Goal: Transaction & Acquisition: Purchase product/service

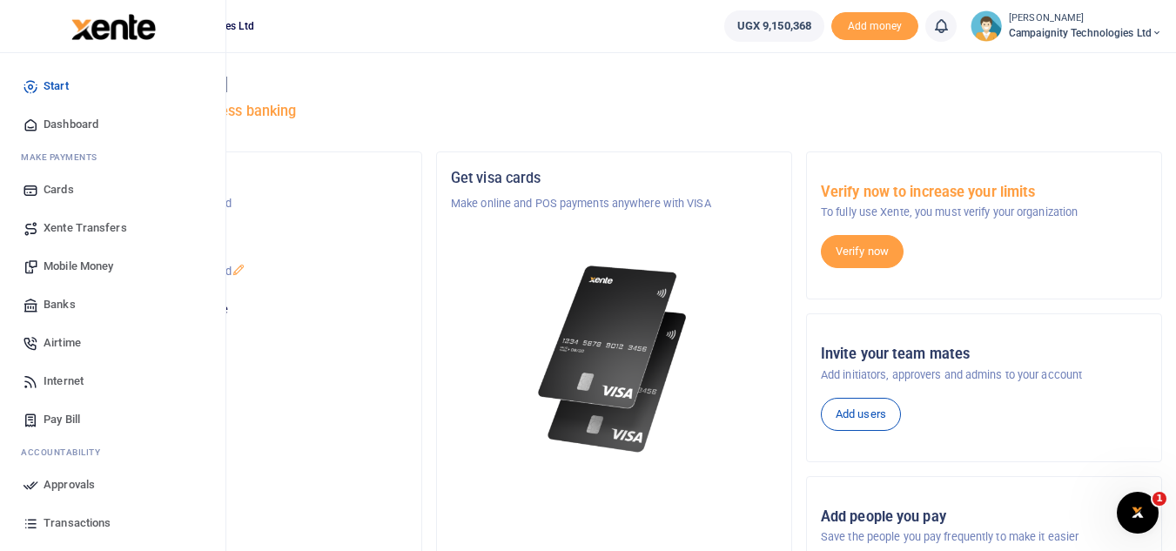
click at [57, 253] on link "Mobile Money" at bounding box center [113, 266] width 198 height 38
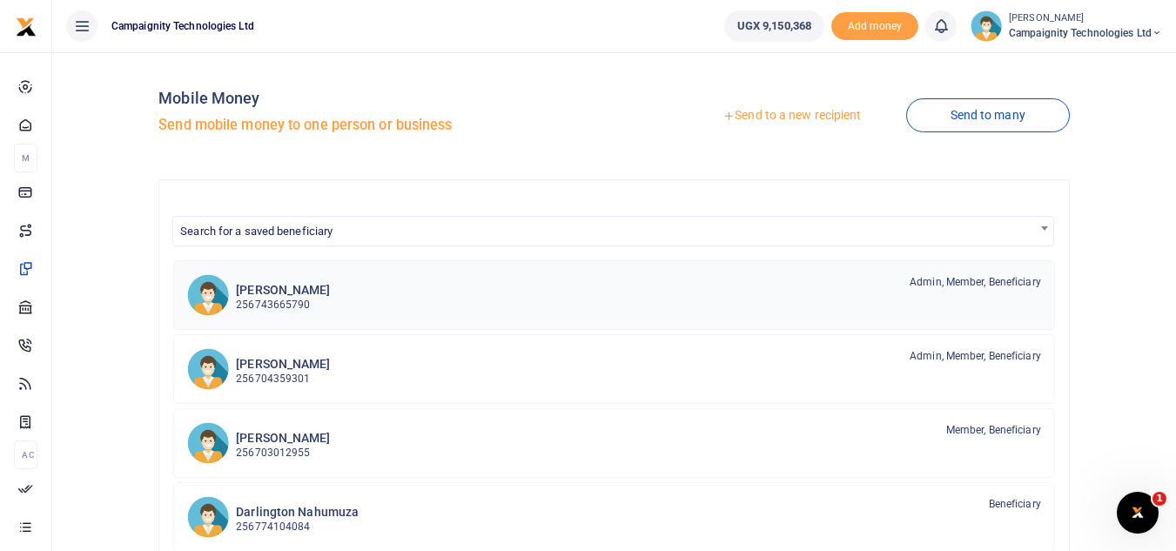
click at [333, 286] on div "Simon Nakibinge 256743665790 Admin, Member, Beneficiary" at bounding box center [638, 294] width 805 height 40
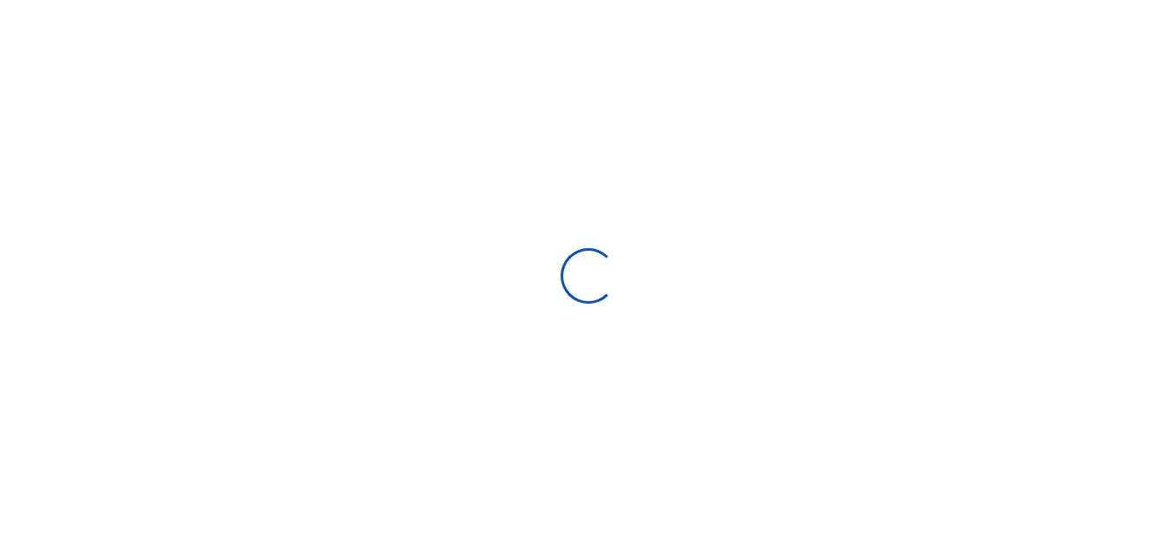
select select
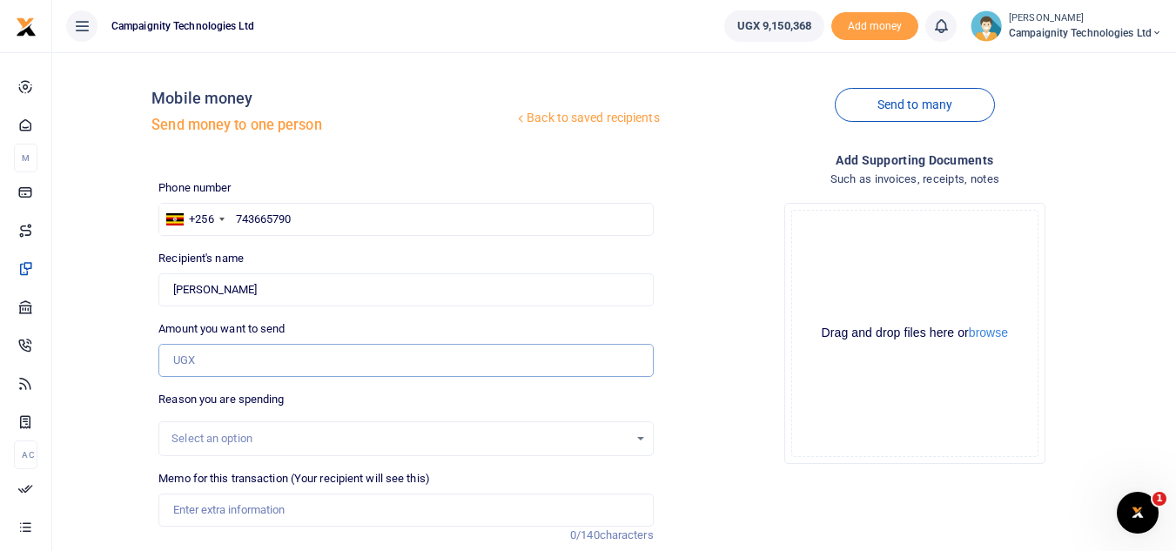
click at [243, 366] on input "Amount you want to send" at bounding box center [405, 360] width 494 height 33
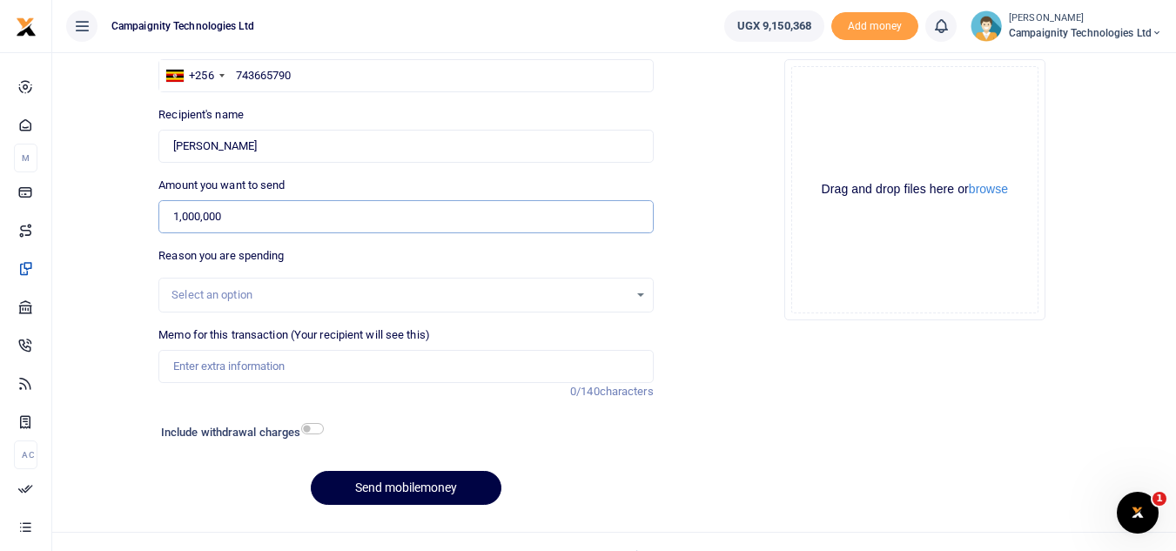
scroll to position [171, 0]
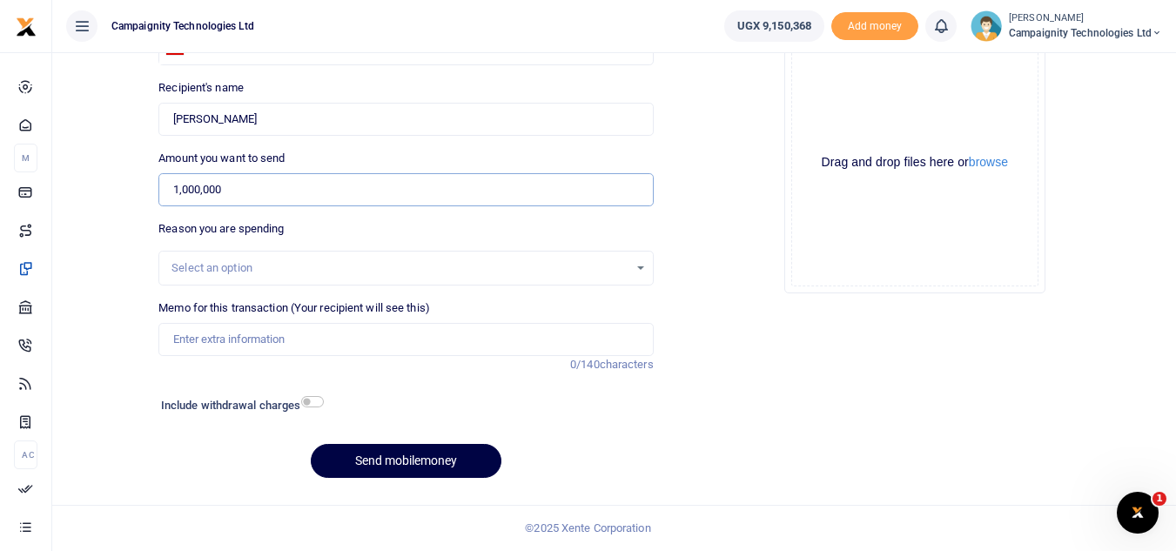
type input "1,000,000"
click at [525, 333] on input "Memo for this transaction (Your recipient will see this)" at bounding box center [405, 339] width 494 height 33
type input "Payment to Simon for work done in August"
click at [478, 447] on button "Send mobilemoney" at bounding box center [406, 461] width 191 height 34
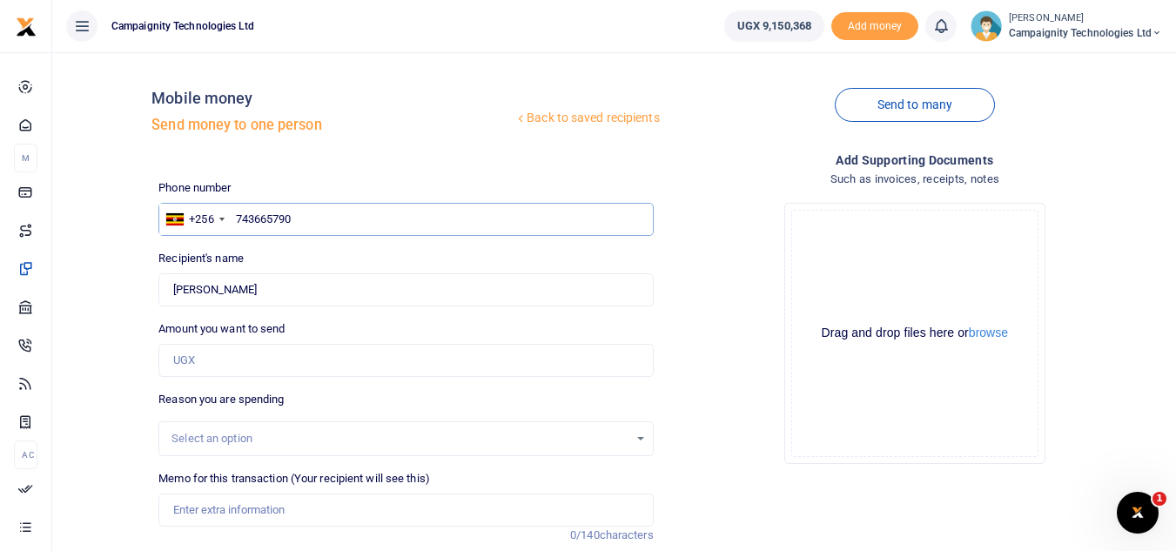
click at [385, 205] on input "743665790" at bounding box center [405, 219] width 494 height 33
type input "7"
type input "703012955"
click at [318, 363] on input "Amount you want to send" at bounding box center [405, 360] width 494 height 33
type input "1,3000"
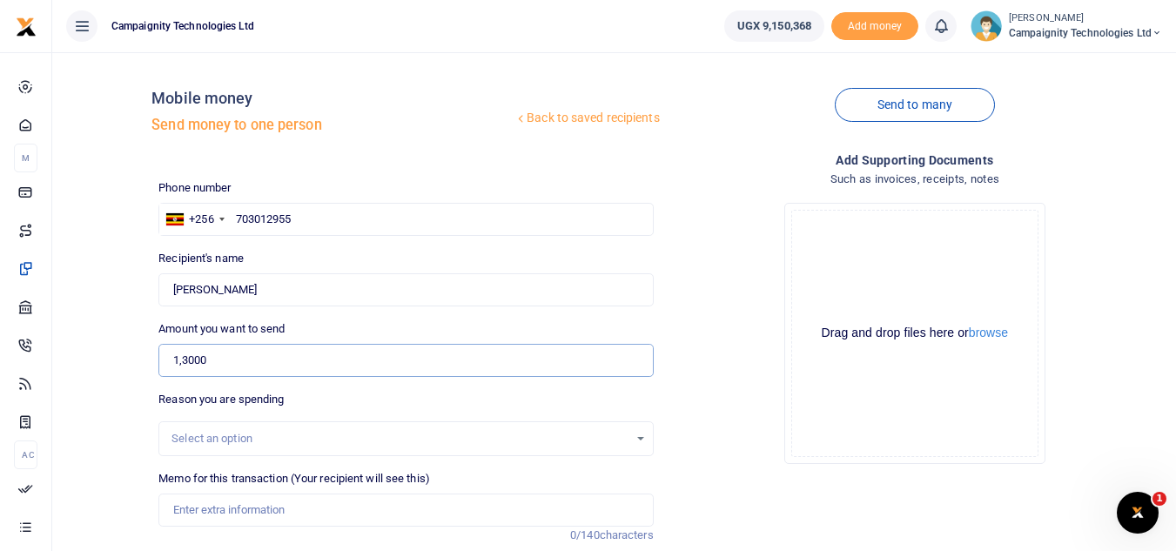
type input "[PERSON_NAME]"
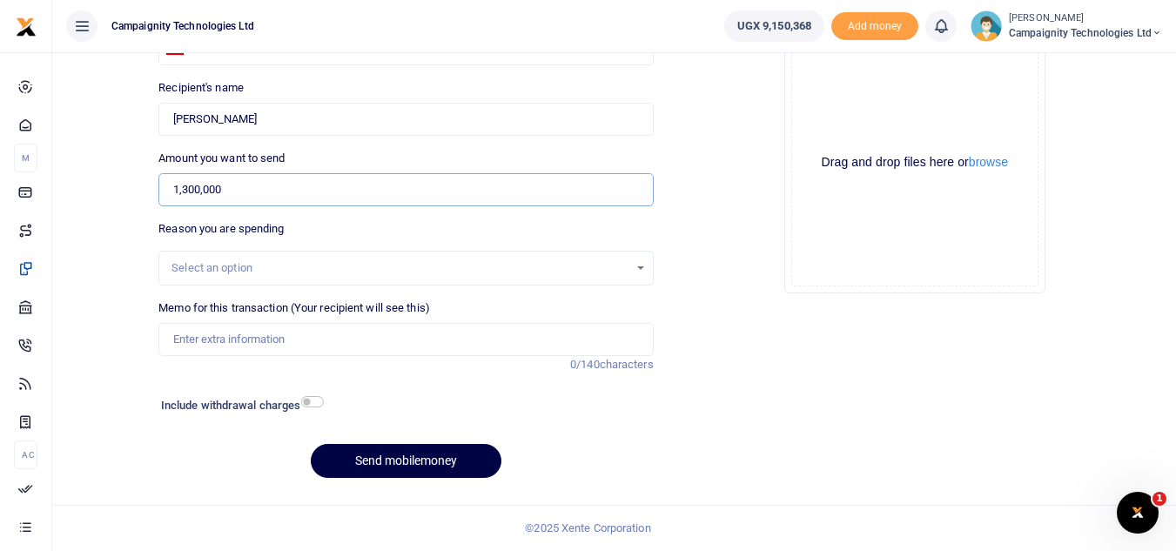
type input "1,300,000"
click at [420, 334] on input "Memo for this transaction (Your recipient will see this)" at bounding box center [405, 339] width 494 height 33
type input "Payment to Sheila for work done in August"
click at [411, 454] on button "Send mobilemoney" at bounding box center [406, 461] width 191 height 34
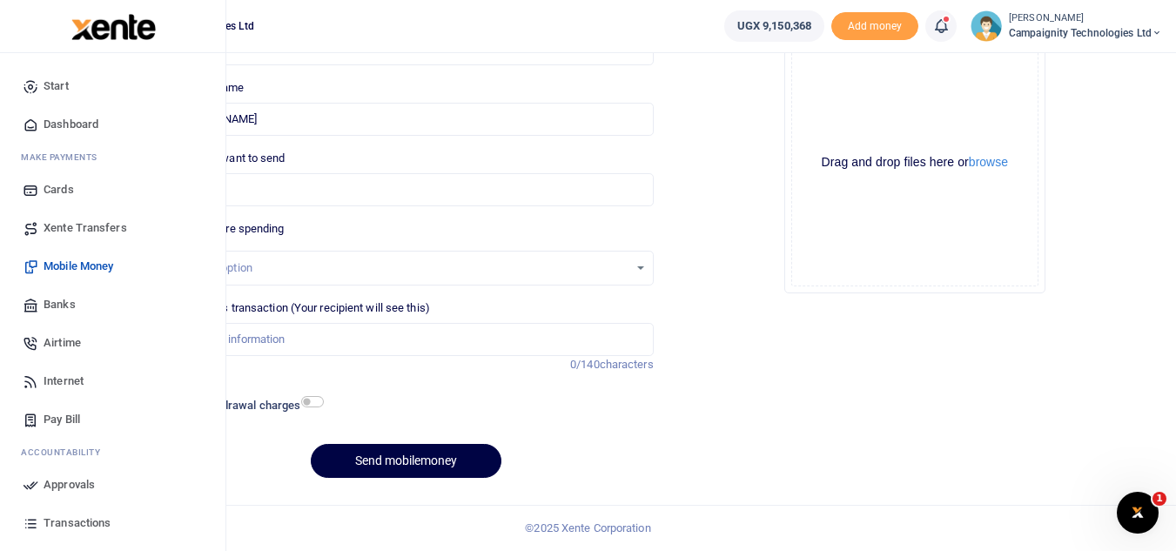
click at [73, 521] on span "Transactions" at bounding box center [77, 522] width 67 height 17
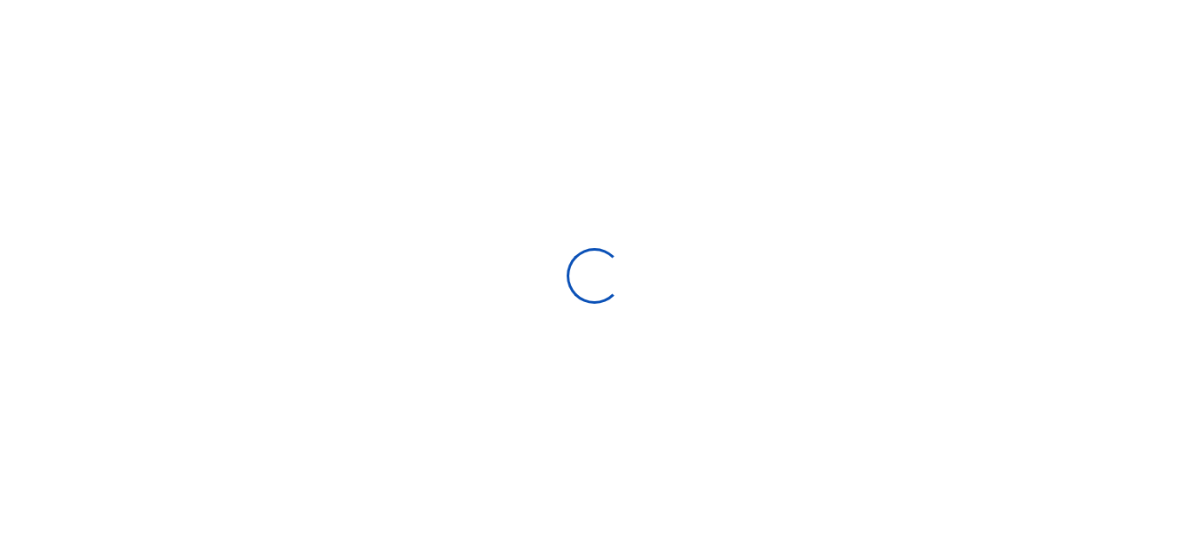
select select
type input "[DATE] - [DATE]"
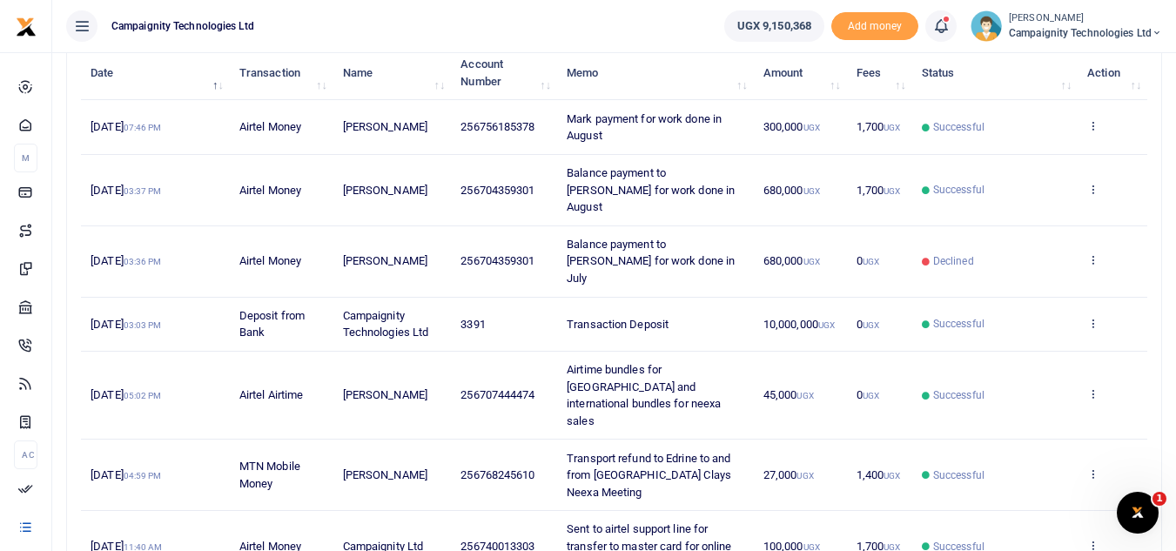
scroll to position [230, 0]
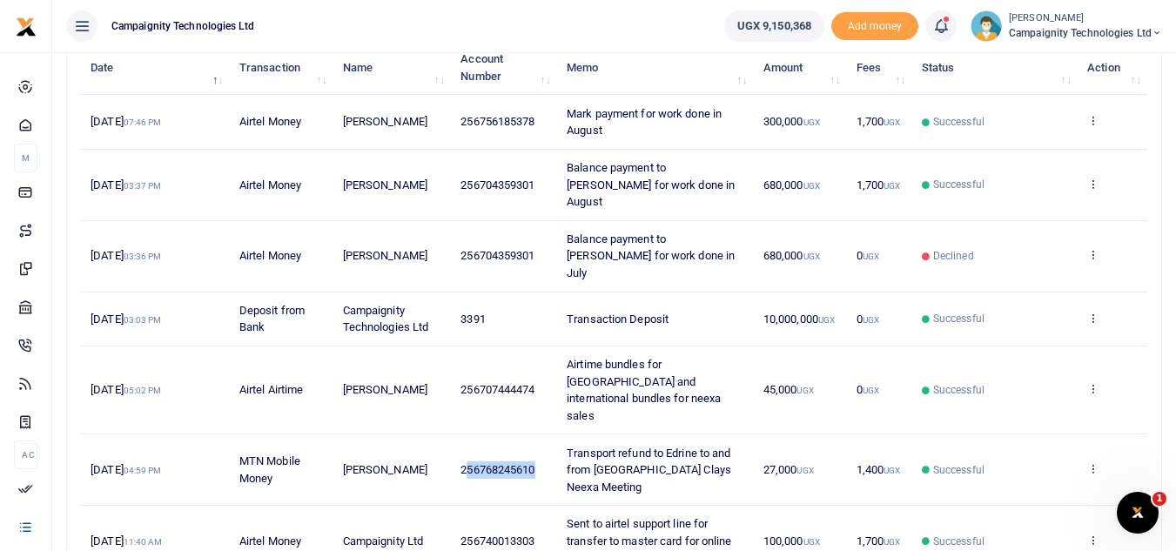
drag, startPoint x: 470, startPoint y: 416, endPoint x: 538, endPoint y: 425, distance: 68.5
click at [535, 463] on span "256768245610" at bounding box center [498, 469] width 74 height 13
copy span "56768245610"
click at [495, 463] on span "256768245610" at bounding box center [498, 469] width 74 height 13
drag, startPoint x: 482, startPoint y: 420, endPoint x: 537, endPoint y: 427, distance: 55.2
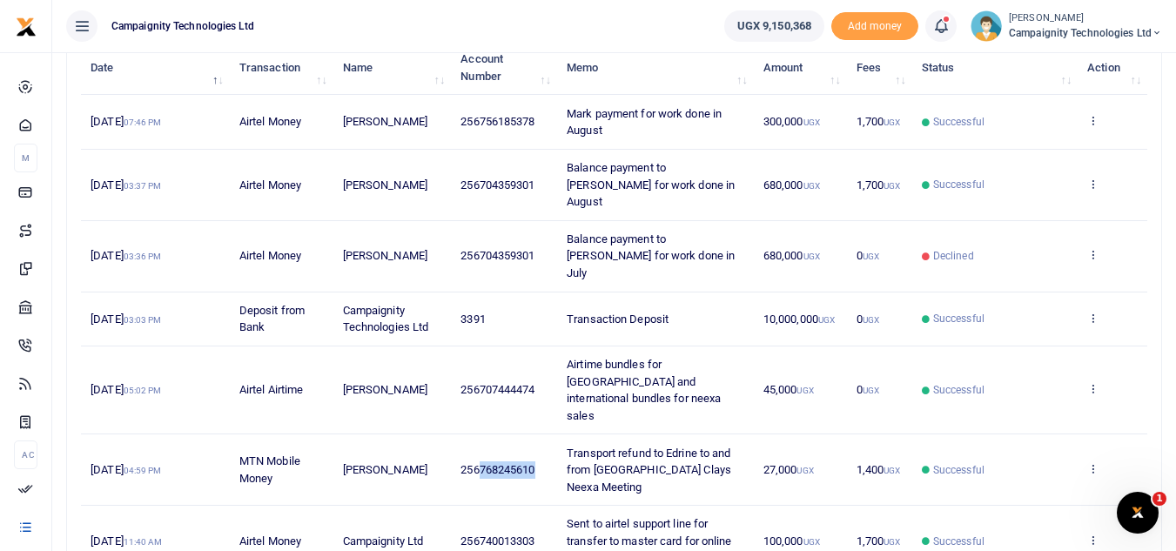
click at [537, 434] on td "256768245610" at bounding box center [504, 469] width 106 height 71
copy span "768245610"
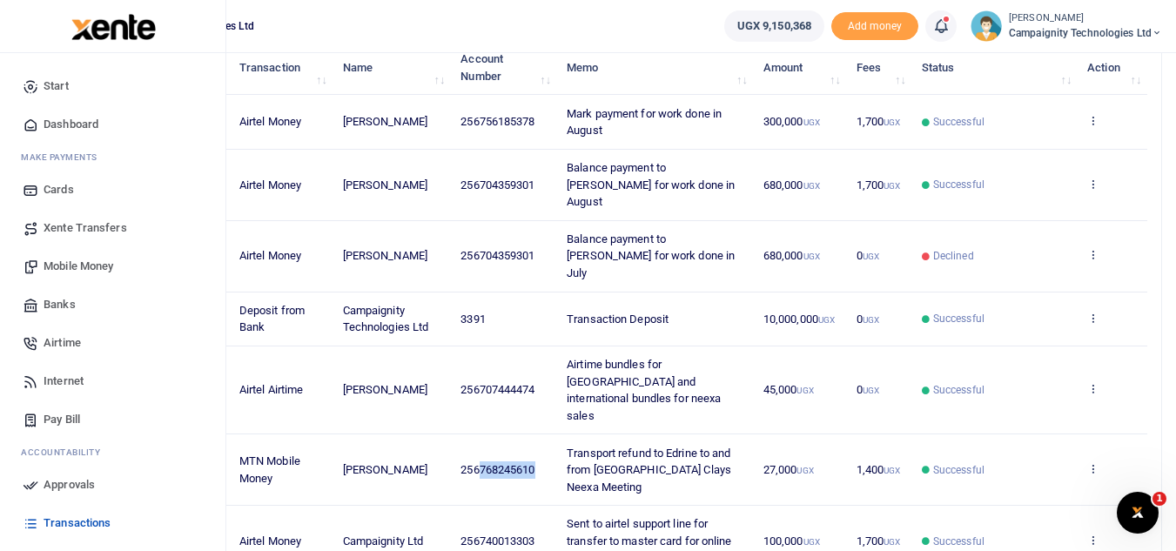
click at [87, 268] on span "Mobile Money" at bounding box center [79, 266] width 70 height 17
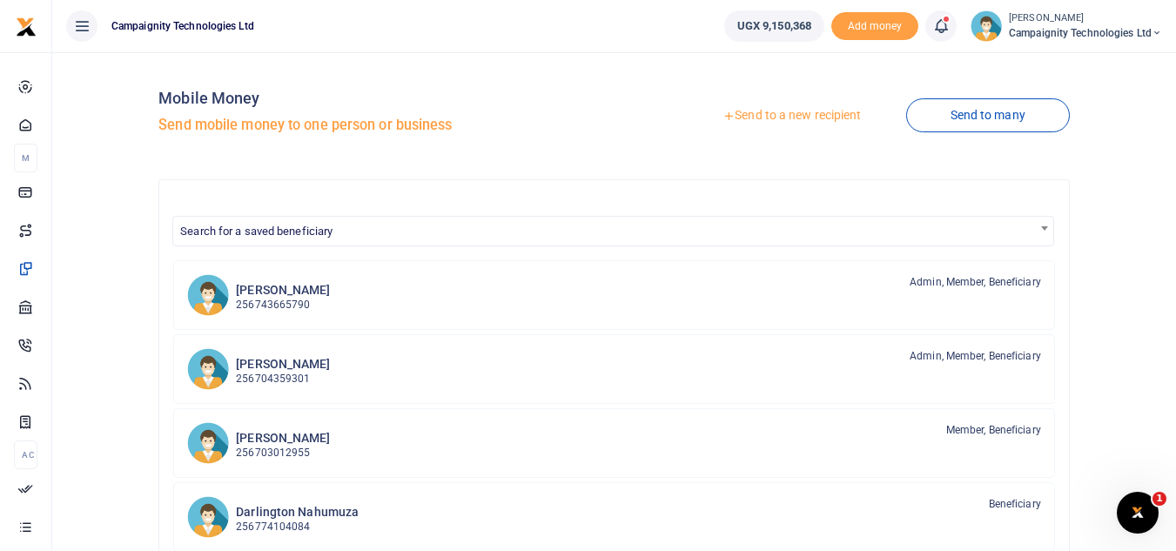
click at [824, 118] on link "Send to a new recipient" at bounding box center [791, 115] width 227 height 31
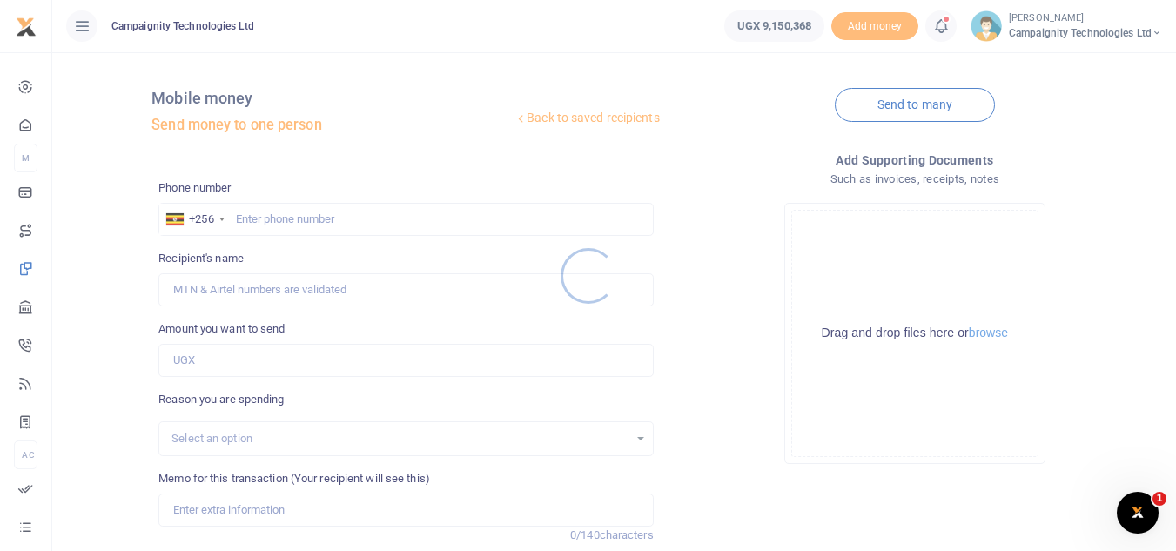
click at [344, 216] on div at bounding box center [588, 275] width 1176 height 551
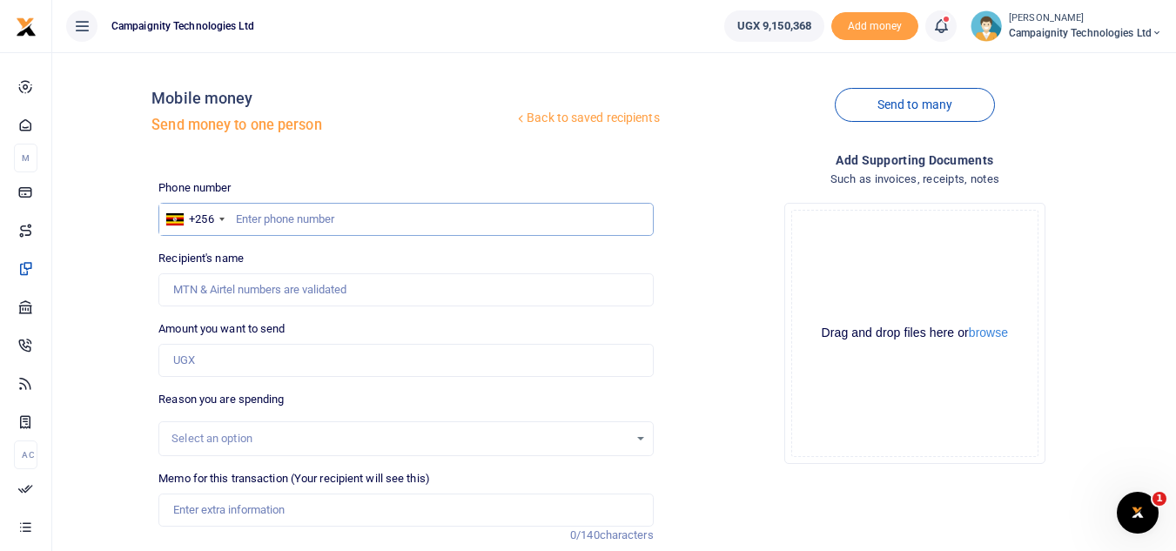
click at [332, 217] on input "text" at bounding box center [405, 219] width 494 height 33
paste input "768245610"
type input "768245610"
type input "Edrine Tasiwuka"
click at [266, 367] on input "Amount you want to send" at bounding box center [405, 360] width 494 height 33
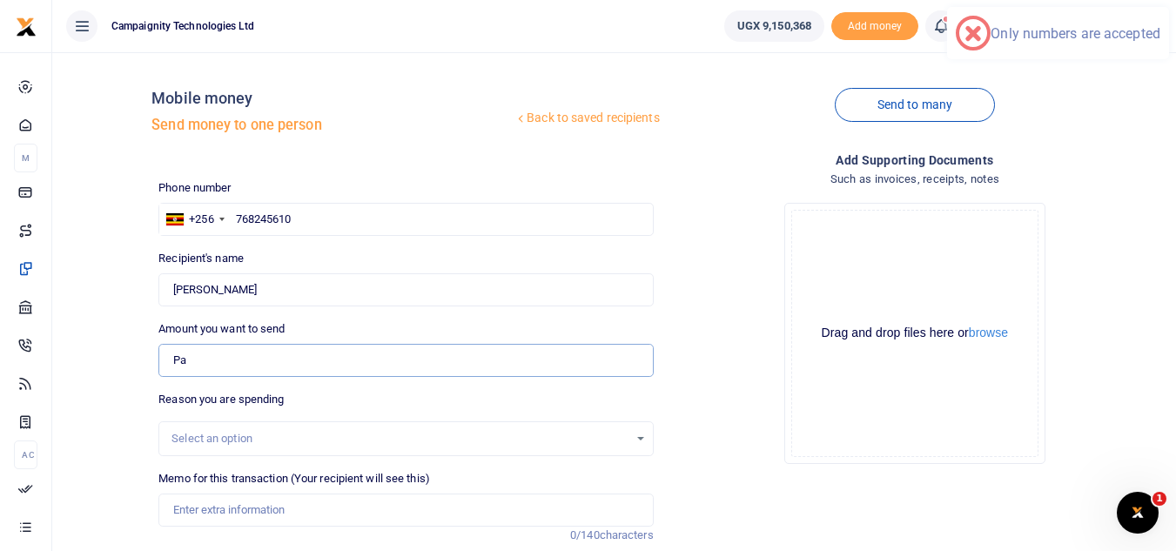
type input "P"
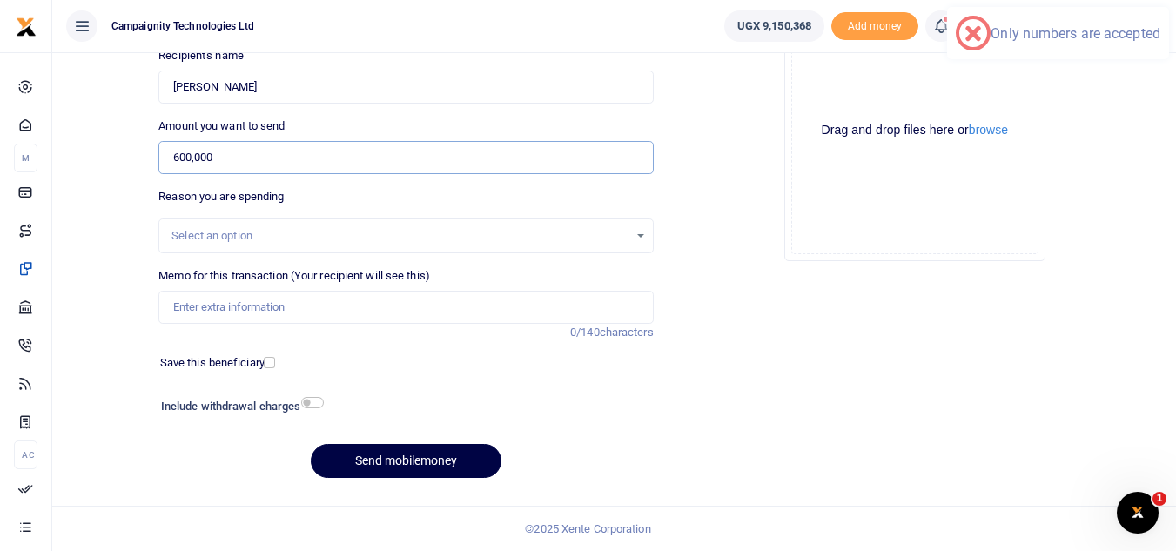
type input "600,000"
click at [435, 329] on div "Memo for this transaction (Your recipient will see this) Reason is required. 0/…" at bounding box center [405, 304] width 508 height 74
click at [414, 314] on input "Memo for this transaction (Your recipient will see this)" at bounding box center [405, 307] width 494 height 33
type input "p"
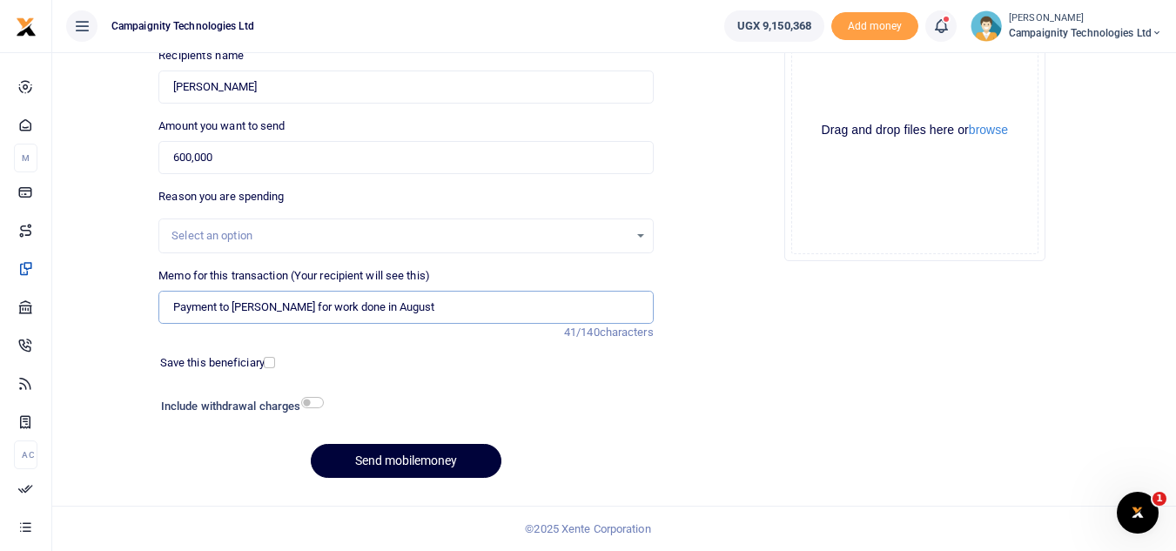
type input "Payment to Edrine for work done in August"
click at [398, 467] on button "Send mobilemoney" at bounding box center [406, 461] width 191 height 34
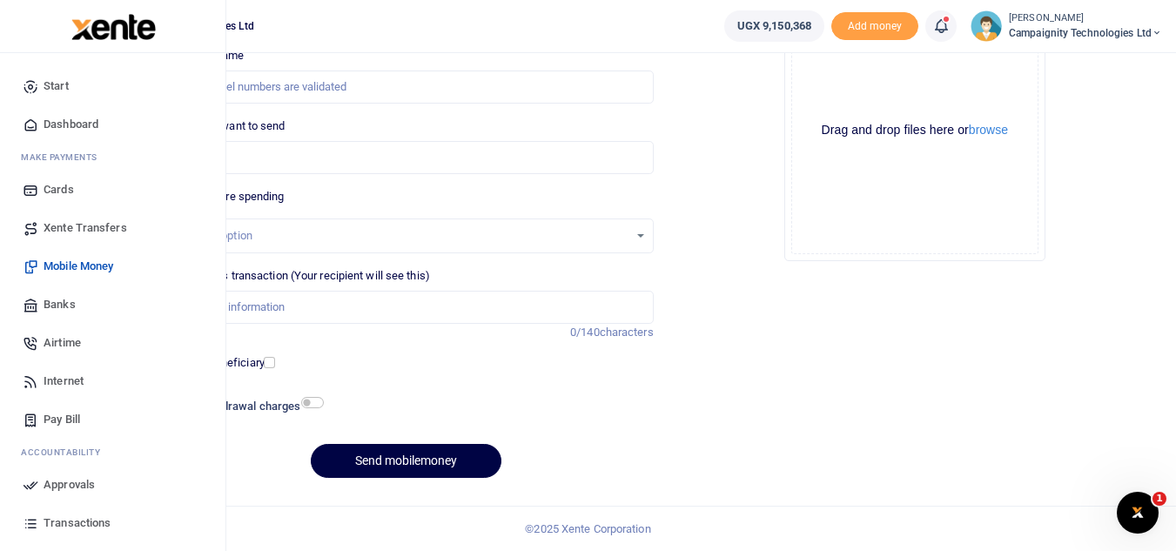
click at [61, 488] on span "Approvals" at bounding box center [69, 484] width 51 height 17
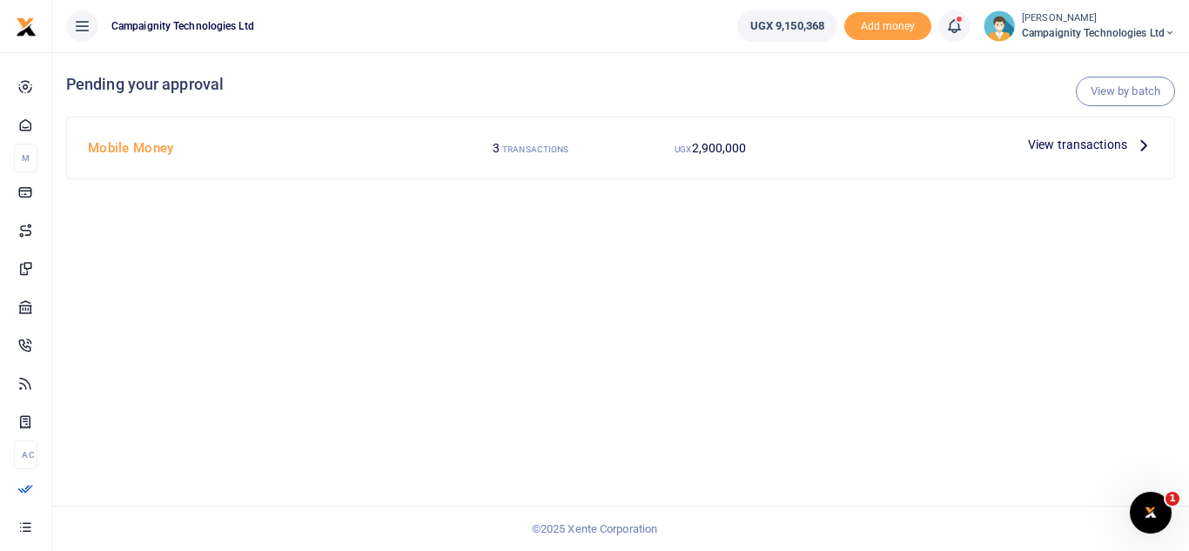
click at [1074, 153] on span "View transactions" at bounding box center [1077, 144] width 99 height 19
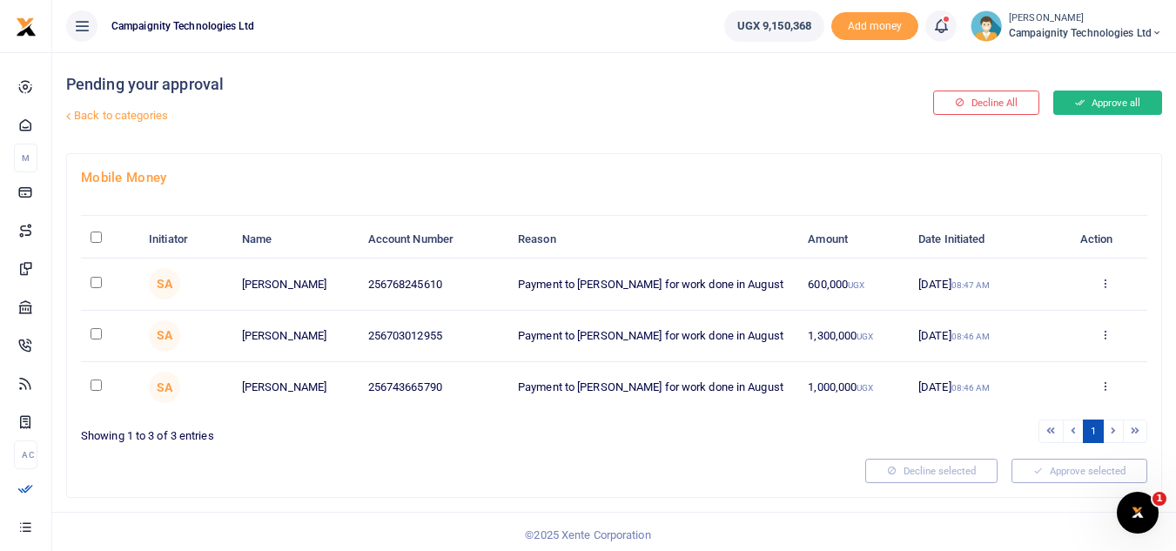
click at [1075, 104] on icon at bounding box center [1080, 103] width 10 height 12
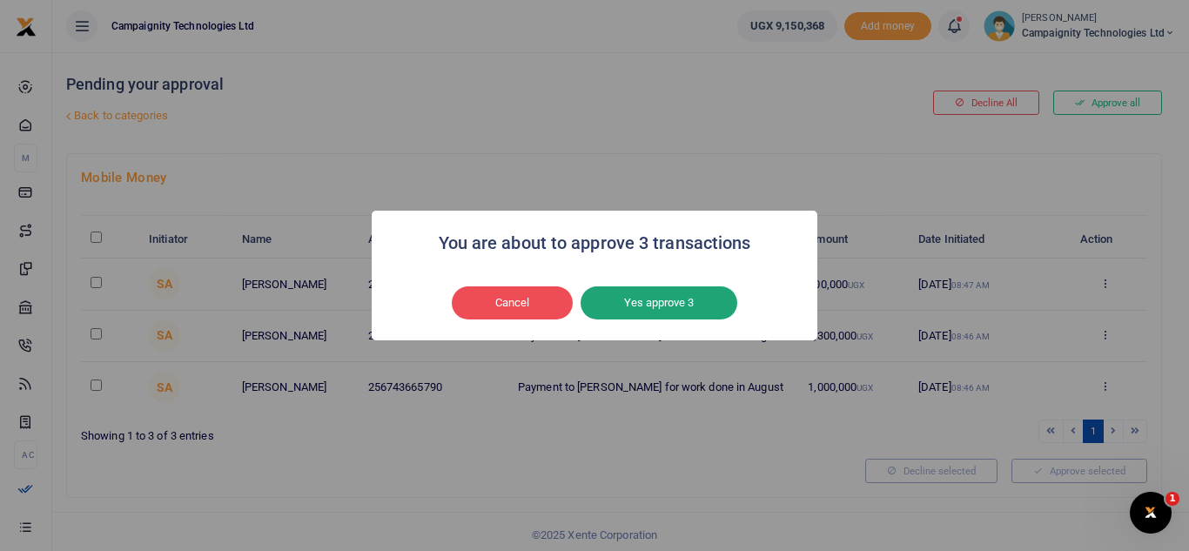
click at [639, 294] on button "Yes approve 3" at bounding box center [659, 302] width 157 height 33
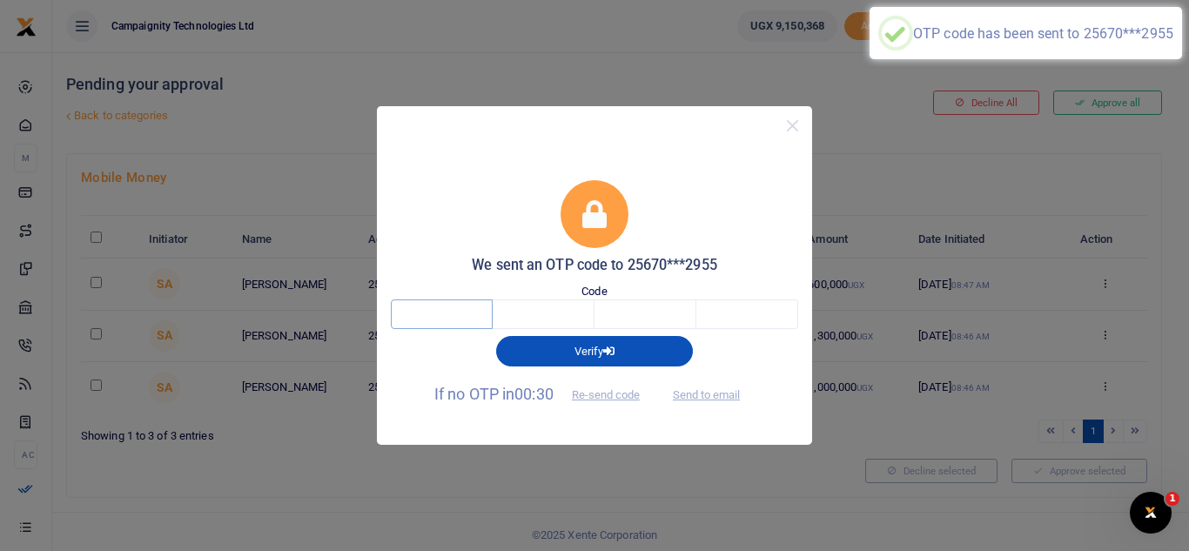
click at [450, 314] on input "text" at bounding box center [442, 314] width 102 height 30
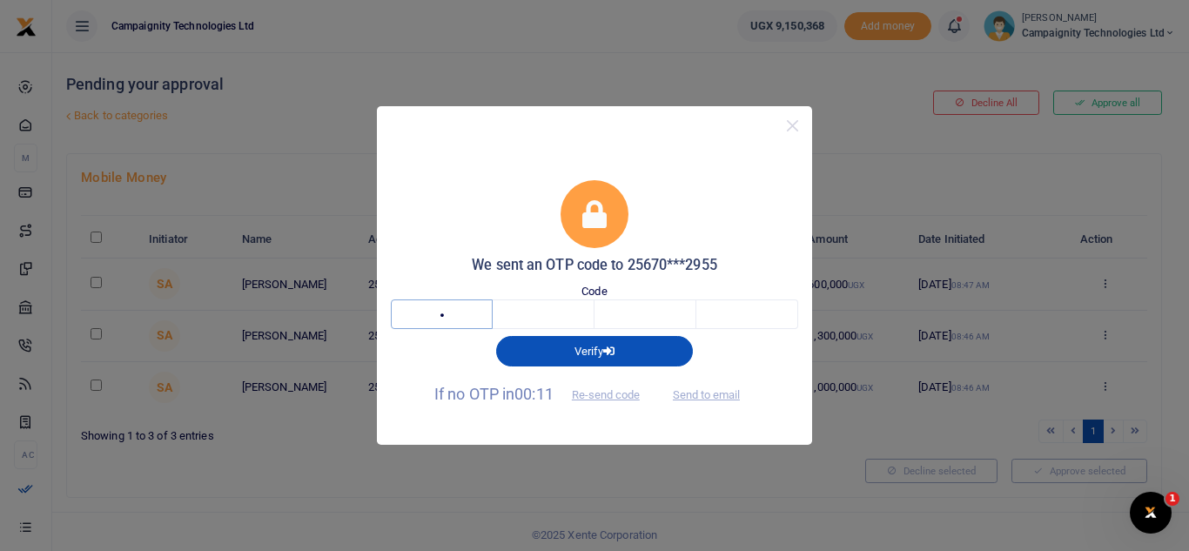
type input "1"
type input "9"
type input "6"
type input "5"
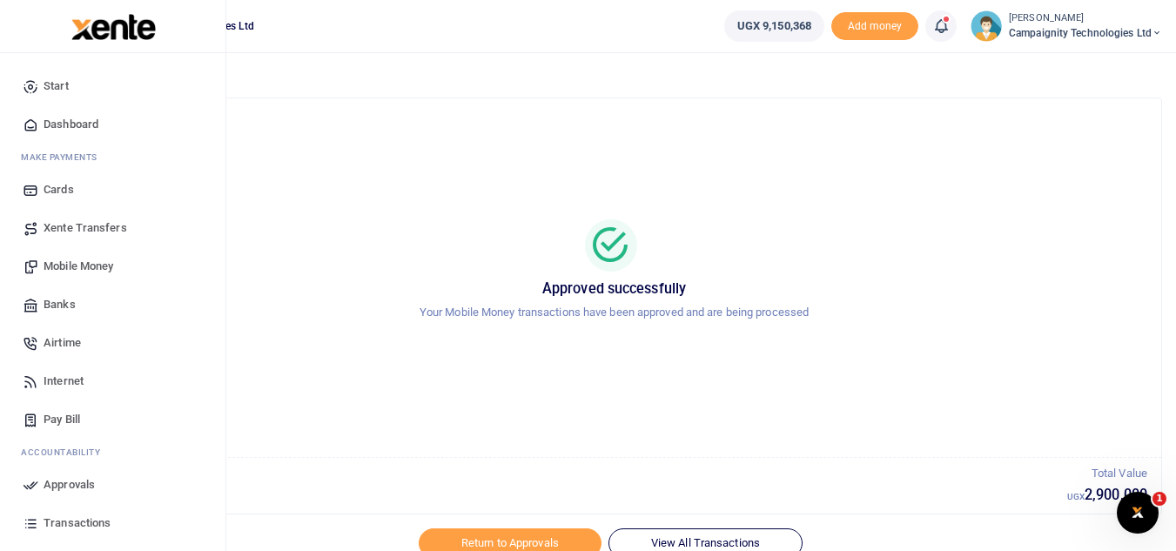
click at [74, 518] on span "Transactions" at bounding box center [77, 522] width 67 height 17
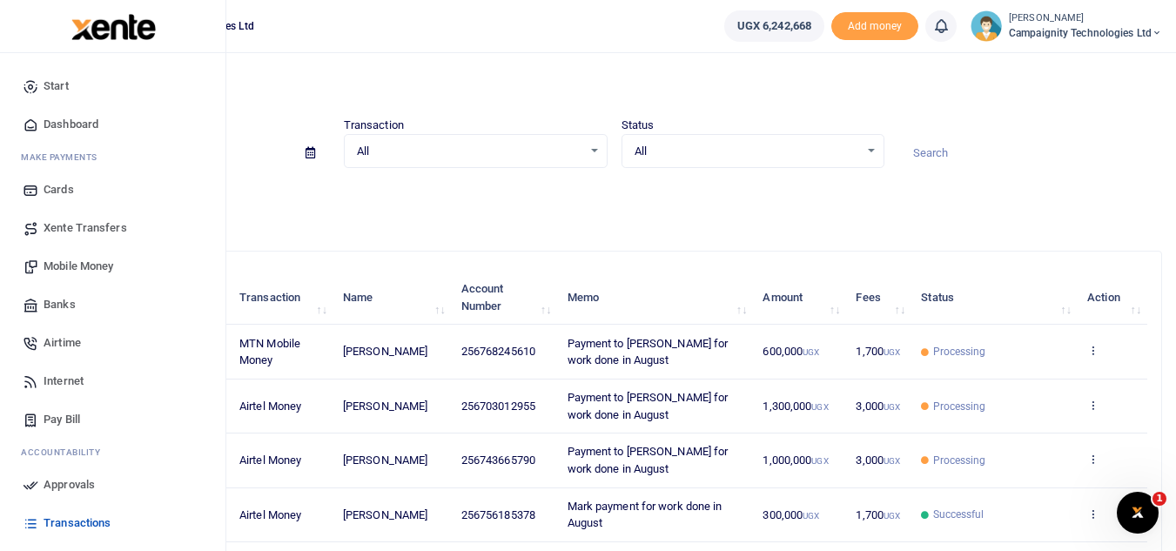
click at [60, 277] on link "Mobile Money" at bounding box center [113, 266] width 198 height 38
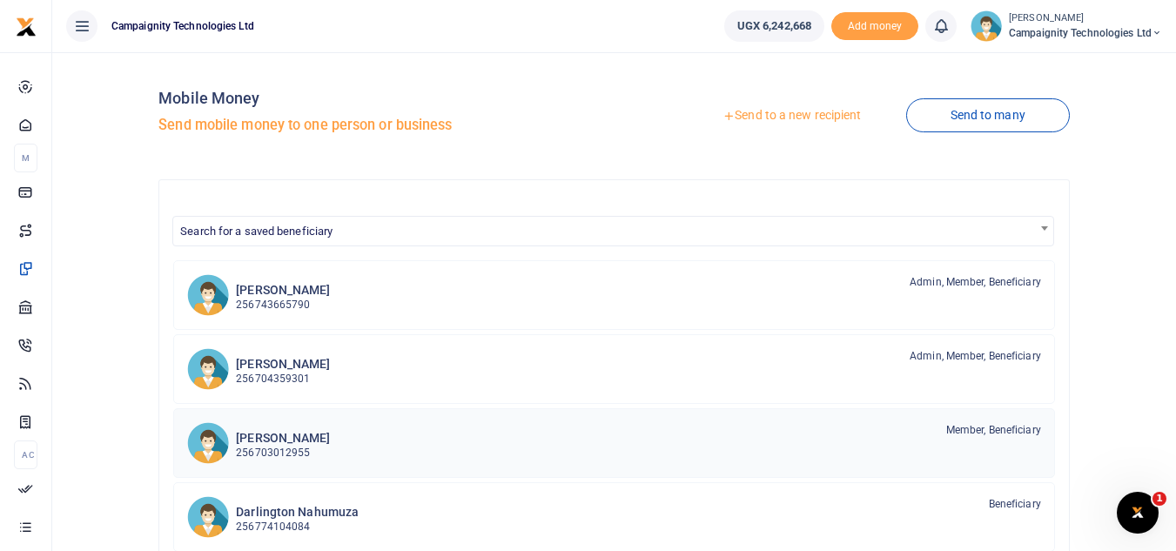
click at [295, 448] on p "256703012955" at bounding box center [283, 453] width 94 height 17
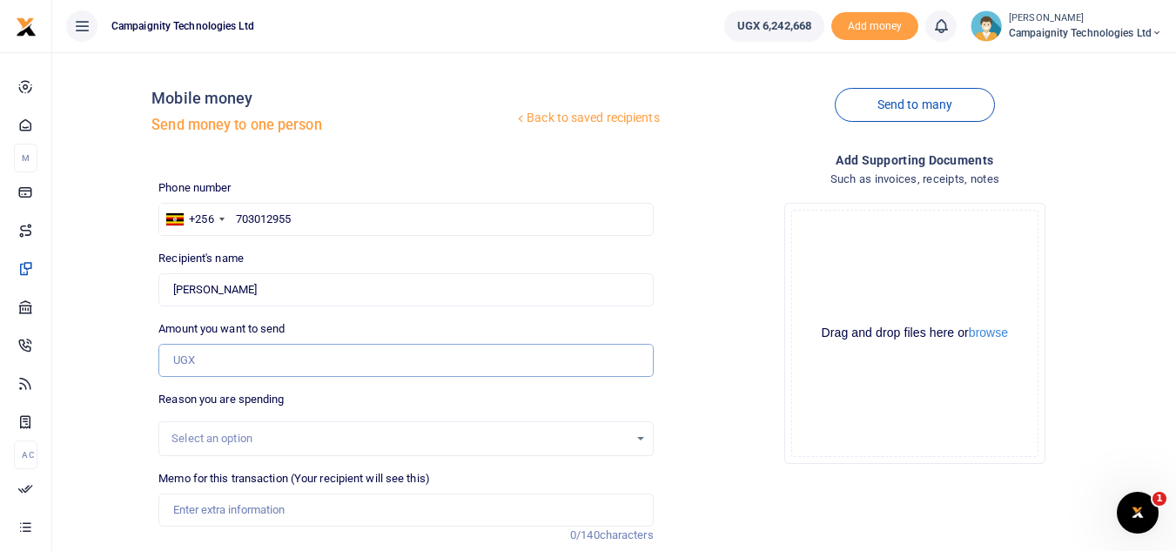
click at [254, 366] on input "Amount you want to send" at bounding box center [405, 360] width 494 height 33
type input "50,000"
click at [1174, 447] on div "Back to saved recipients Mobile money Send money to one person Send to many Pho…" at bounding box center [614, 386] width 1124 height 669
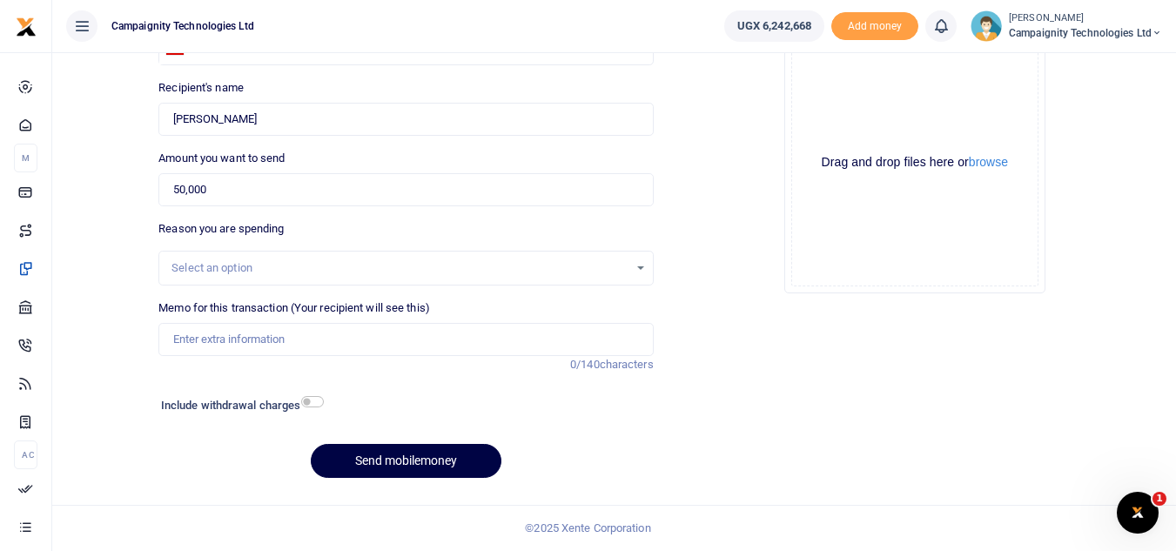
click at [468, 321] on div "Memo for this transaction (Your recipient will see this) Reason is required. 0/…" at bounding box center [405, 327] width 494 height 57
click at [427, 346] on input "Memo for this transaction (Your recipient will see this)" at bounding box center [405, 339] width 494 height 33
type input "w"
type input "Sheila weekly facilitation"
click at [420, 452] on button "Send mobilemoney" at bounding box center [406, 461] width 191 height 34
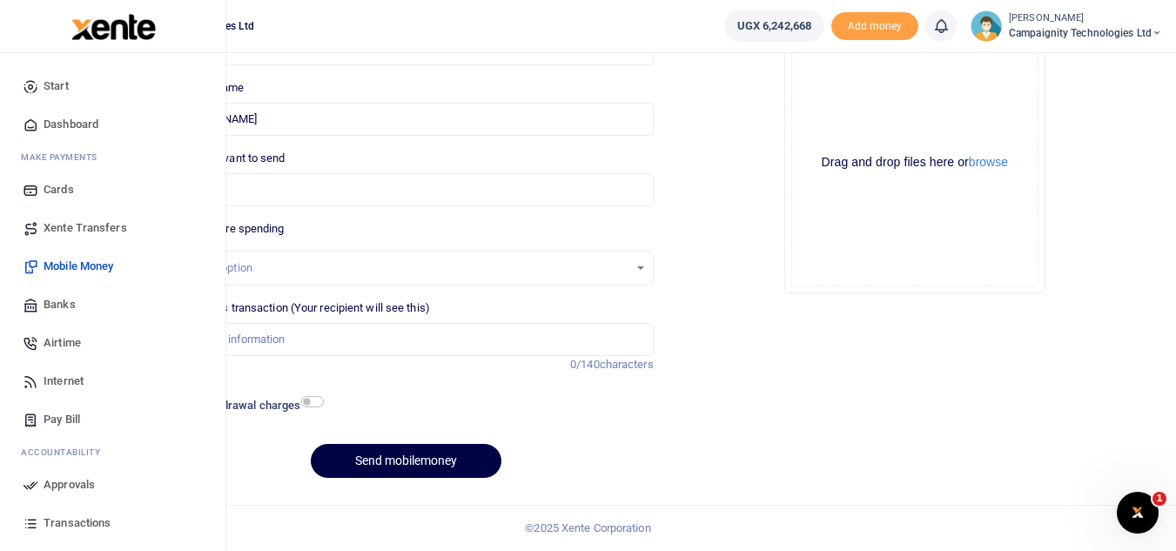
click at [64, 264] on span "Mobile Money" at bounding box center [79, 266] width 70 height 17
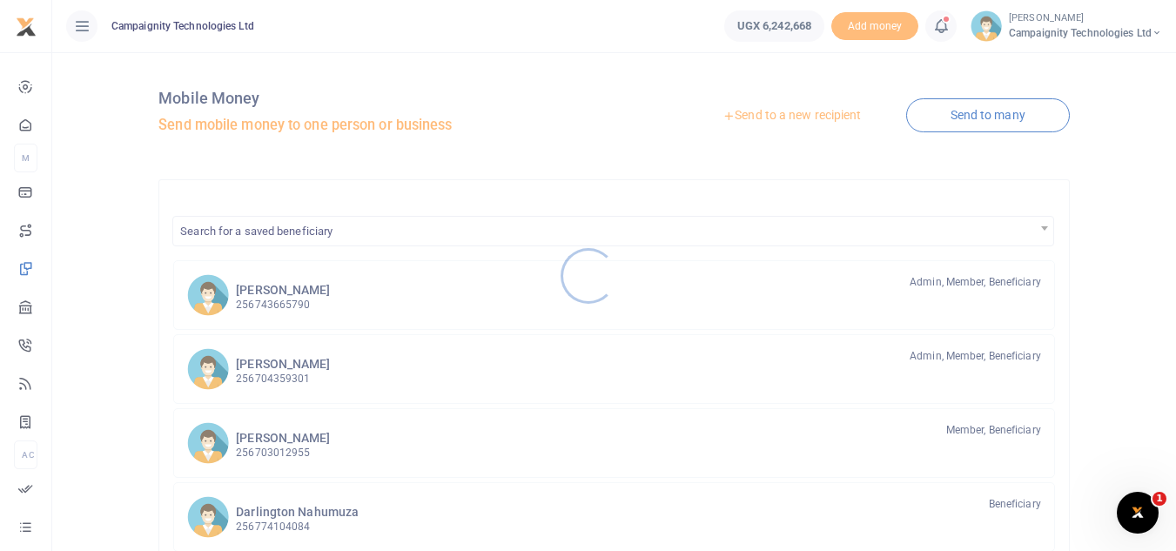
click at [272, 293] on div at bounding box center [588, 275] width 1176 height 551
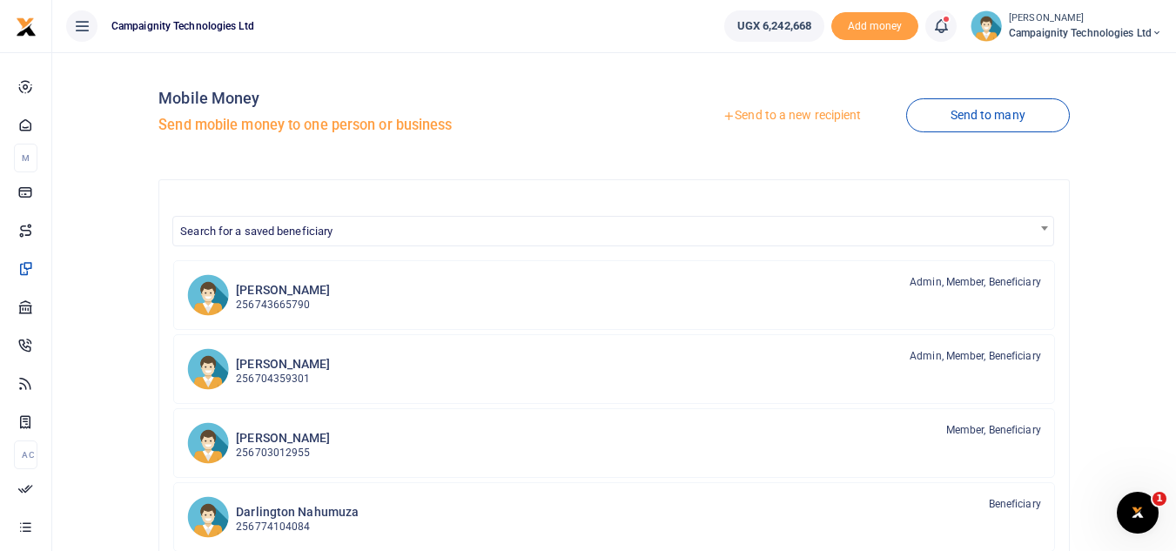
click at [272, 293] on div at bounding box center [588, 275] width 1176 height 551
click at [272, 293] on h6 "[PERSON_NAME]" at bounding box center [283, 290] width 94 height 15
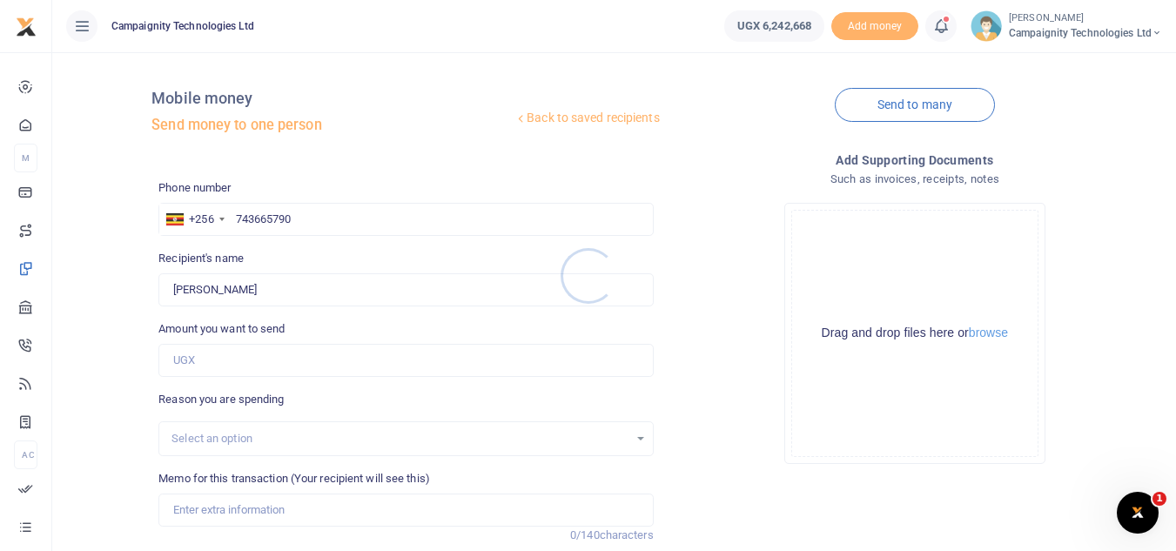
click at [271, 366] on div at bounding box center [588, 275] width 1176 height 551
click at [271, 366] on input "Amount you want to send" at bounding box center [405, 360] width 494 height 33
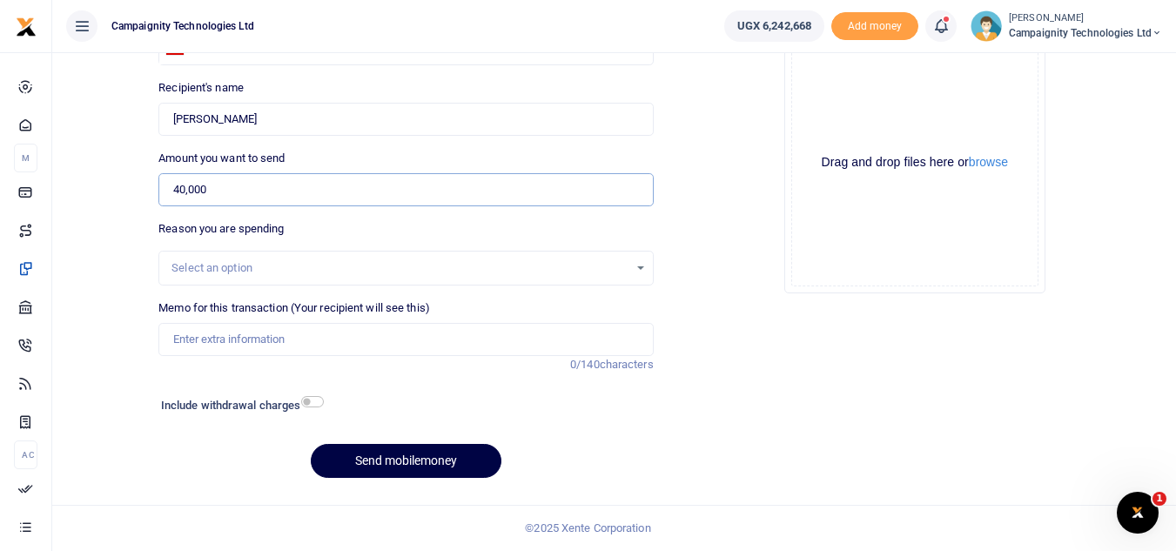
type input "40,000"
click at [431, 344] on input "Memo for this transaction (Your recipient will see this)" at bounding box center [405, 339] width 494 height 33
type input "Simon weekly facilitation"
click at [428, 448] on button "Send mobilemoney" at bounding box center [406, 461] width 191 height 34
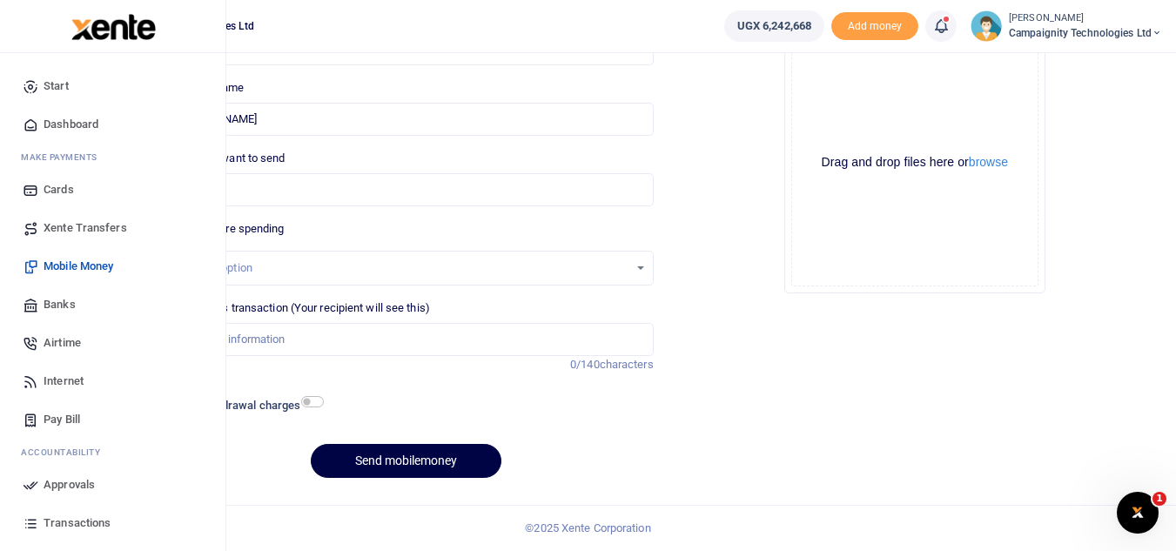
click at [70, 514] on link "Transactions" at bounding box center [113, 523] width 198 height 38
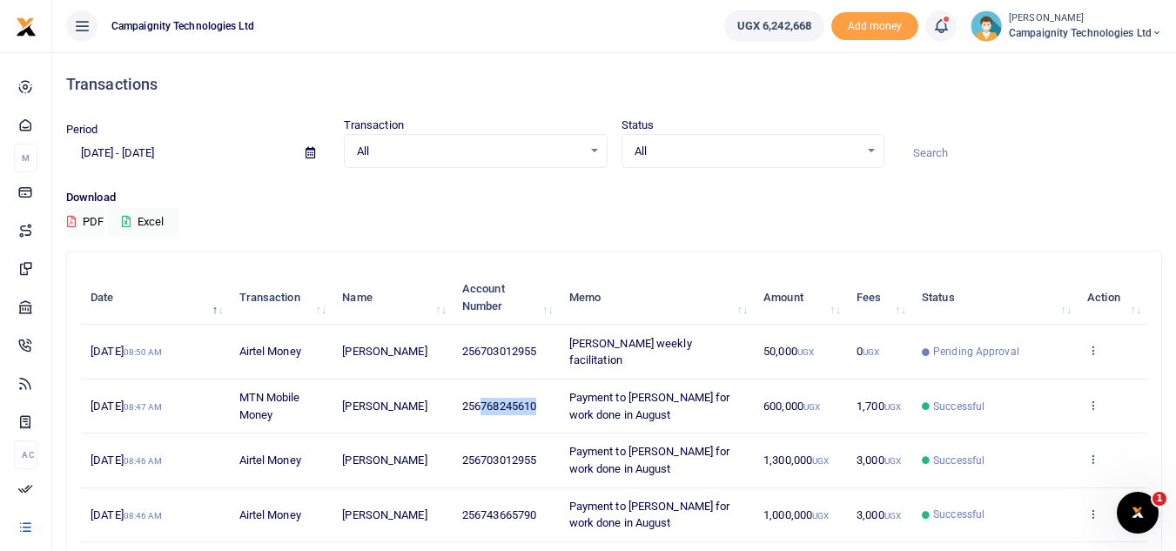
drag, startPoint x: 483, startPoint y: 386, endPoint x: 539, endPoint y: 385, distance: 55.7
click at [536, 400] on span "256768245610" at bounding box center [499, 406] width 74 height 13
copy span "768245610"
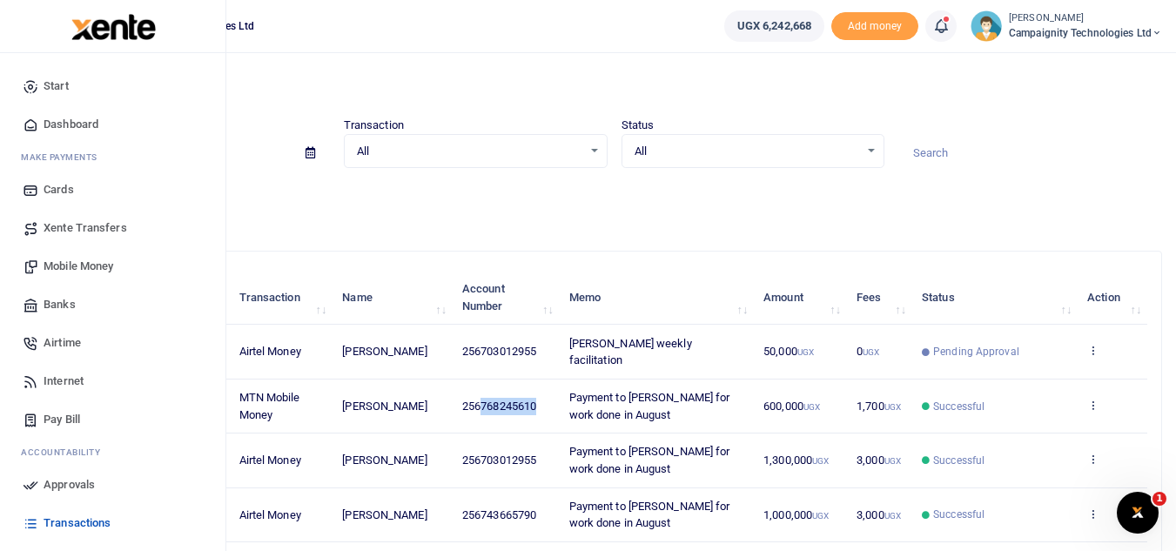
click at [80, 273] on span "Mobile Money" at bounding box center [79, 266] width 70 height 17
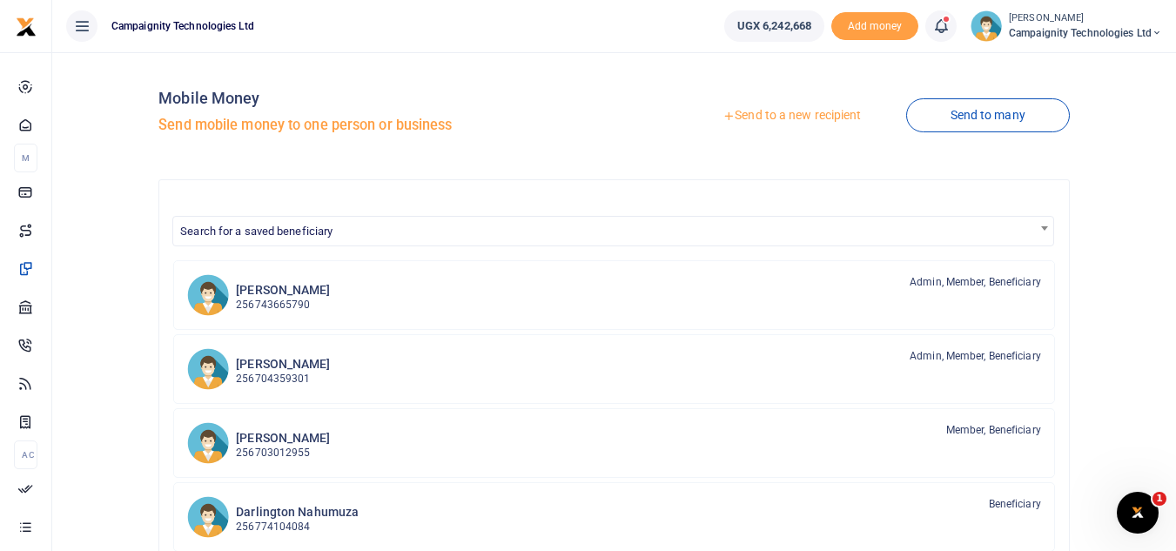
click at [768, 117] on link "Send to a new recipient" at bounding box center [791, 115] width 227 height 31
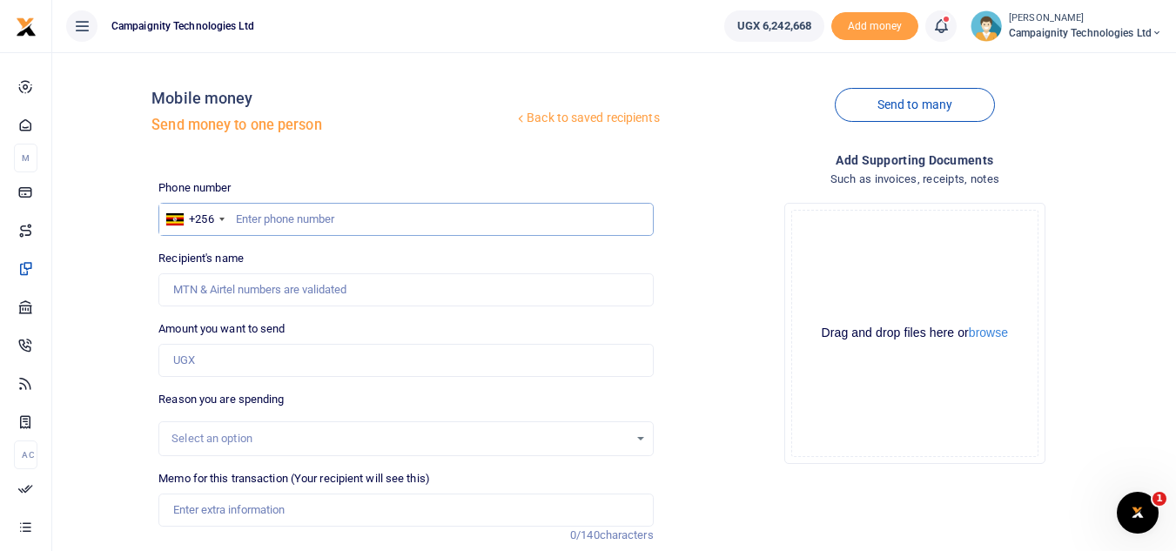
click at [318, 219] on input "text" at bounding box center [405, 219] width 494 height 33
paste input "768245610"
type input "768245610"
type input "Edrine Tasiwuka"
click at [239, 366] on input "Amount you want to send" at bounding box center [405, 360] width 494 height 33
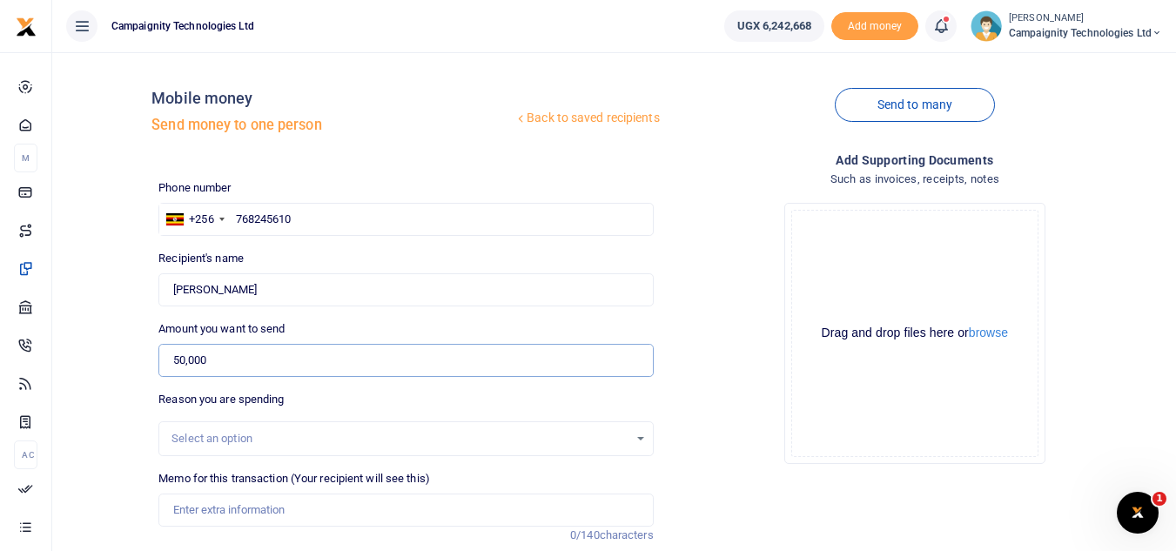
scroll to position [203, 0]
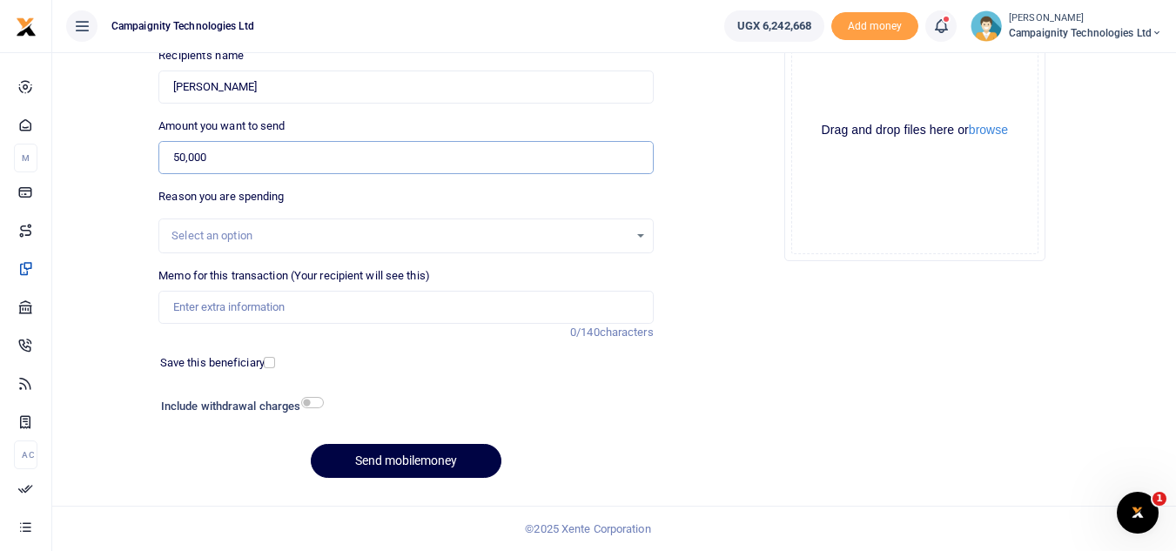
type input "50,000"
click at [516, 313] on input "Memo for this transaction (Your recipient will see this)" at bounding box center [405, 307] width 494 height 33
type input "Edrine weekly facilitation"
click at [431, 463] on button "Send mobilemoney" at bounding box center [406, 461] width 191 height 34
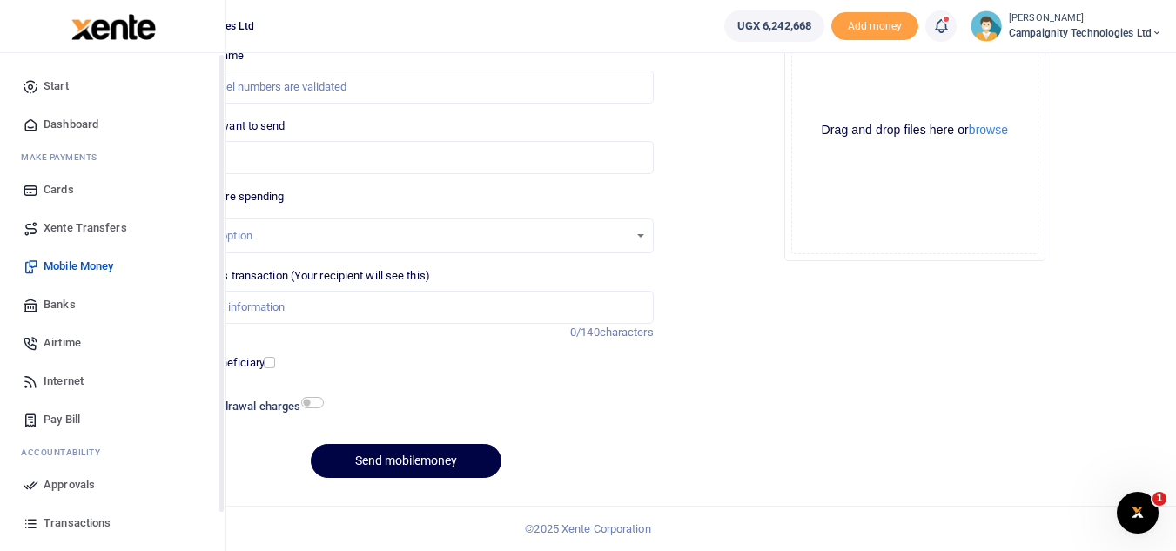
click at [59, 484] on span "Approvals" at bounding box center [69, 484] width 51 height 17
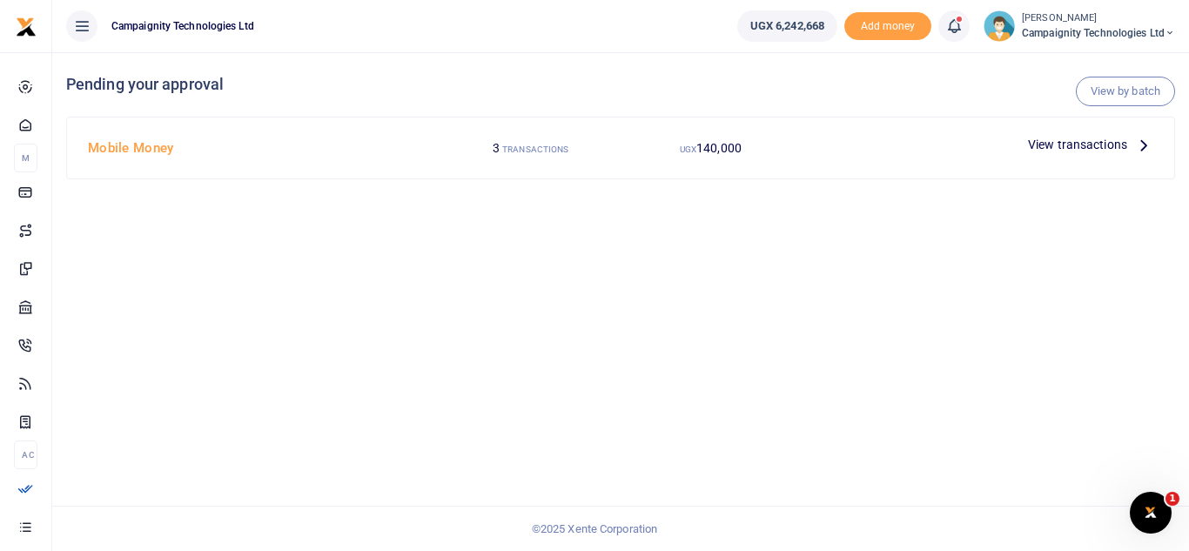
click at [1078, 144] on span "View transactions" at bounding box center [1077, 144] width 99 height 19
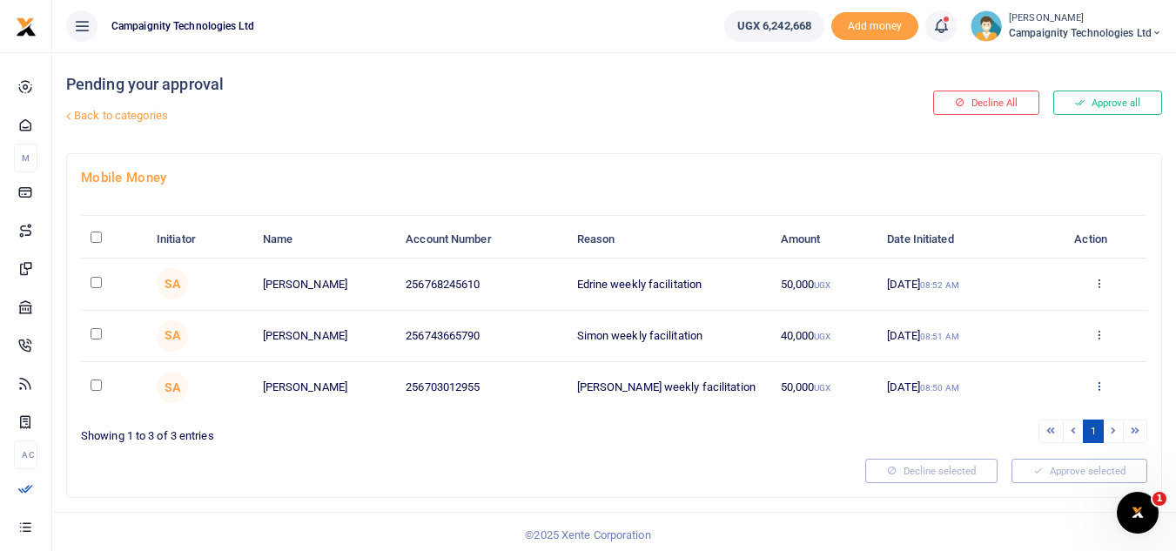
click at [1099, 380] on icon at bounding box center [1098, 386] width 11 height 12
click at [1024, 452] on link "Decline" at bounding box center [1035, 454] width 138 height 24
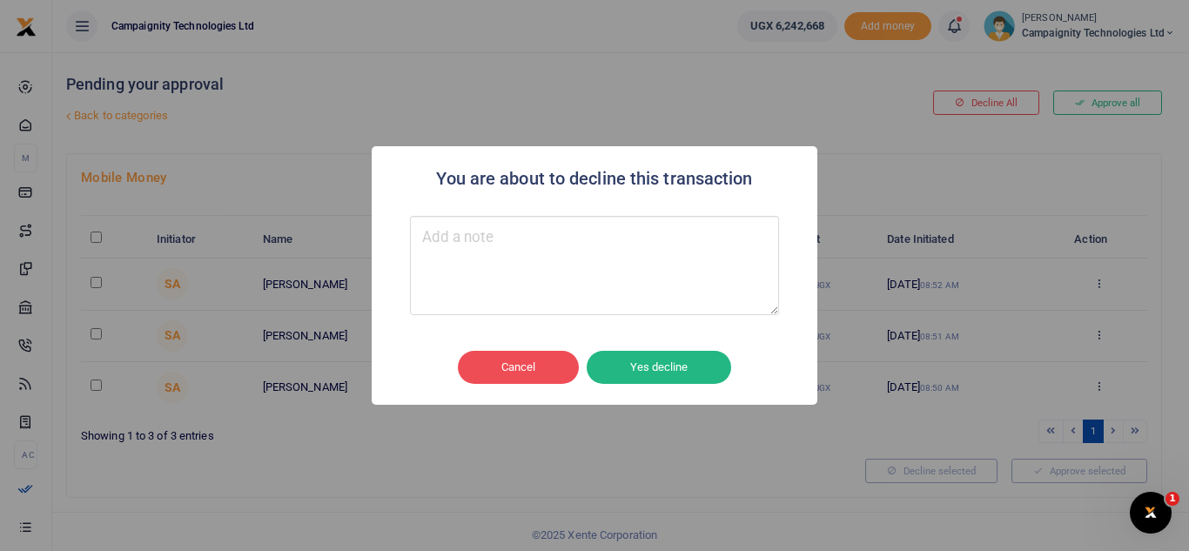
click at [568, 274] on textarea "Type your message here" at bounding box center [594, 265] width 369 height 99
type textarea "wrong amount"
click at [632, 366] on button "Yes decline" at bounding box center [659, 367] width 145 height 33
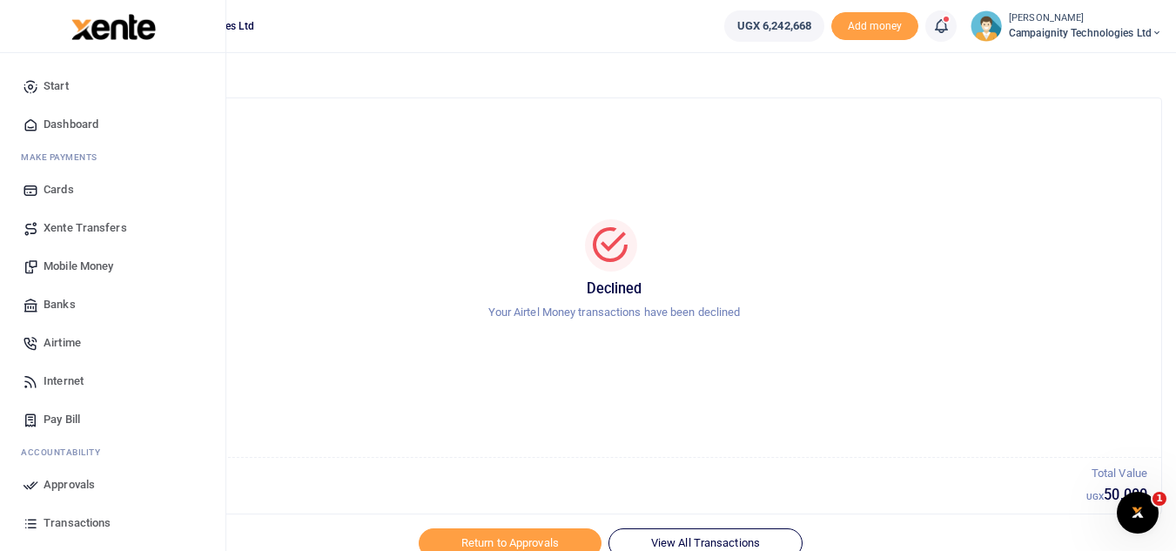
click at [86, 264] on span "Mobile Money" at bounding box center [79, 266] width 70 height 17
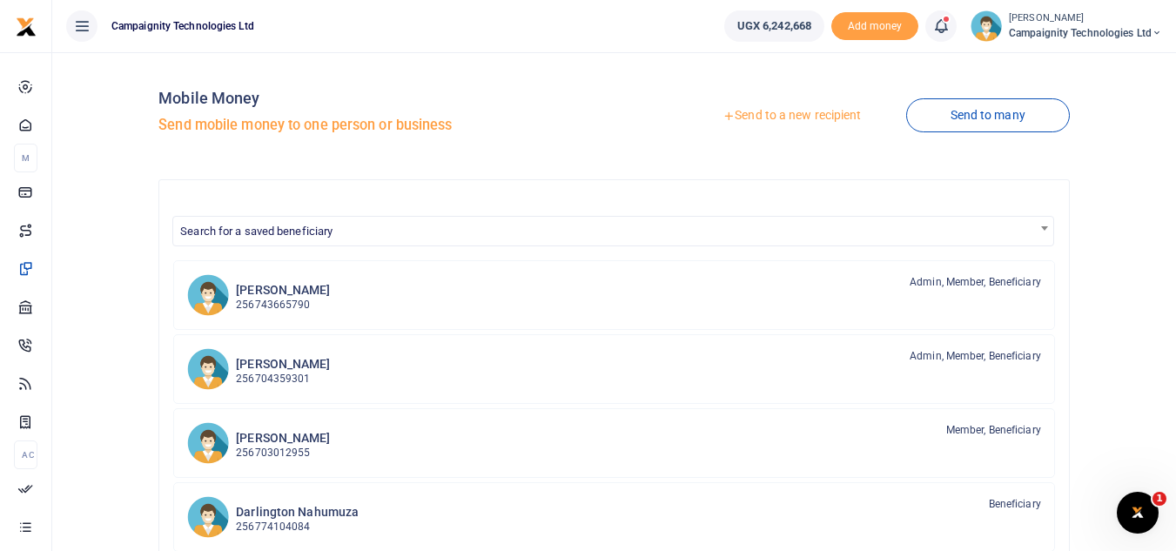
click at [758, 118] on link "Send to a new recipient" at bounding box center [791, 115] width 227 height 31
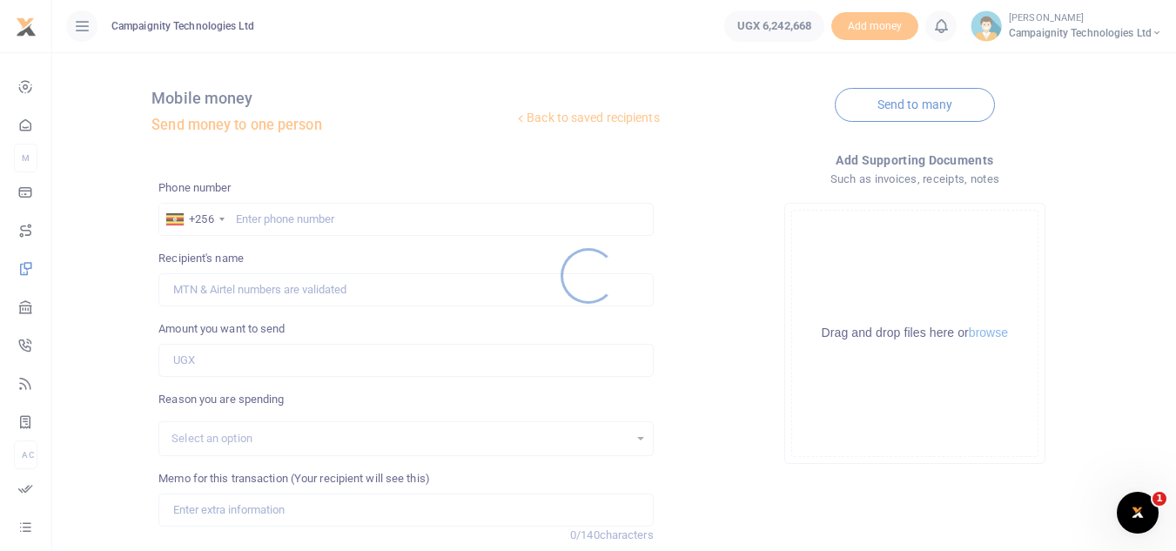
click at [391, 216] on div at bounding box center [588, 275] width 1176 height 551
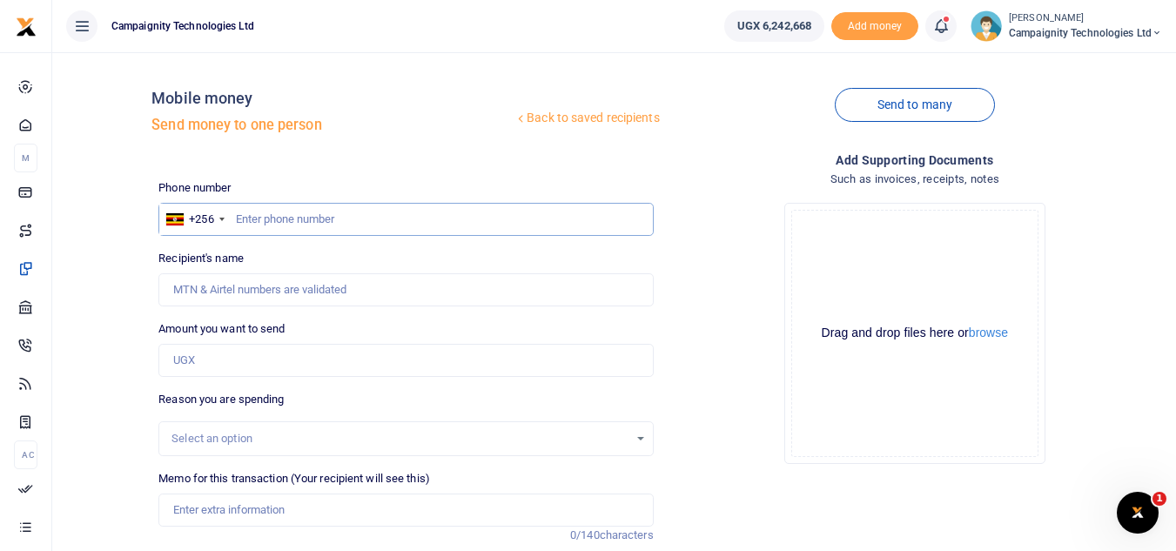
click at [373, 217] on input "text" at bounding box center [405, 219] width 494 height 33
type input "703012955"
click at [325, 371] on input "Amount you want to send" at bounding box center [405, 360] width 494 height 33
type input "40,000"
type input "[PERSON_NAME]"
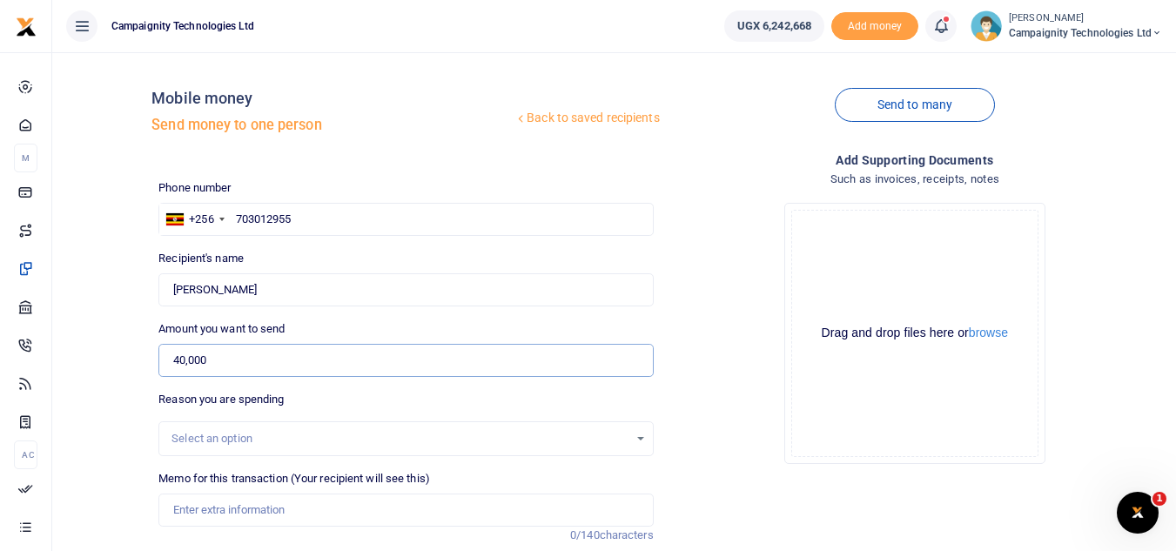
scroll to position [203, 0]
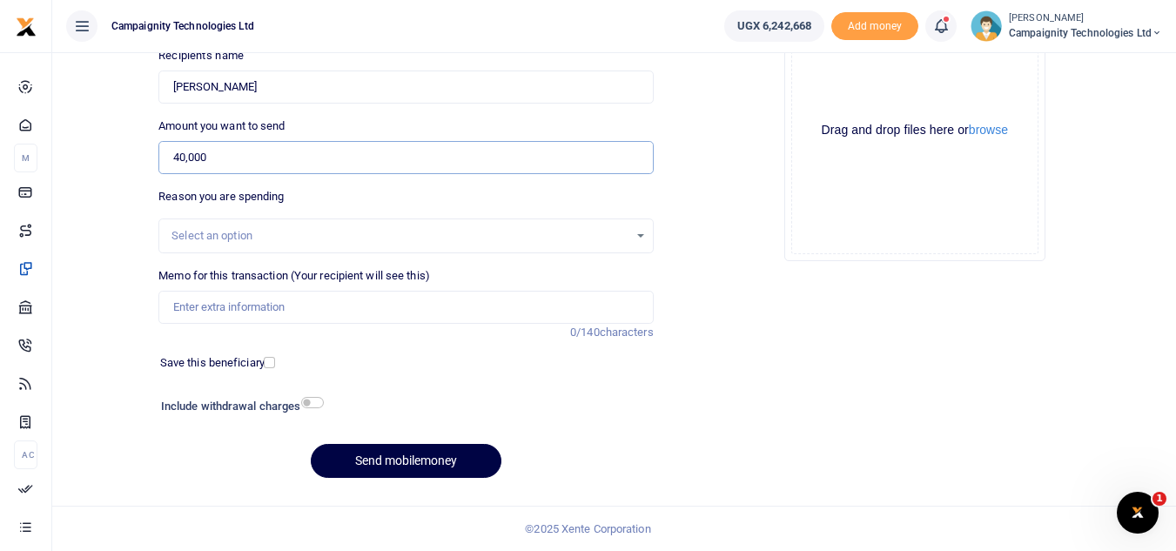
type input "40,000"
click at [277, 300] on input "Memo for this transaction (Your recipient will see this)" at bounding box center [405, 307] width 494 height 33
type input "Sheila weekly facilitation"
click at [414, 450] on button "Send mobilemoney" at bounding box center [406, 461] width 191 height 34
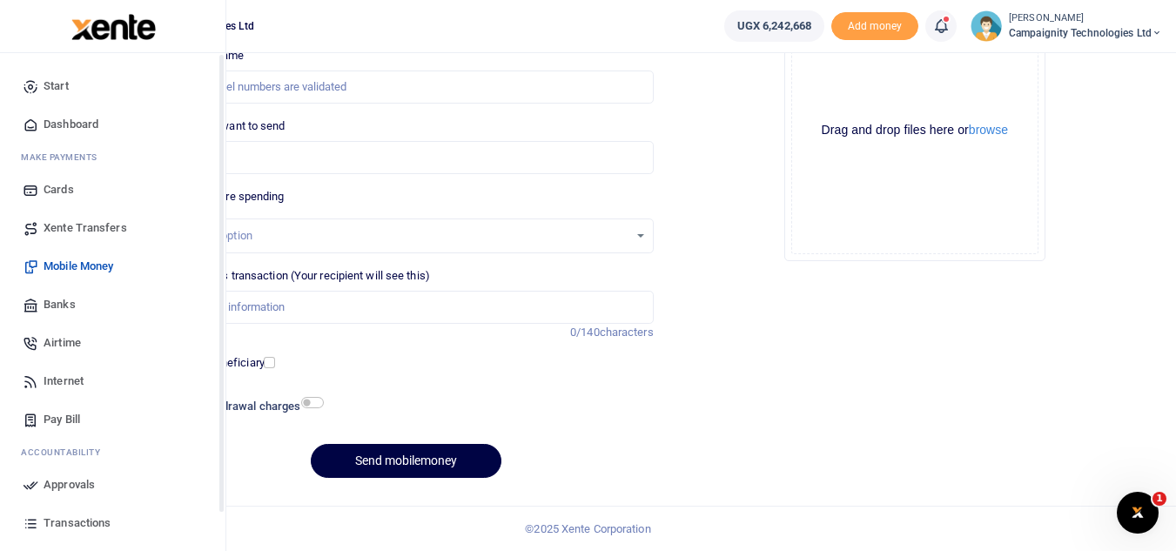
click at [79, 520] on span "Transactions" at bounding box center [77, 522] width 67 height 17
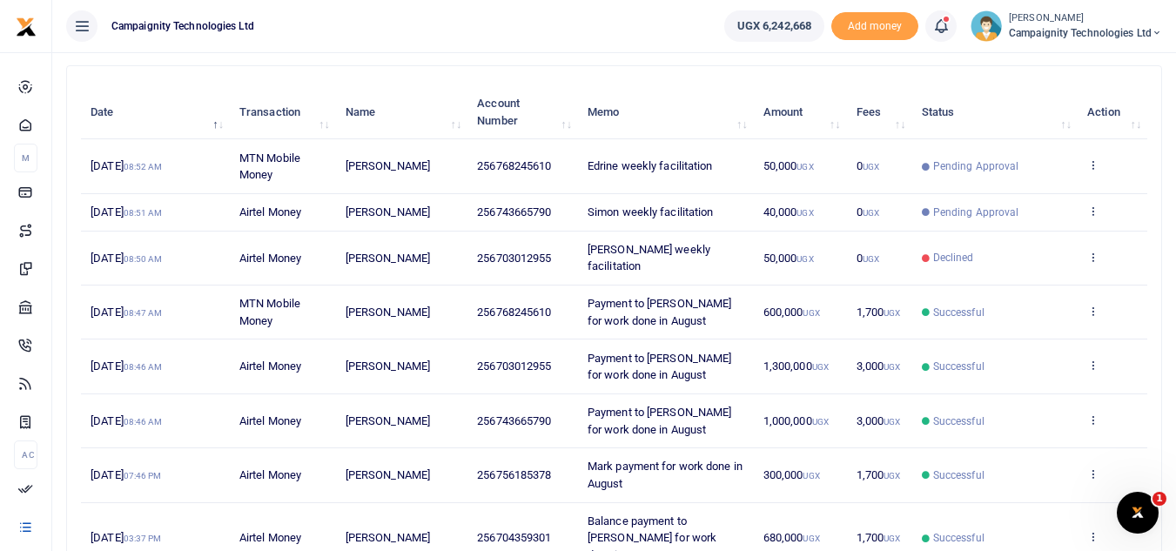
scroll to position [402, 0]
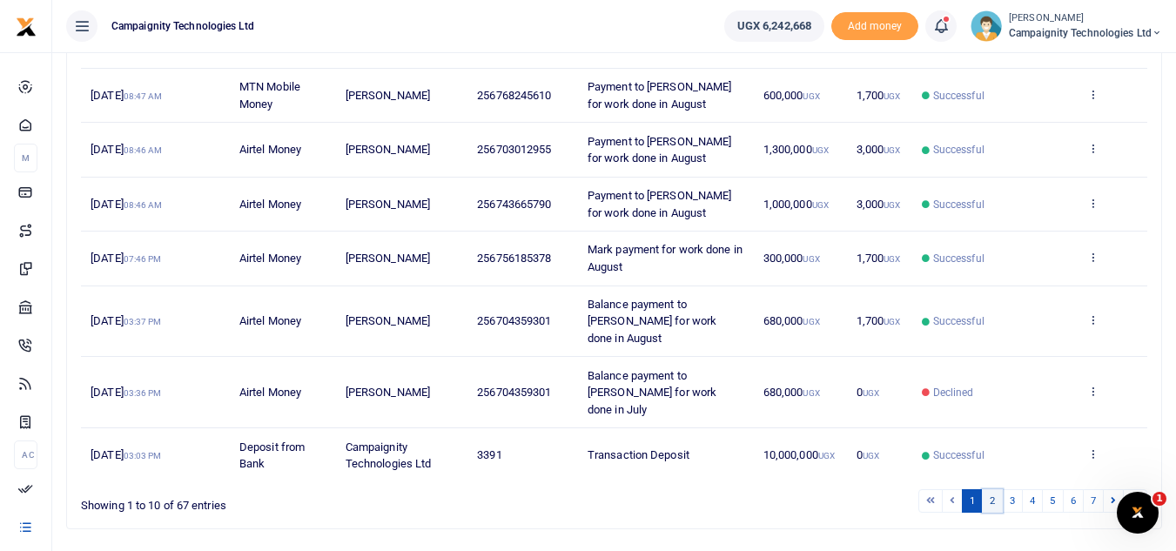
click at [987, 489] on link "2" at bounding box center [992, 501] width 21 height 24
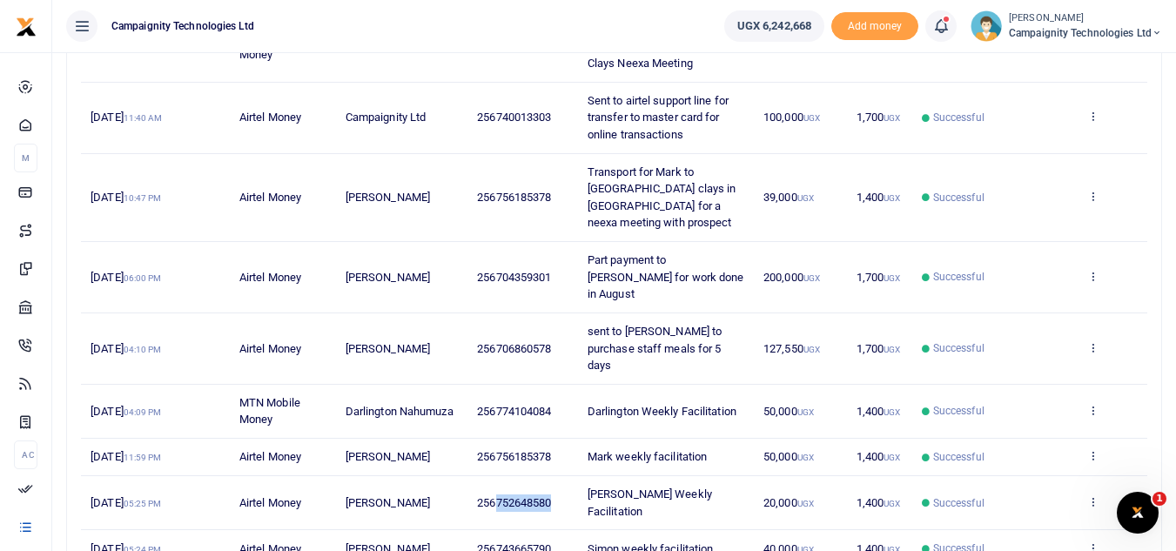
drag, startPoint x: 496, startPoint y: 428, endPoint x: 557, endPoint y: 439, distance: 61.8
click at [557, 476] on td "256752648580" at bounding box center [522, 503] width 111 height 54
copy span "752648580"
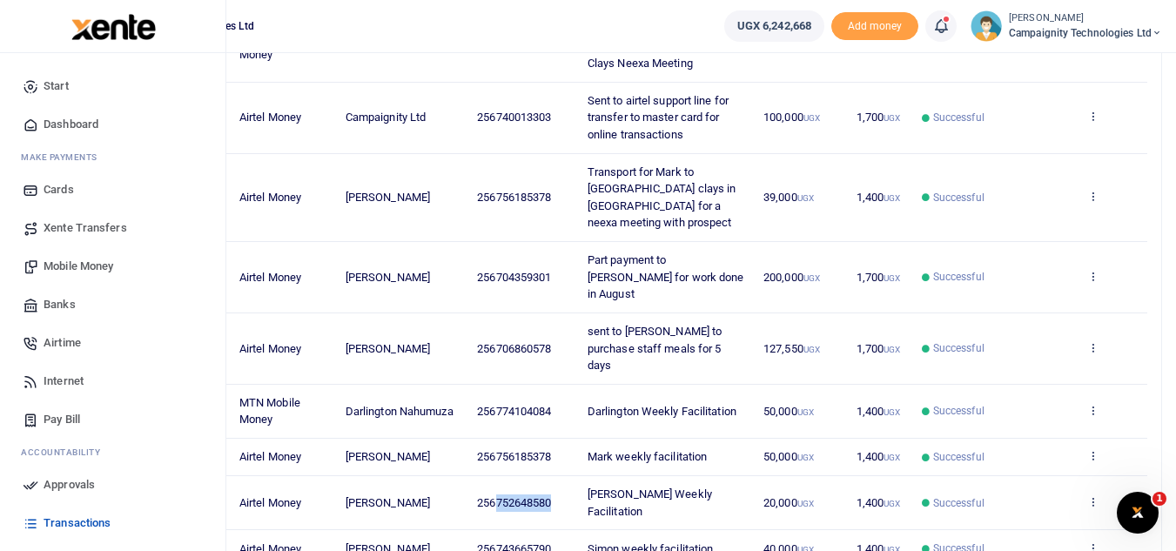
click at [64, 257] on link "Mobile Money" at bounding box center [113, 266] width 198 height 38
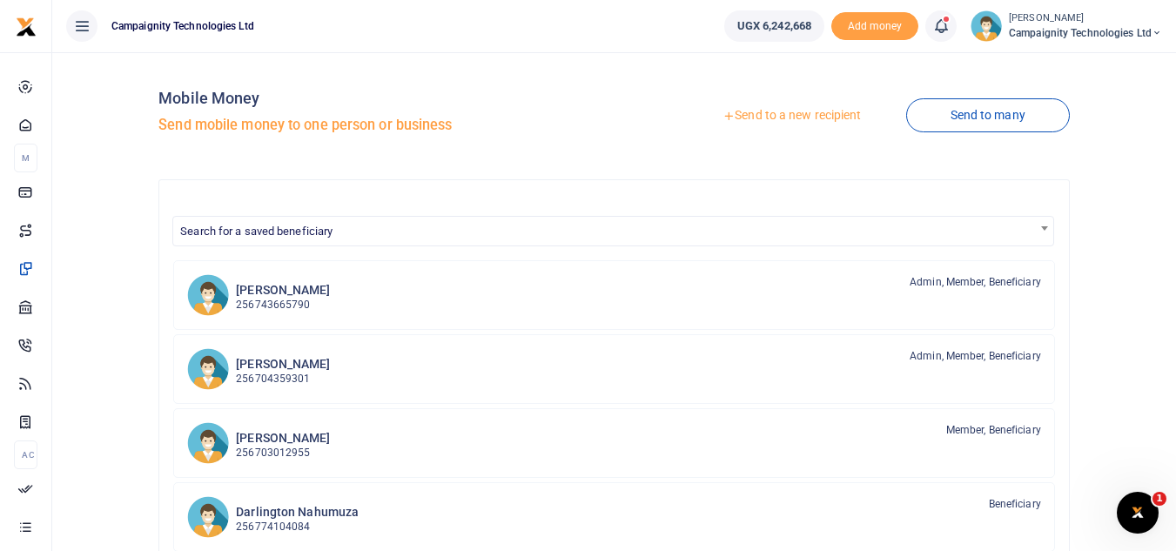
click at [794, 113] on link "Send to a new recipient" at bounding box center [791, 115] width 227 height 31
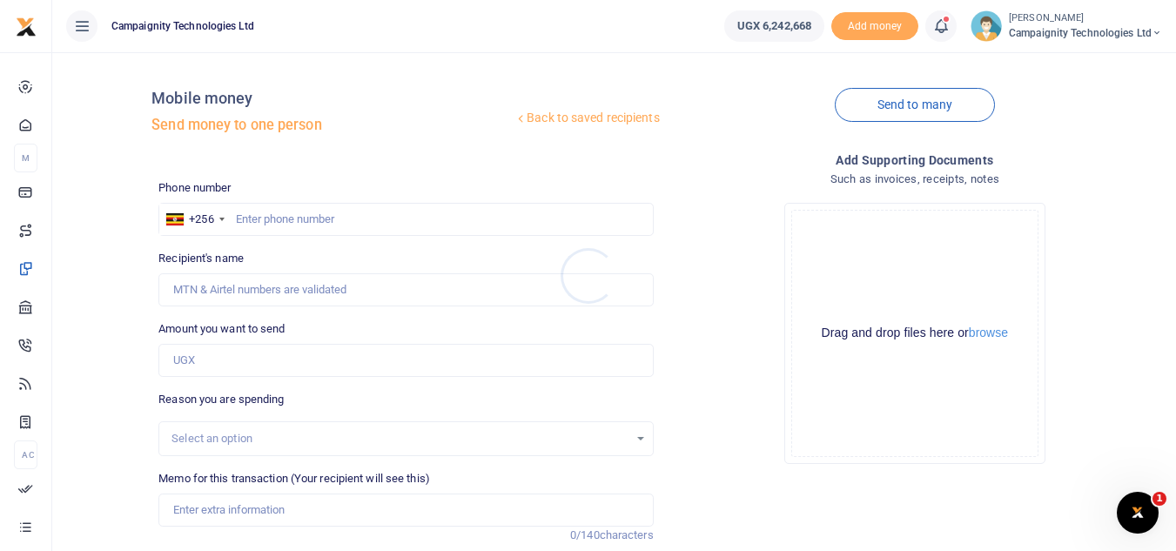
click at [353, 219] on div at bounding box center [588, 275] width 1176 height 551
click at [353, 219] on input "text" at bounding box center [405, 219] width 494 height 33
paste input "752648580"
type input "752648580"
click at [236, 364] on input "Amount you want to send" at bounding box center [405, 360] width 494 height 33
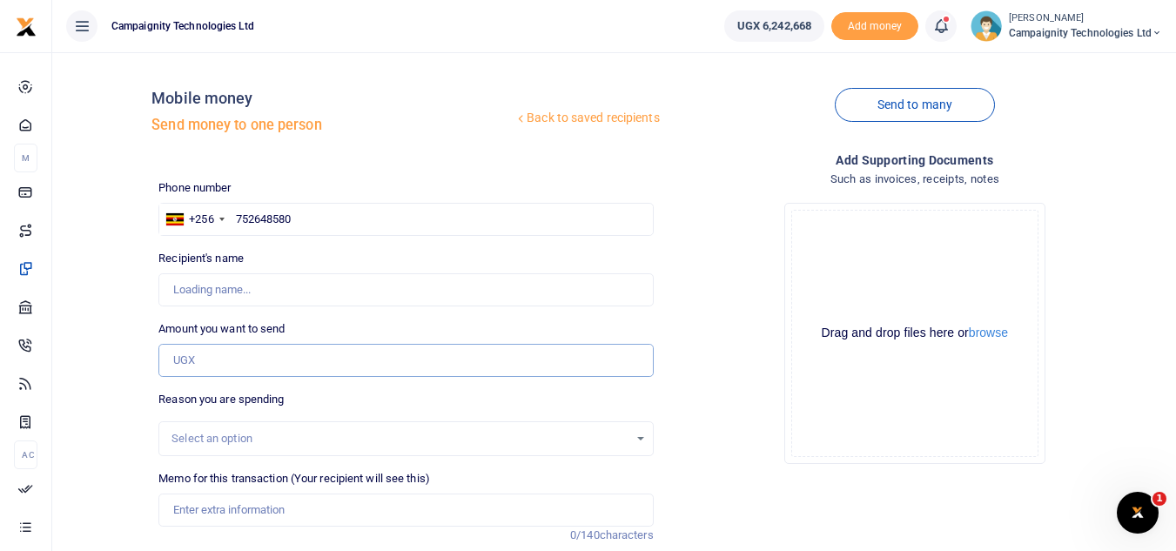
type input "5"
type input "Bachwa Samuels"
type input "50,000"
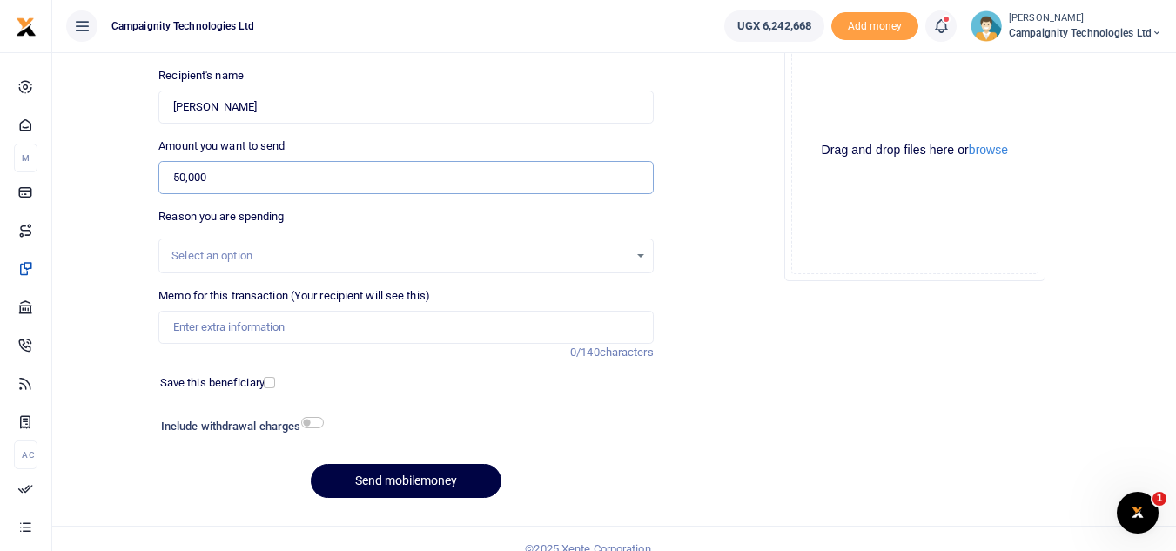
scroll to position [203, 0]
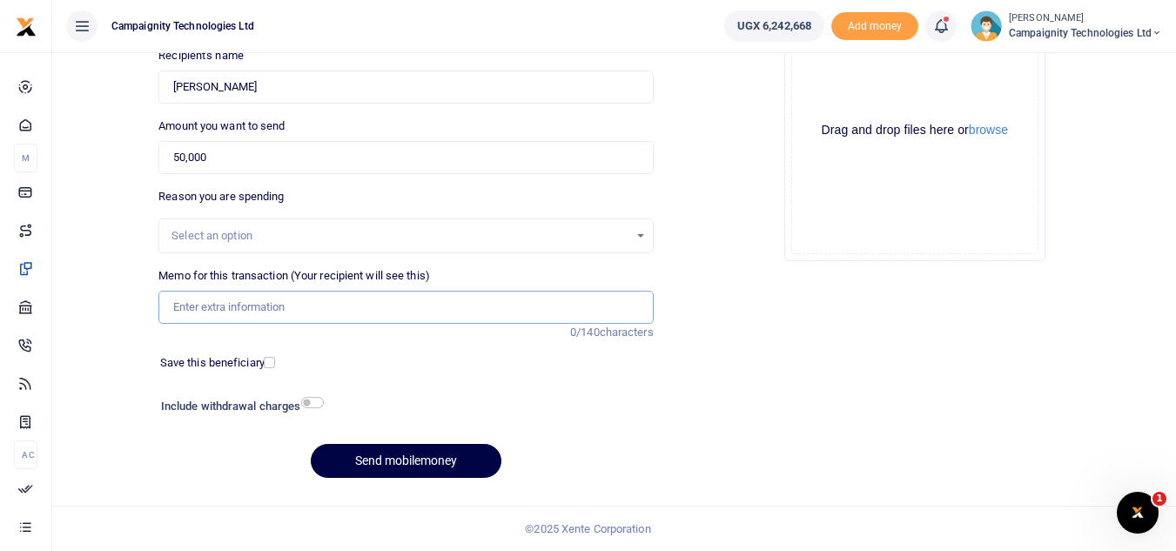
click at [476, 306] on input "Memo for this transaction (Your recipient will see this)" at bounding box center [405, 307] width 494 height 33
type input "Ronnie Weekly Facilitation"
click at [438, 467] on button "Send mobilemoney" at bounding box center [406, 461] width 191 height 34
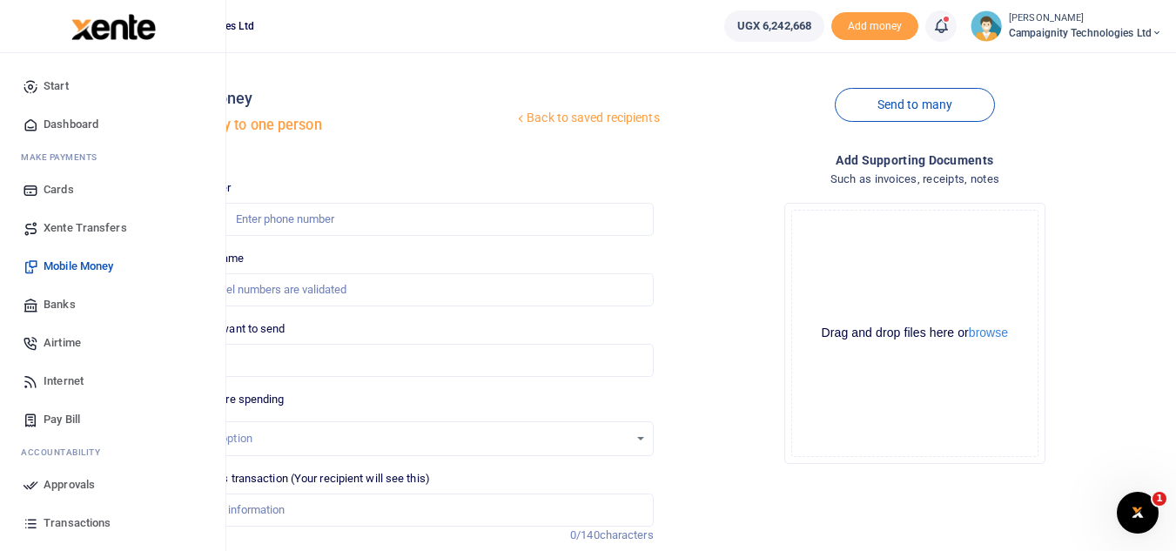
click at [78, 525] on span "Transactions" at bounding box center [77, 522] width 67 height 17
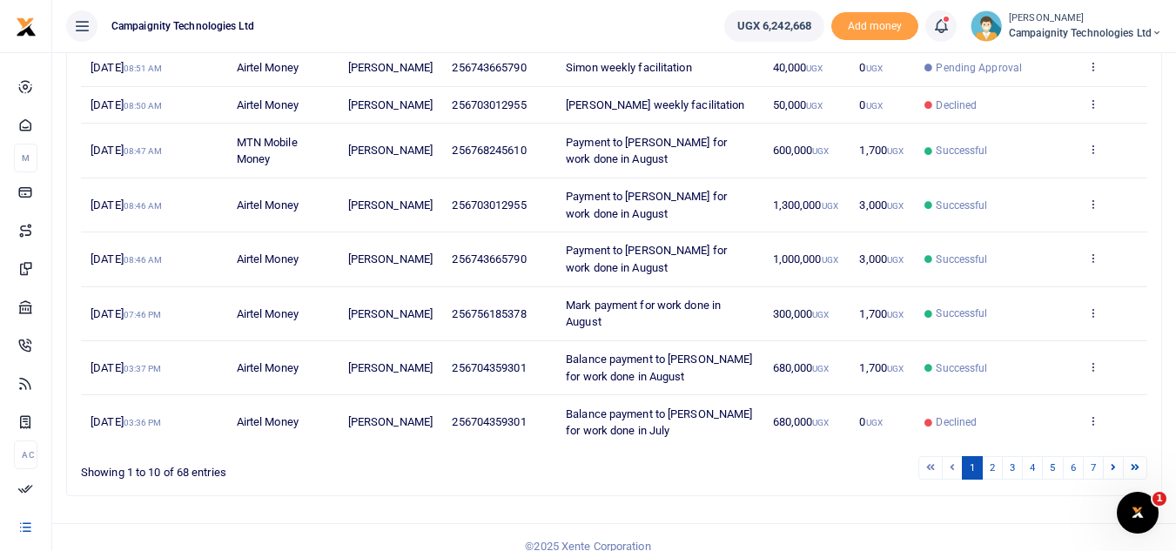
scroll to position [366, 0]
click at [991, 481] on link "2" at bounding box center [992, 470] width 21 height 24
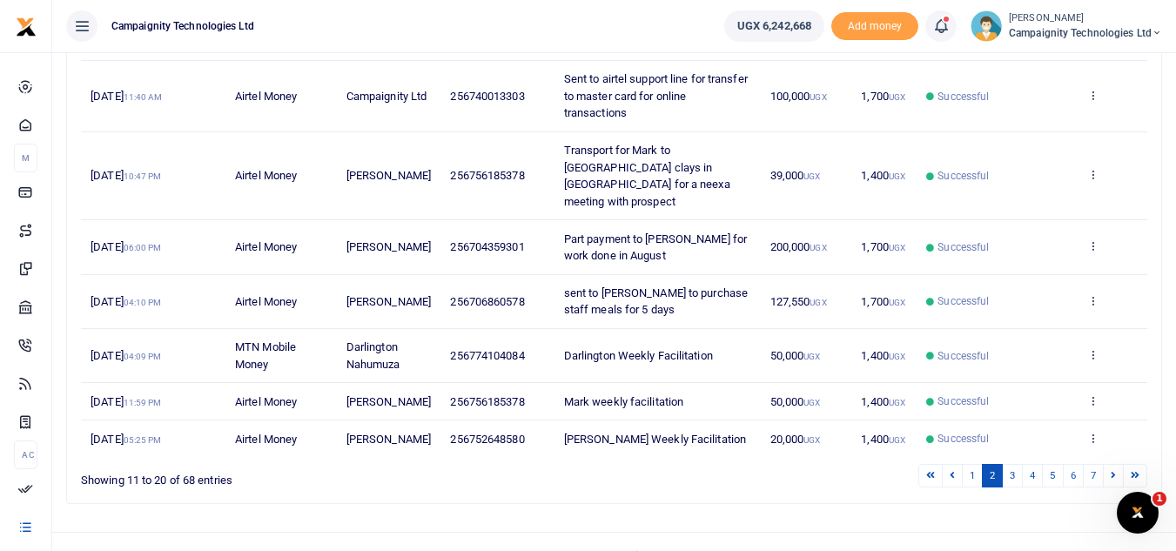
scroll to position [488, 0]
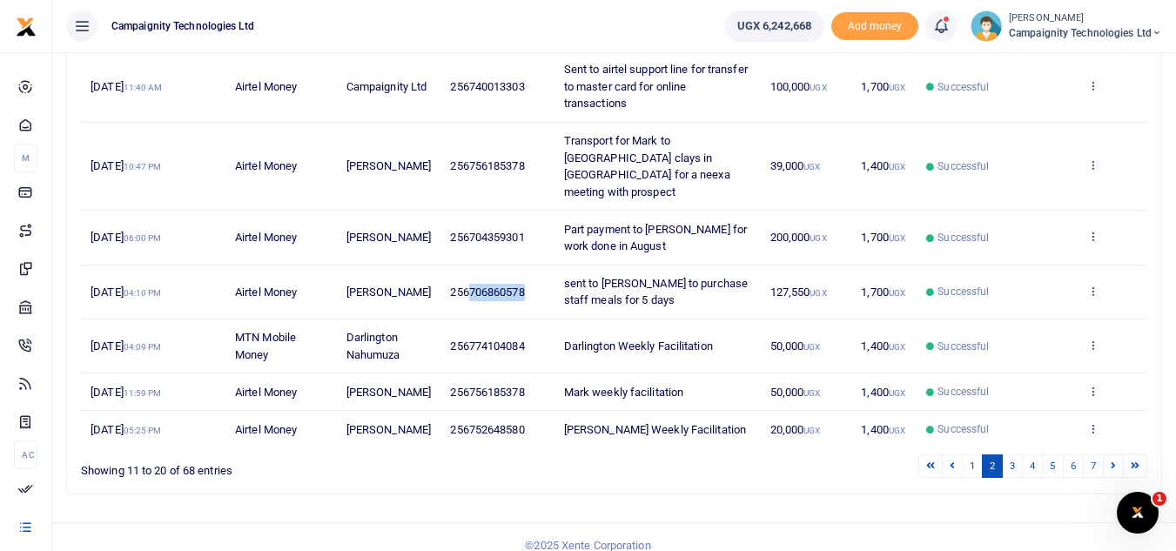
drag, startPoint x: 463, startPoint y: 243, endPoint x: 522, endPoint y: 254, distance: 60.3
click at [522, 266] on td "256706860578" at bounding box center [496, 293] width 113 height 54
copy span "706860578"
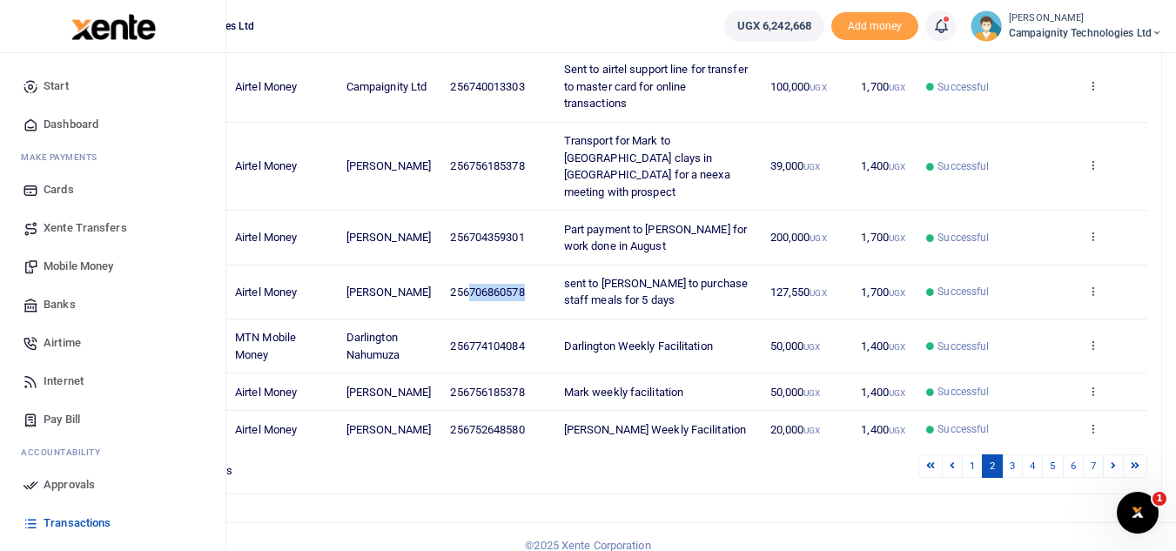
click at [60, 265] on span "Mobile Money" at bounding box center [79, 266] width 70 height 17
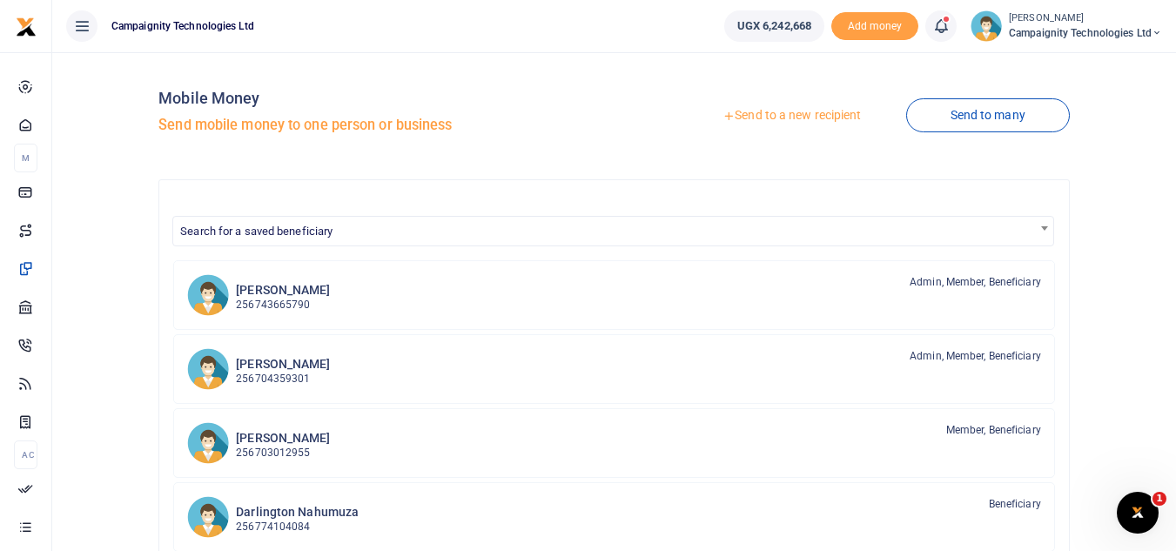
click at [788, 115] on link "Send to a new recipient" at bounding box center [791, 115] width 227 height 31
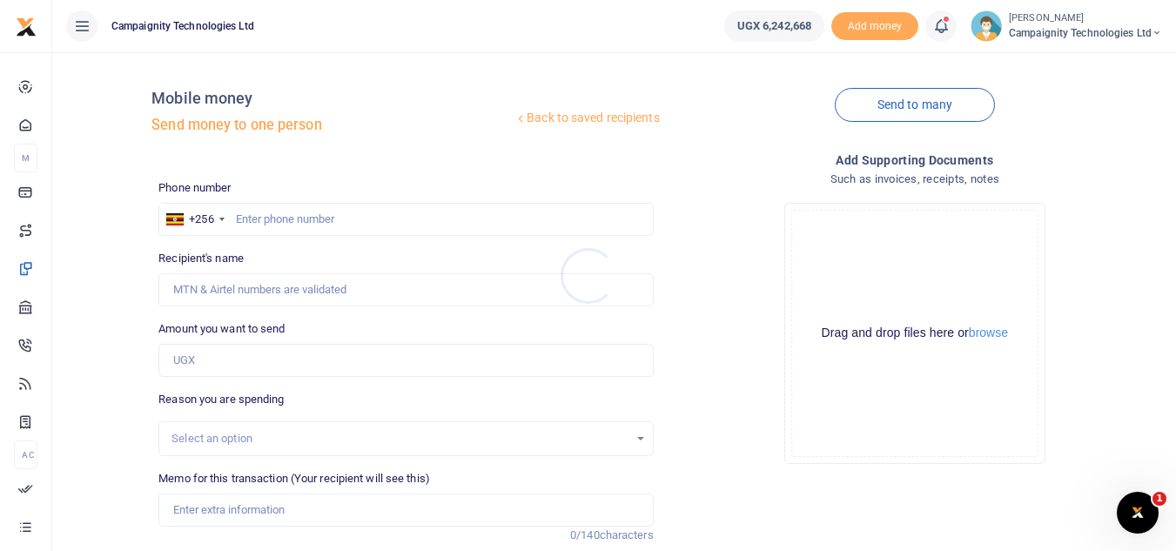
click at [326, 218] on div at bounding box center [588, 275] width 1176 height 551
click at [326, 218] on input "text" at bounding box center [405, 219] width 494 height 33
paste input "706860578"
type input "706860578"
click at [242, 351] on input "Amount you want to send" at bounding box center [405, 360] width 494 height 33
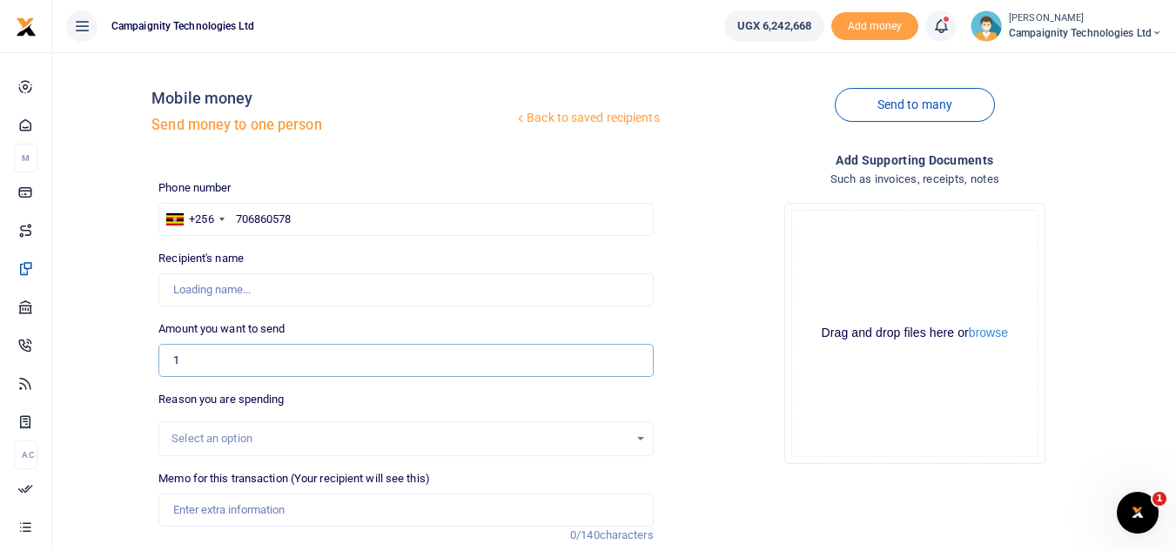
type input "12"
type input "Moses Lubinga"
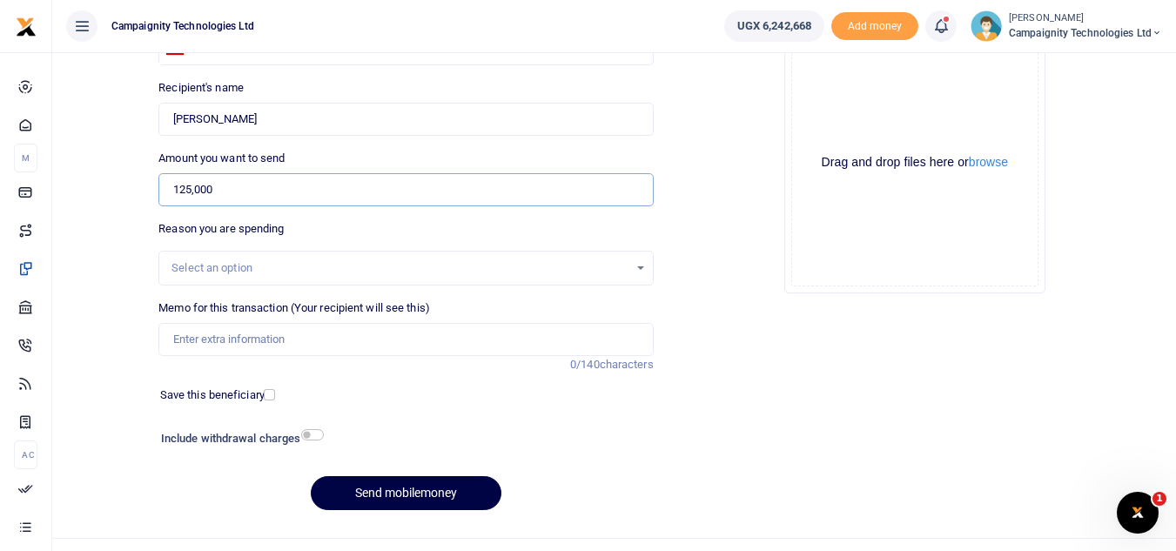
scroll to position [203, 0]
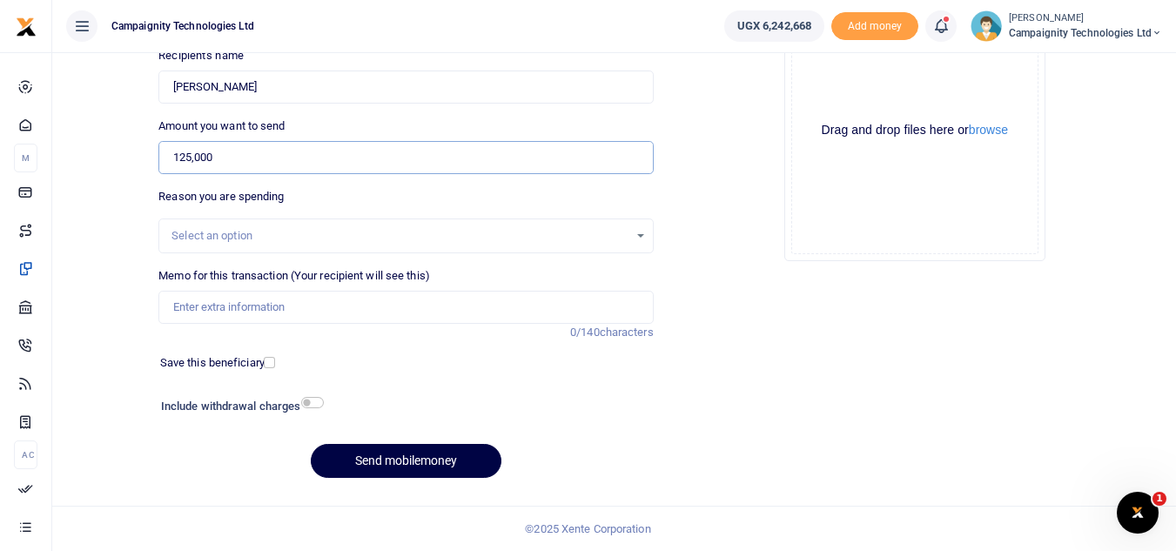
type input "125,000"
click at [385, 312] on input "Memo for this transaction (Your recipient will see this)" at bounding box center [405, 307] width 494 height 33
click at [394, 312] on input "sent to Sharon to purchase staff meals for 4 days" at bounding box center [405, 307] width 494 height 33
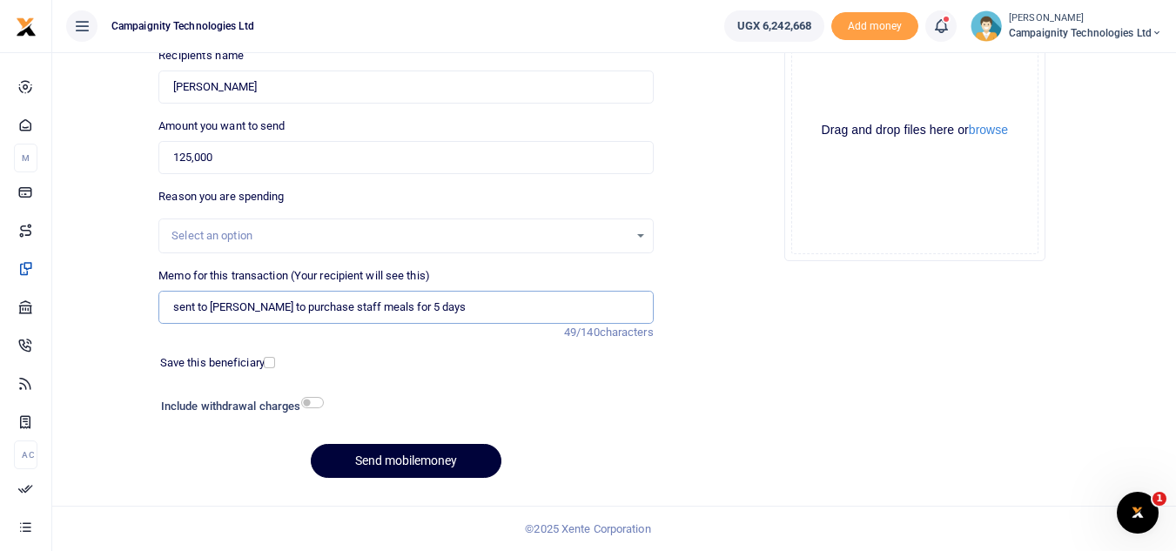
type input "sent to Sharon to purchase staff meals for 5 days"
click at [415, 464] on button "Send mobilemoney" at bounding box center [406, 461] width 191 height 34
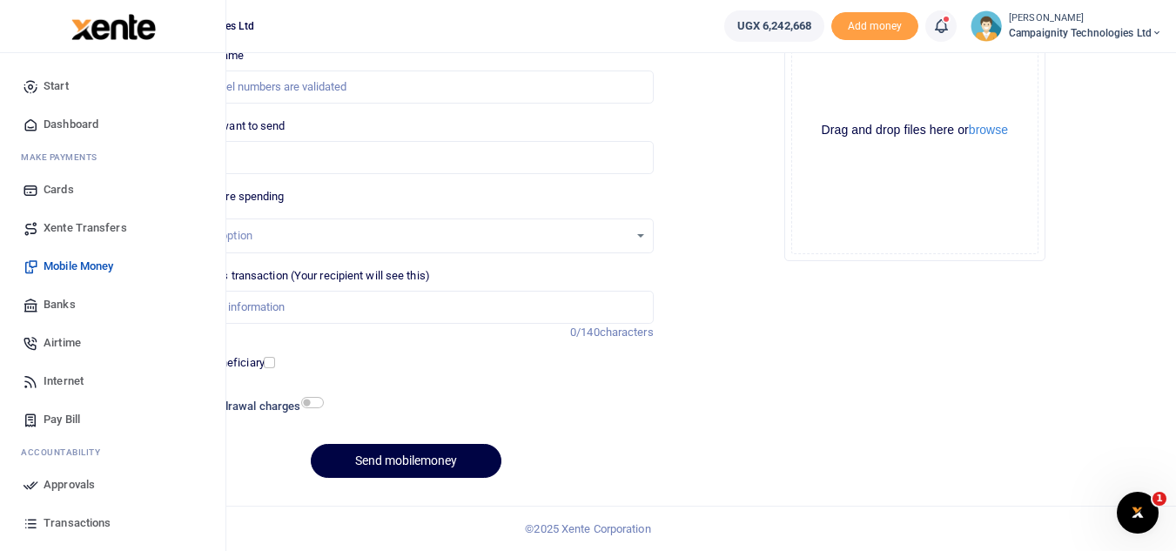
click at [79, 519] on span "Transactions" at bounding box center [77, 522] width 67 height 17
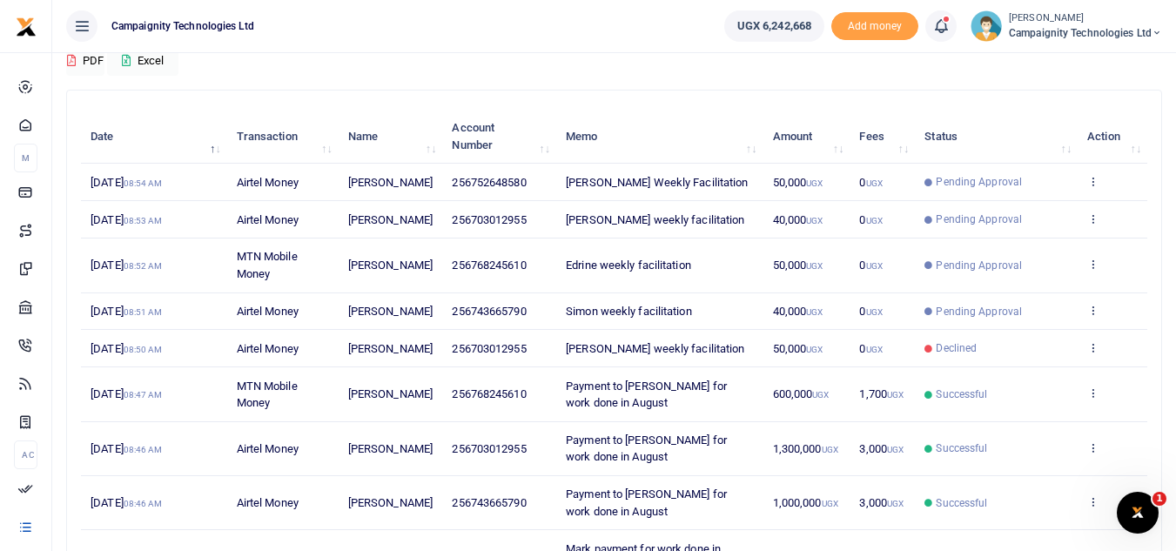
scroll to position [64, 0]
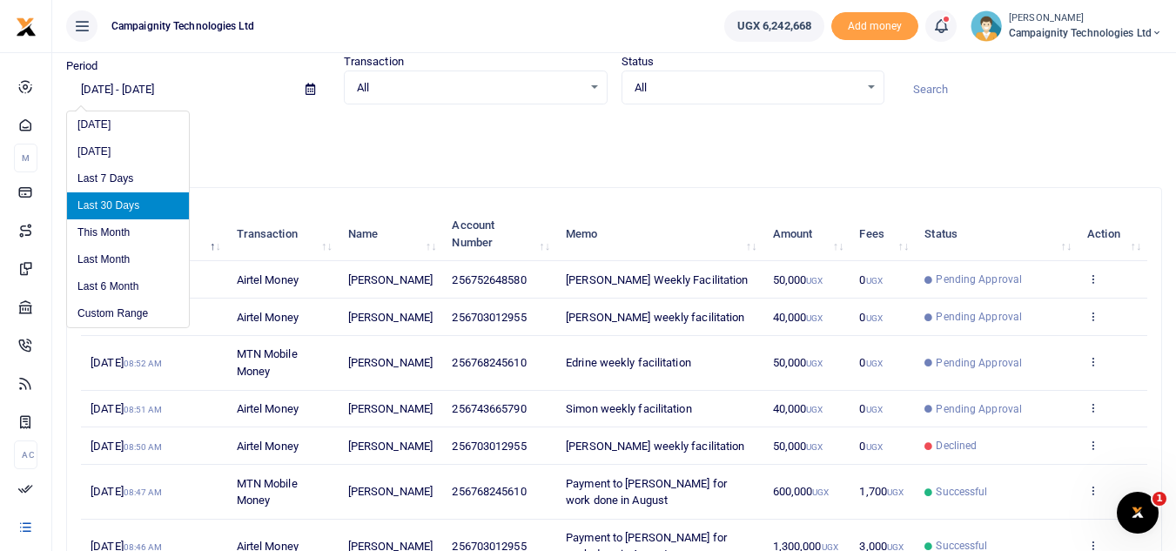
click at [183, 91] on input "08/01/2025 - 08/30/2025" at bounding box center [178, 90] width 225 height 30
click at [134, 286] on li "Last 6 Month" at bounding box center [128, 286] width 122 height 27
type input "02/28/2025 - 08/30/2025"
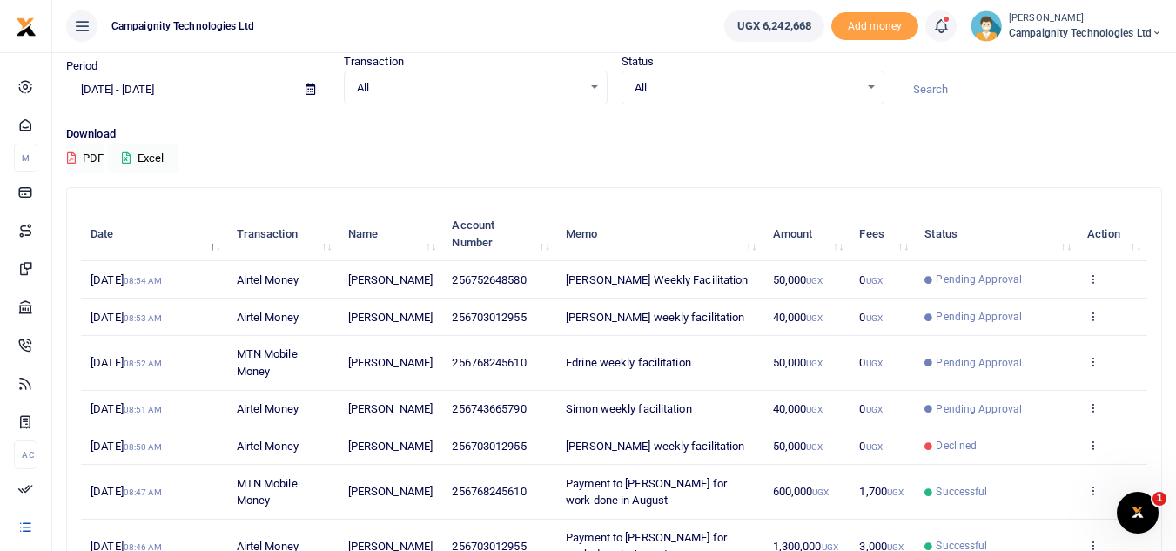
click at [958, 101] on input at bounding box center [1030, 90] width 264 height 30
click at [962, 98] on input "rent" at bounding box center [1030, 90] width 264 height 30
type input "rent"
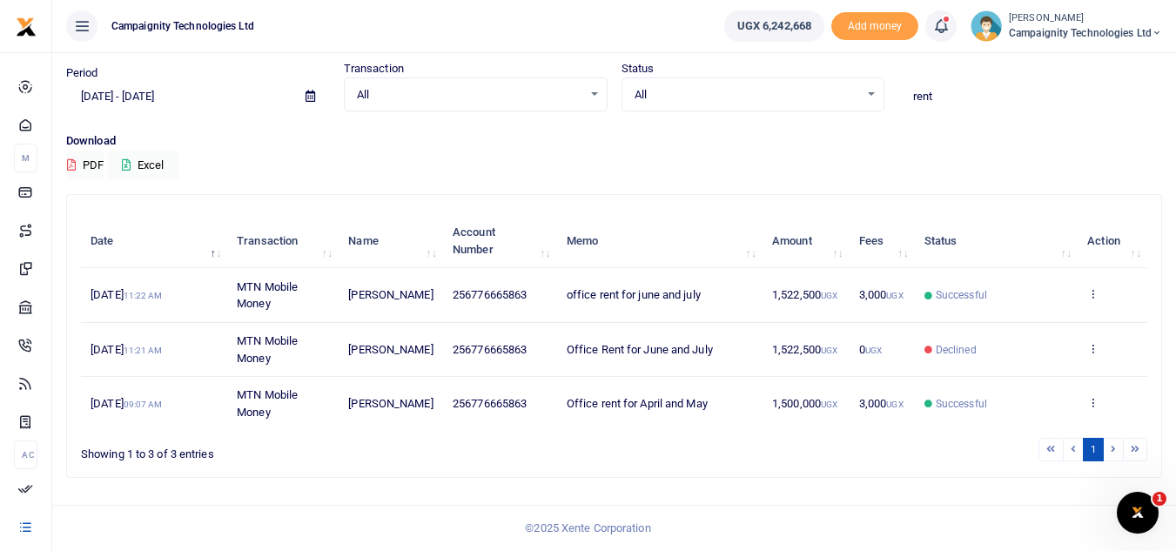
scroll to position [57, 0]
drag, startPoint x: 465, startPoint y: 291, endPoint x: 526, endPoint y: 303, distance: 62.1
click at [526, 303] on td "256776665863" at bounding box center [500, 295] width 114 height 54
copy span "776665863"
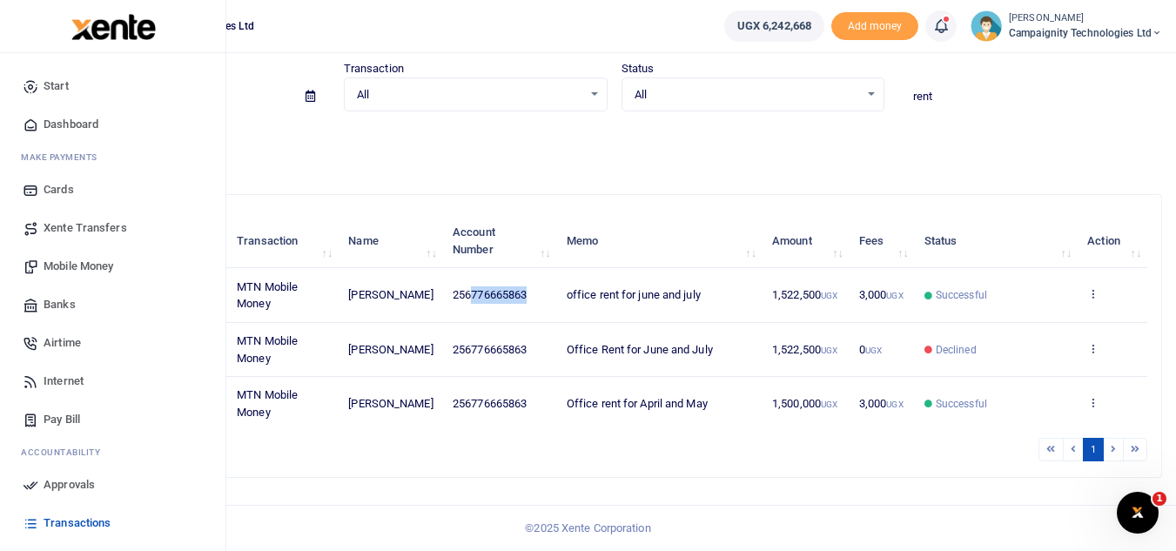
click at [93, 256] on link "Mobile Money" at bounding box center [113, 266] width 198 height 38
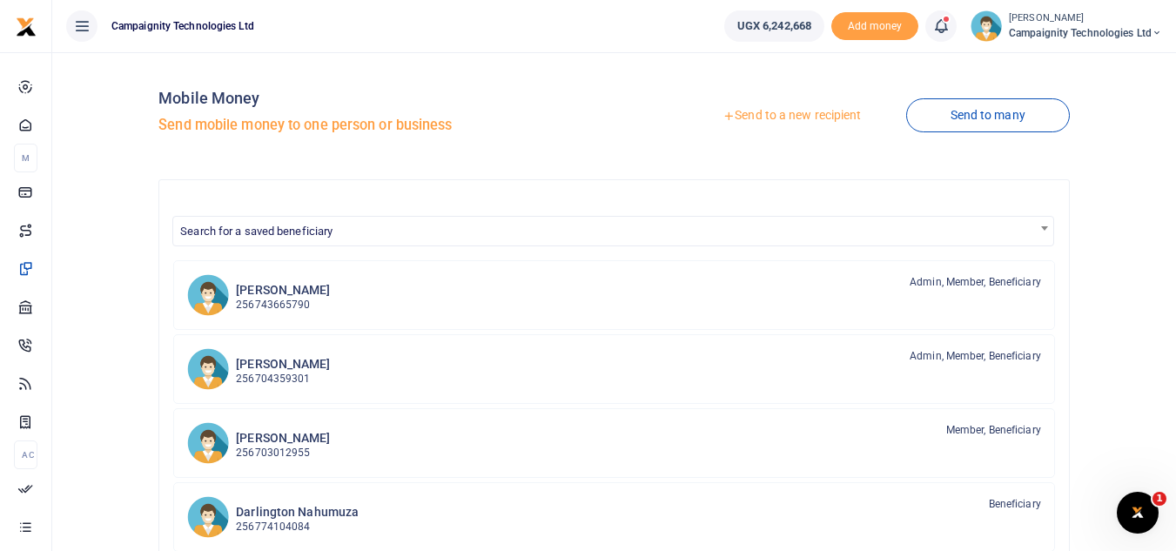
click at [763, 114] on link "Send to a new recipient" at bounding box center [791, 115] width 227 height 31
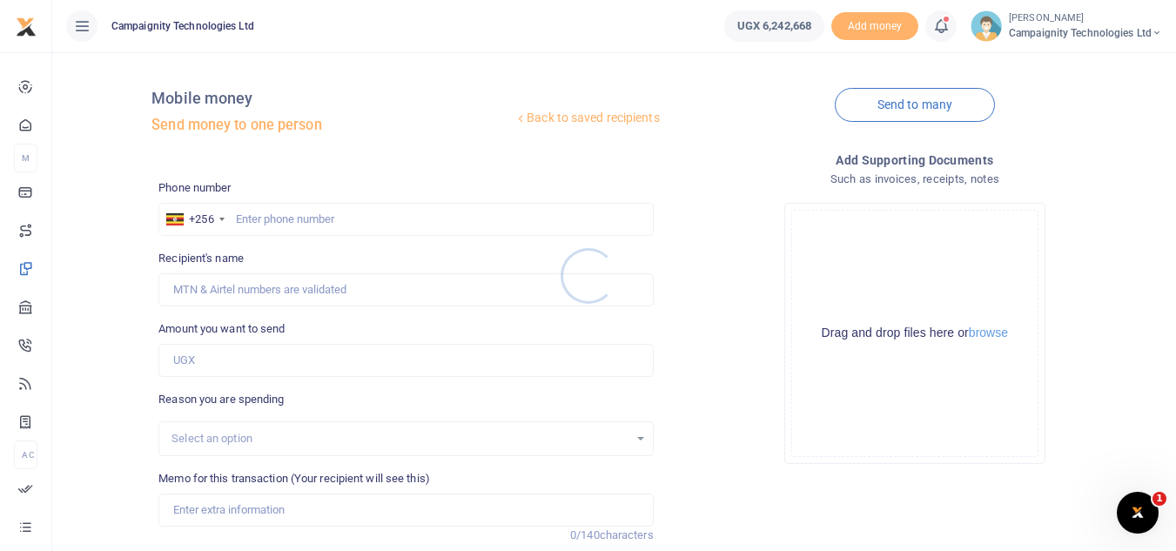
click at [405, 213] on div at bounding box center [588, 275] width 1176 height 551
click at [405, 213] on input "text" at bounding box center [405, 219] width 494 height 33
paste input "776665863"
type input "776665863"
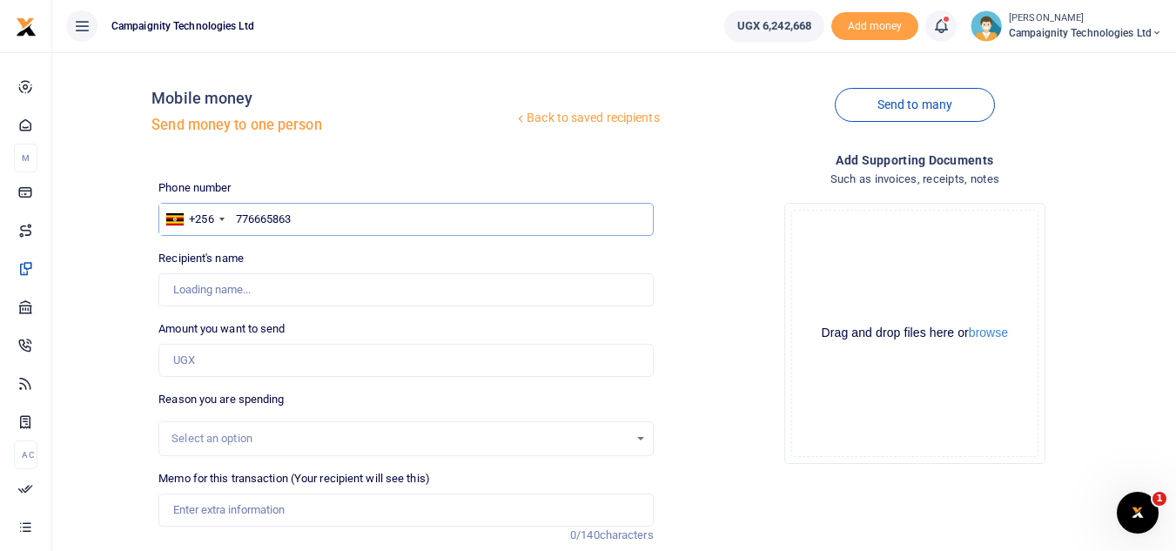
type input "Mugabi James"
type input "776665863"
click at [285, 368] on input "Amount you want to send" at bounding box center [405, 360] width 494 height 33
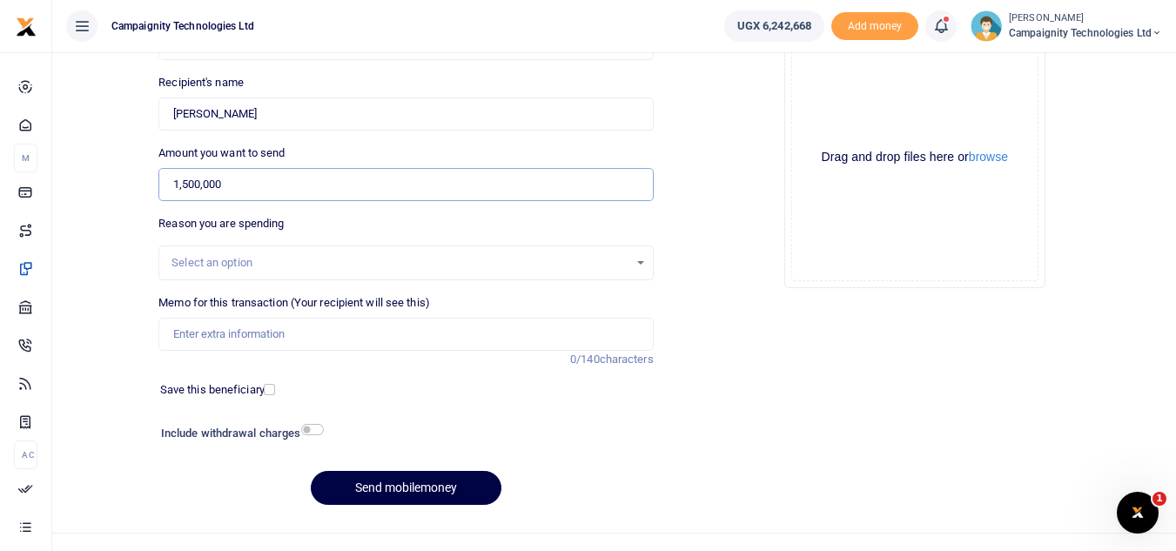
scroll to position [203, 0]
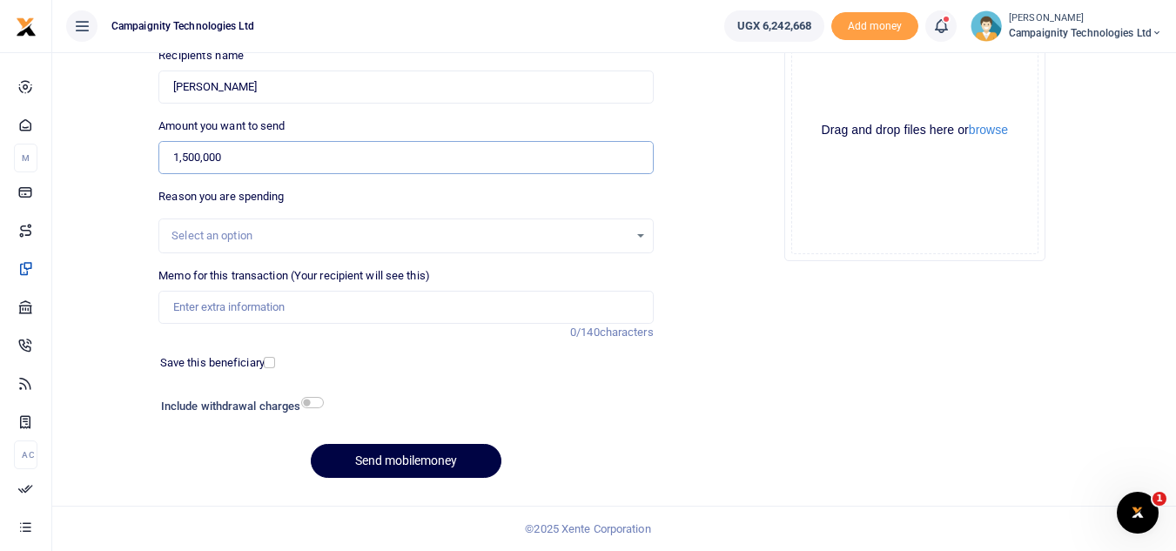
type input "1,500,000"
click at [314, 399] on input "checkbox" at bounding box center [312, 402] width 23 height 11
checkbox input "true"
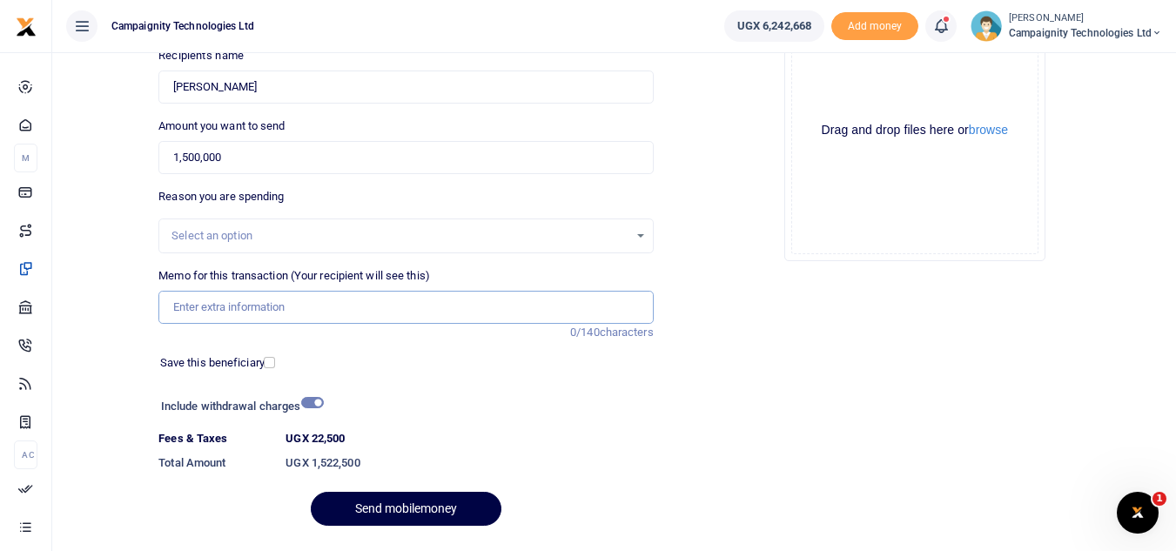
click at [307, 300] on input "Memo for this transaction (Your recipient will see this)" at bounding box center [405, 307] width 494 height 33
type input "R"
type input "Office rent for August and September"
click at [407, 506] on button "Send mobilemoney" at bounding box center [406, 509] width 191 height 34
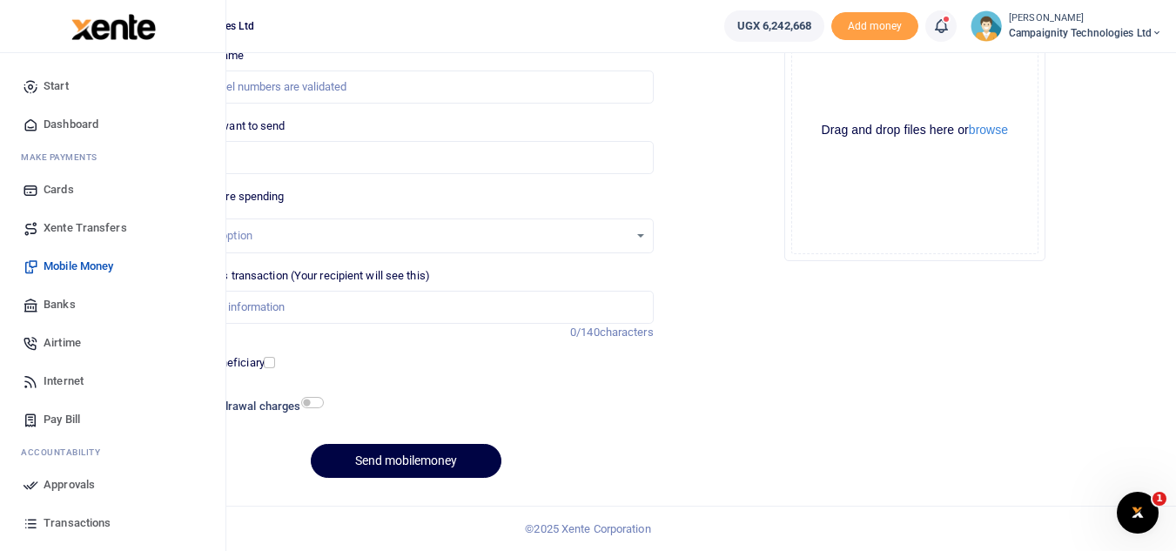
click at [62, 484] on span "Approvals" at bounding box center [69, 484] width 51 height 17
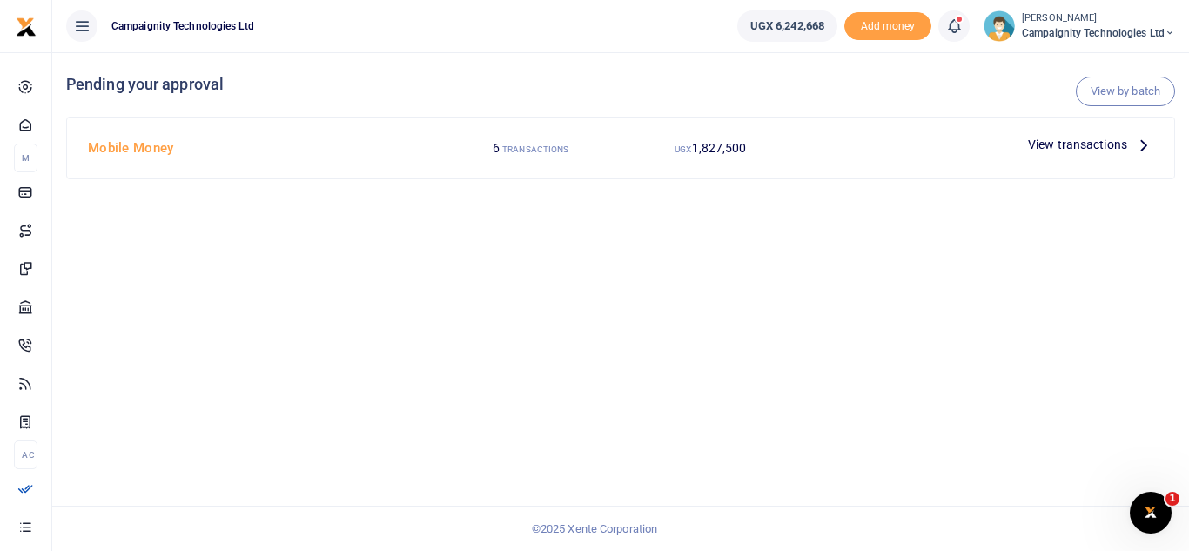
click at [1043, 140] on span "View transactions" at bounding box center [1077, 144] width 99 height 19
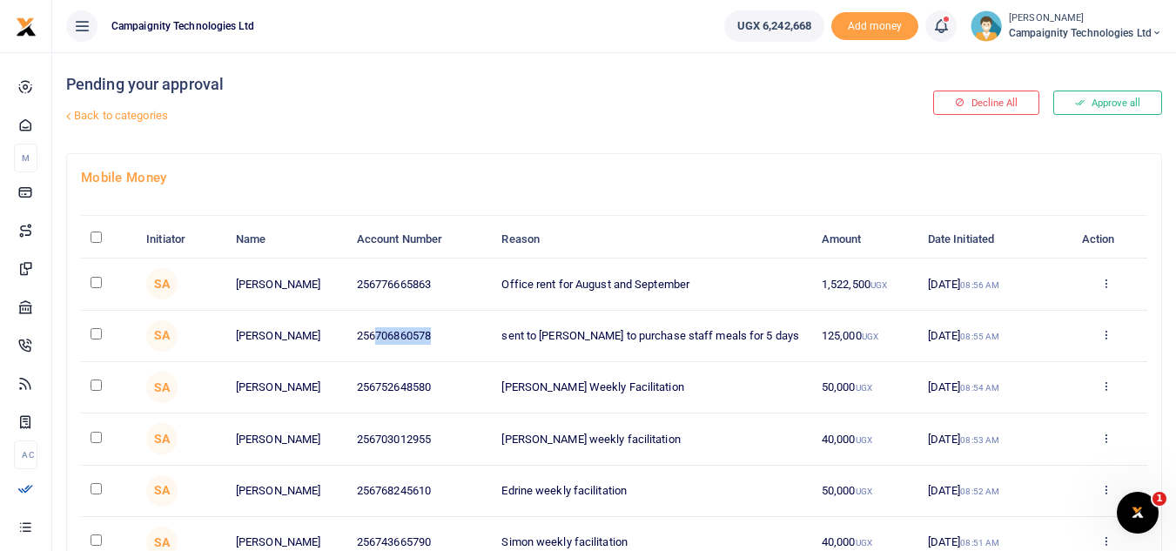
drag, startPoint x: 375, startPoint y: 334, endPoint x: 439, endPoint y: 340, distance: 63.8
click at [439, 340] on td "256706860578" at bounding box center [419, 336] width 145 height 51
copy td "706860578"
click at [1106, 333] on icon at bounding box center [1105, 334] width 11 height 12
click at [1041, 401] on link "Decline" at bounding box center [1043, 403] width 138 height 24
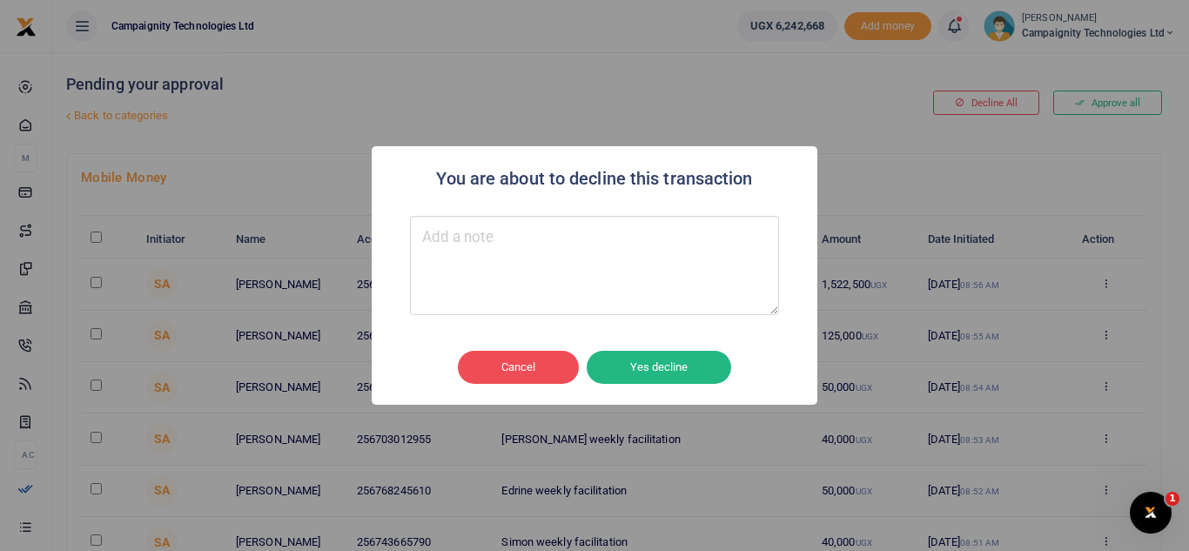
click at [662, 279] on textarea "Type your message here" at bounding box center [594, 265] width 369 height 99
type textarea "w"
type textarea "no withdrawal fees"
click at [651, 370] on button "Yes decline" at bounding box center [659, 367] width 145 height 33
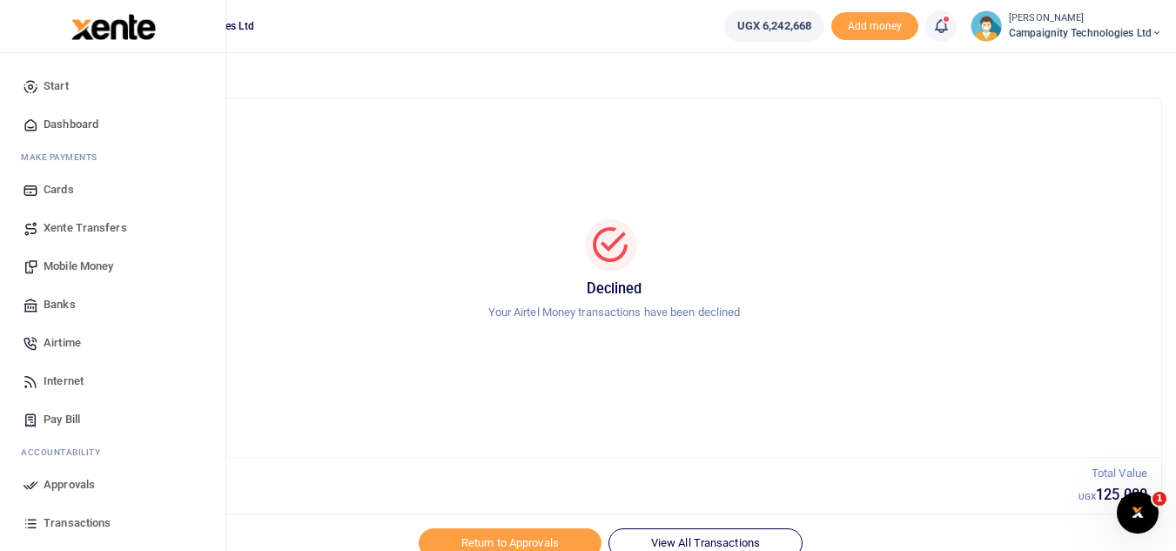
click at [75, 262] on span "Mobile Money" at bounding box center [79, 266] width 70 height 17
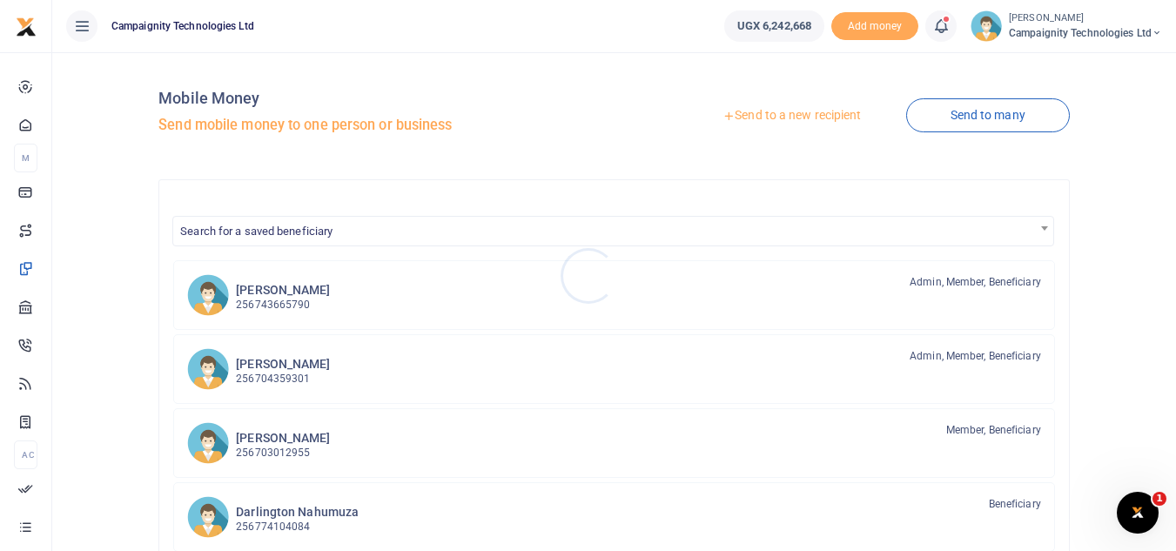
click at [770, 118] on div at bounding box center [588, 275] width 1176 height 551
click at [783, 110] on link "Send to a new recipient" at bounding box center [791, 115] width 227 height 31
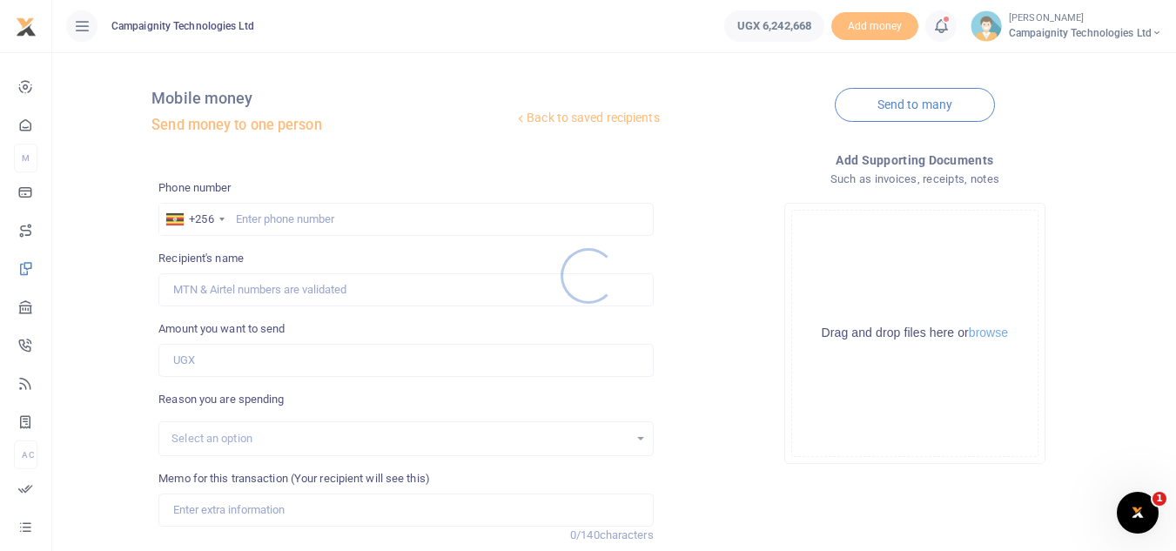
click at [440, 210] on div at bounding box center [588, 275] width 1176 height 551
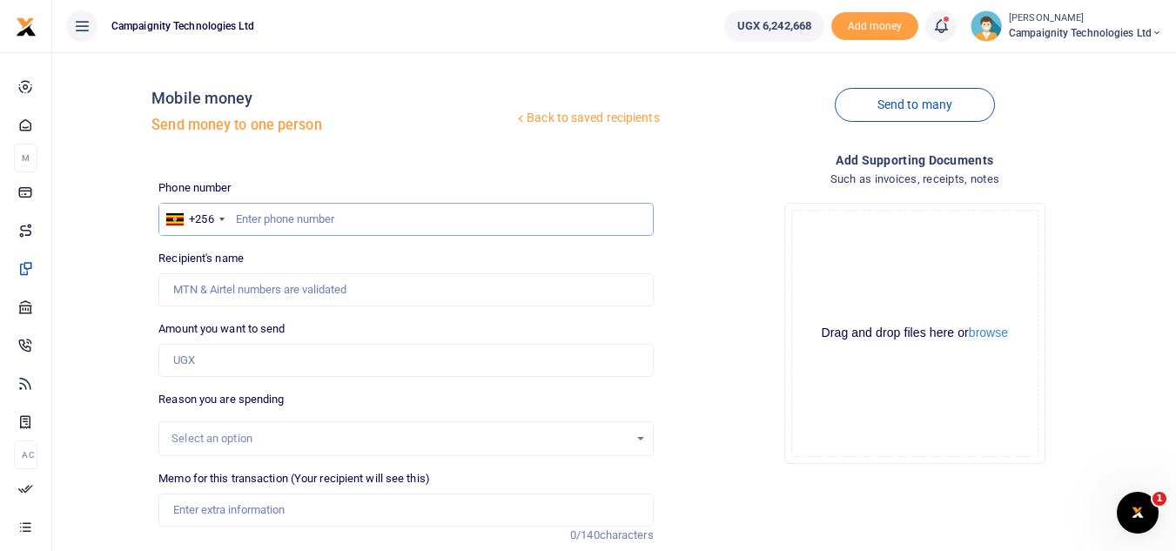
click at [393, 223] on input "text" at bounding box center [405, 219] width 494 height 33
paste input "706860578"
type input "706860578"
click at [262, 369] on input "Amount you want to send" at bounding box center [405, 360] width 494 height 33
type input "125,000"
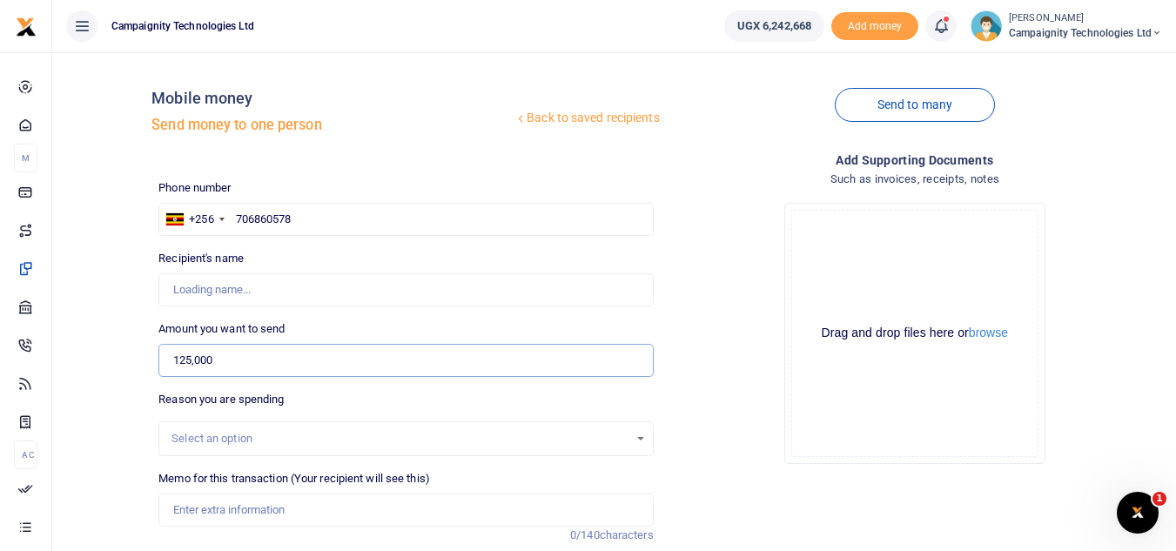
type input "Moses Lubinga"
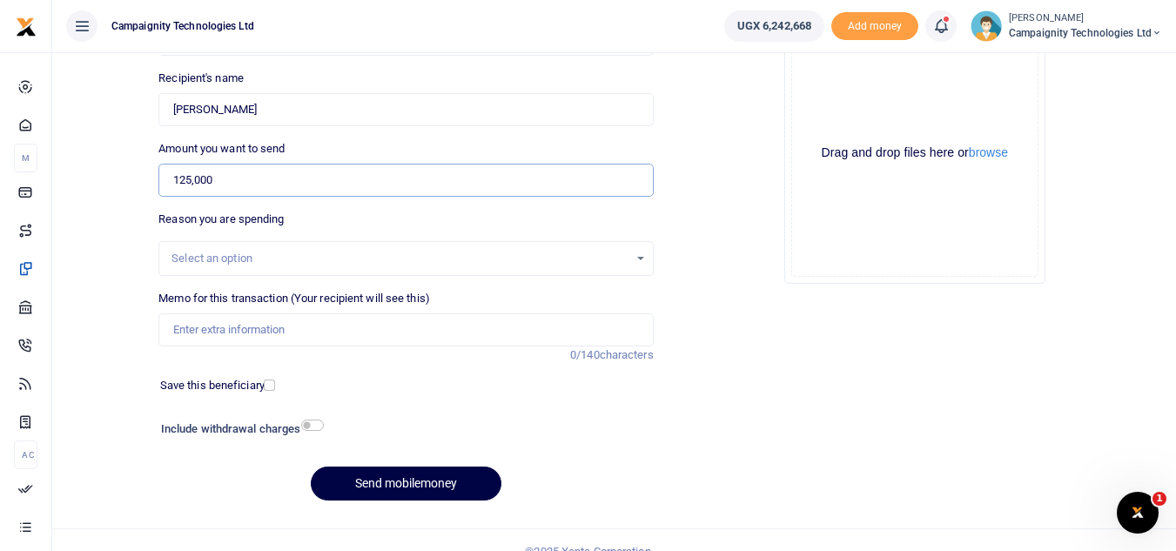
scroll to position [203, 0]
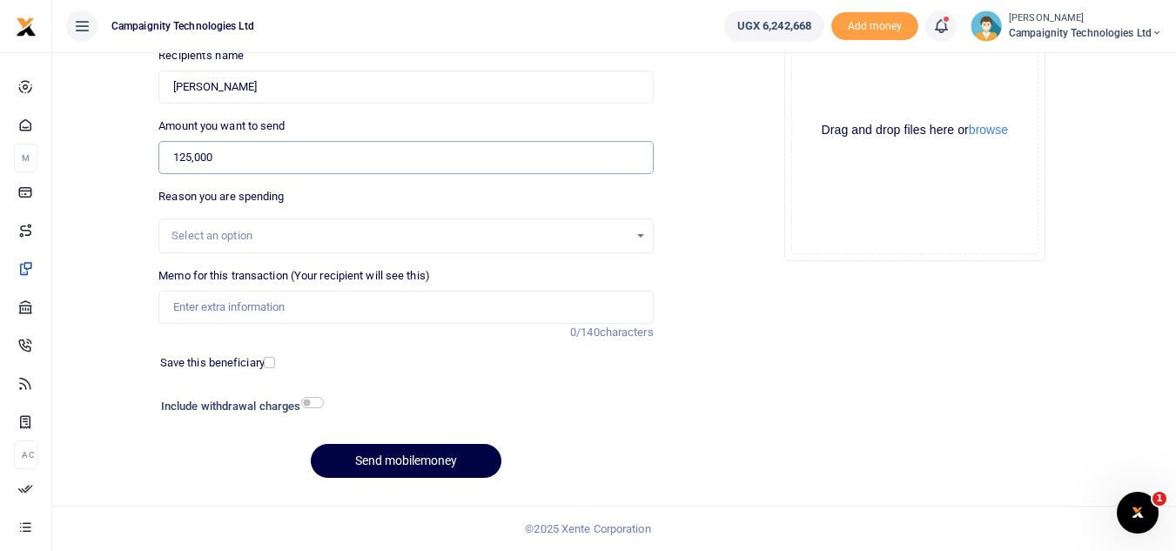
type input "125,000"
click at [310, 403] on input "checkbox" at bounding box center [312, 402] width 23 height 11
checkbox input "true"
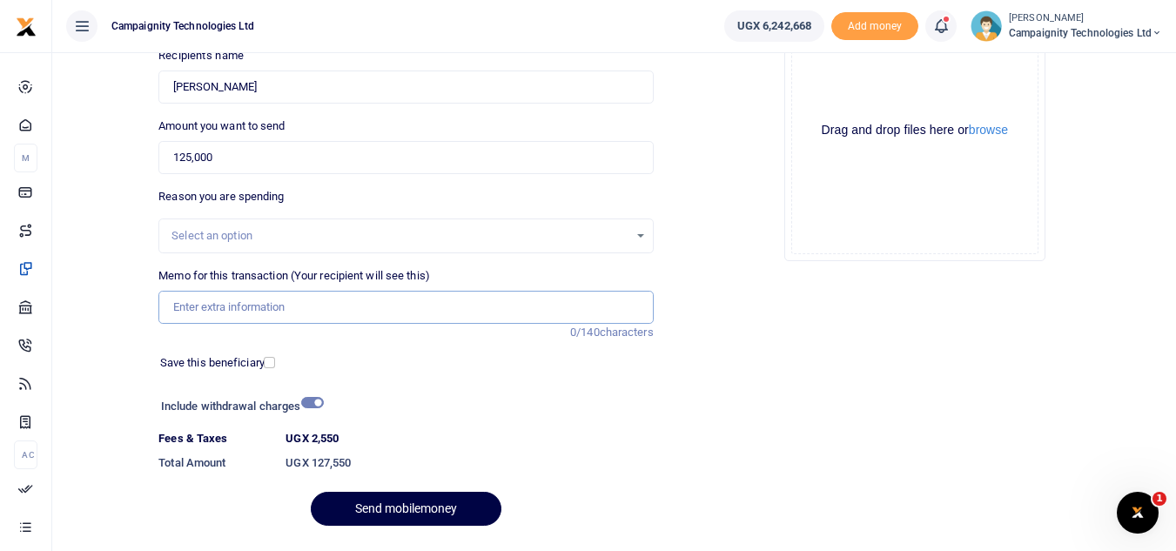
click at [282, 306] on input "Memo for this transaction (Your recipient will see this)" at bounding box center [405, 307] width 494 height 33
click at [393, 300] on input "sent to Sharon to purchase staff meals for 4 days" at bounding box center [405, 307] width 494 height 33
type input "sent to [PERSON_NAME] to purchase staff meals for 5 days"
click at [427, 505] on button "Send mobilemoney" at bounding box center [406, 509] width 191 height 34
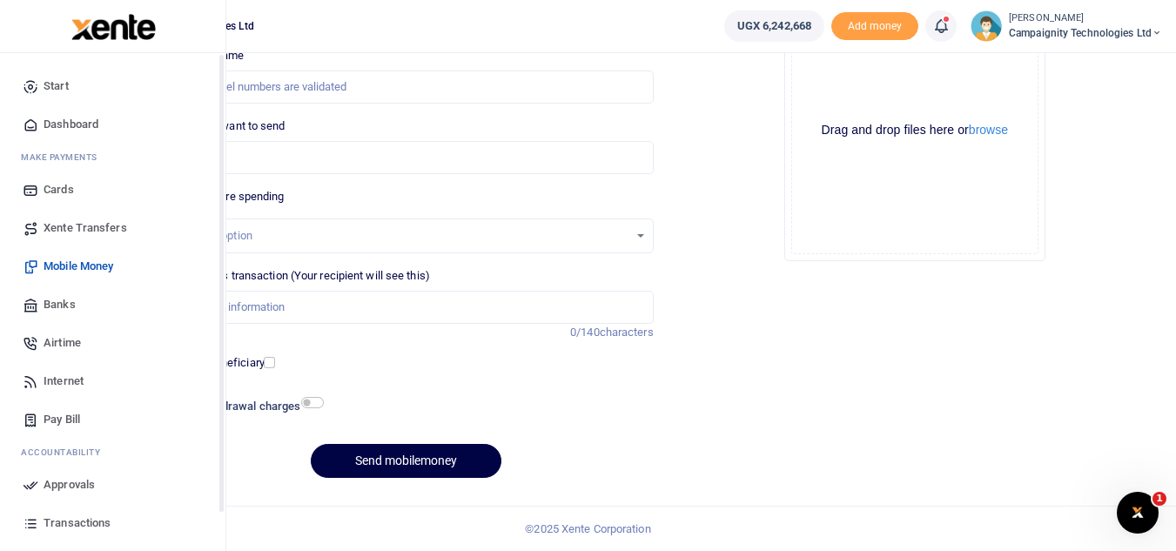
click at [64, 485] on span "Approvals" at bounding box center [69, 484] width 51 height 17
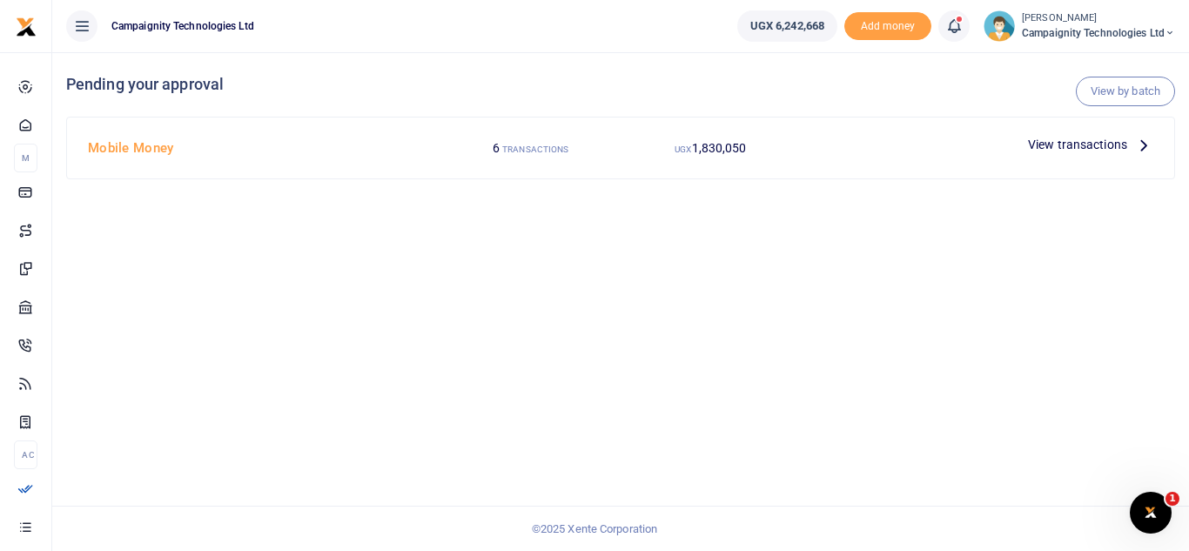
click at [1048, 144] on span "View transactions" at bounding box center [1077, 144] width 99 height 19
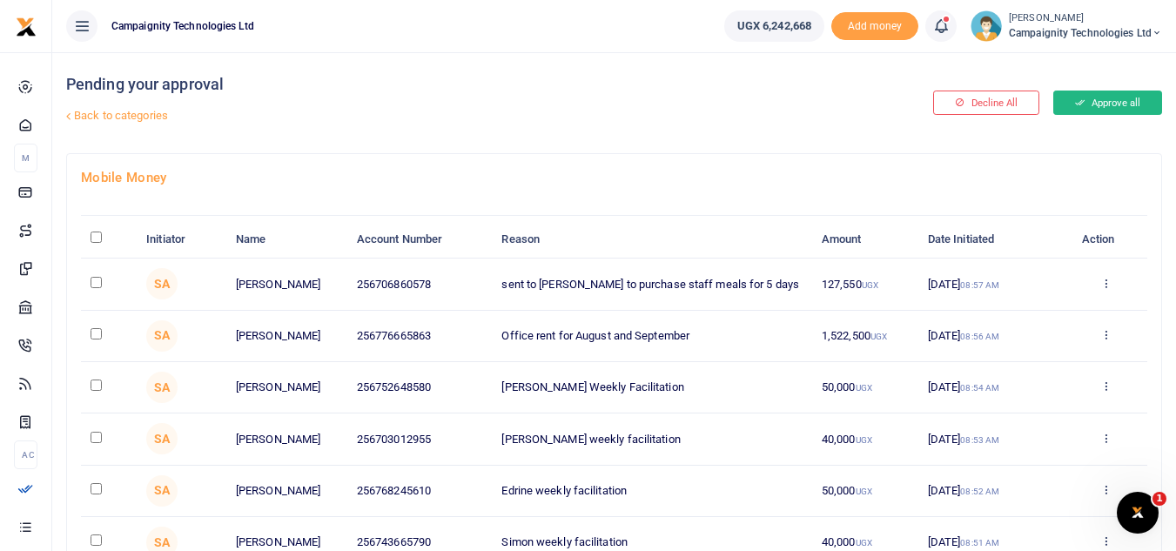
click at [1124, 95] on button "Approve all" at bounding box center [1107, 103] width 109 height 24
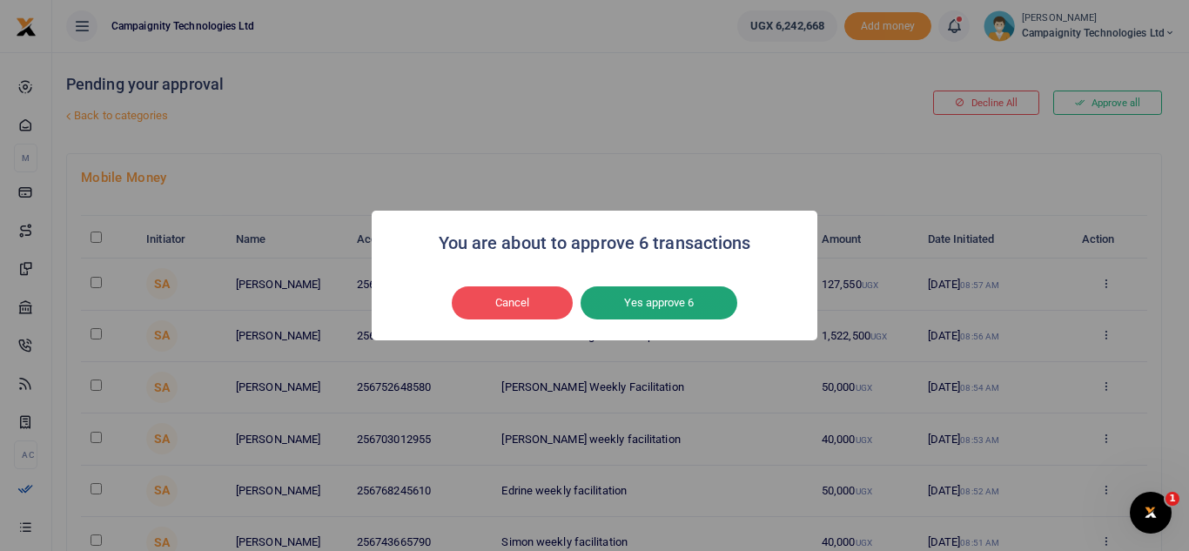
click at [653, 302] on button "Yes approve 6" at bounding box center [659, 302] width 157 height 33
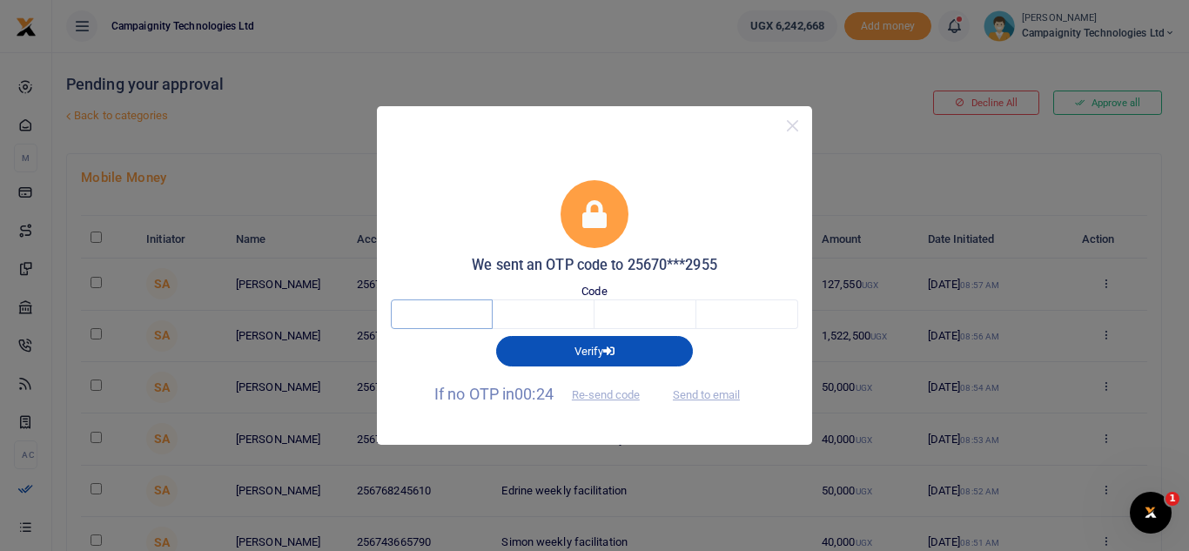
click at [433, 299] on input "text" at bounding box center [442, 314] width 102 height 30
type input "3"
type input "7"
type input "9"
type input "3"
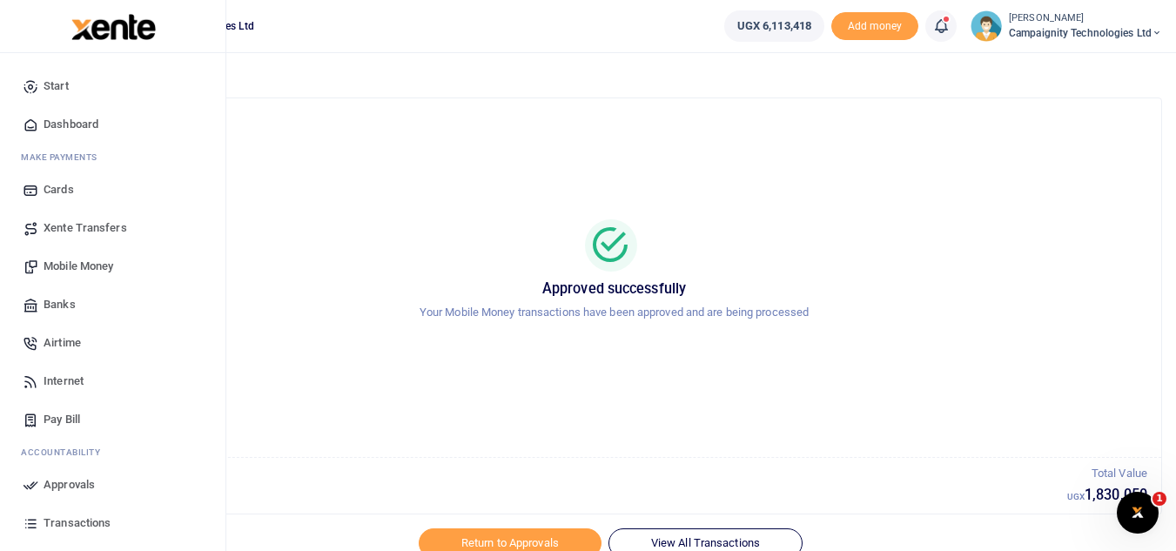
click at [77, 524] on span "Transactions" at bounding box center [77, 522] width 67 height 17
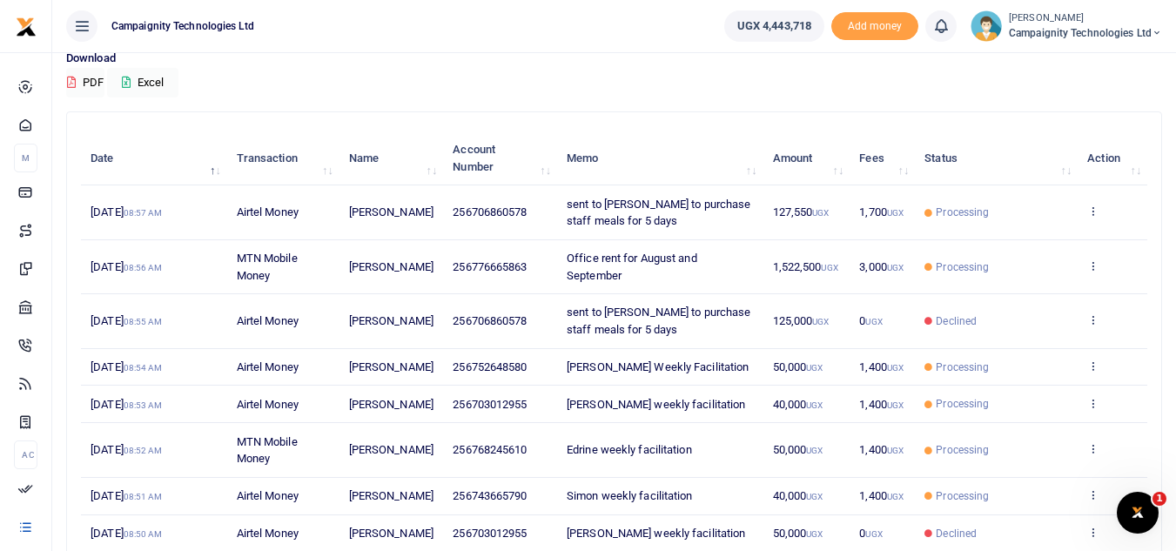
scroll to position [198, 0]
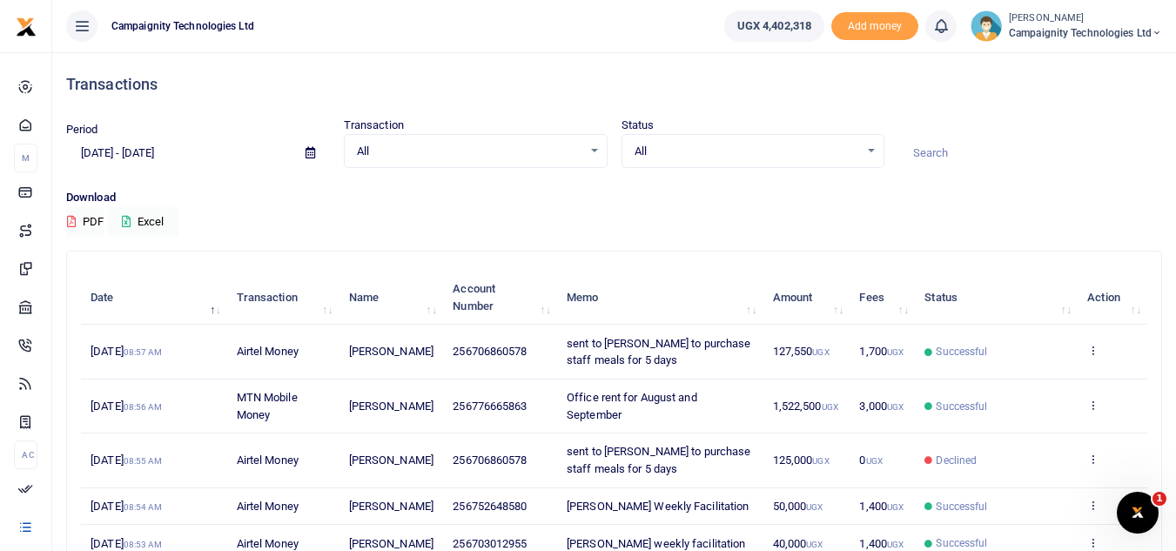
click at [612, 403] on span "Office rent for August and September" at bounding box center [632, 406] width 131 height 30
click at [828, 411] on small "UGX" at bounding box center [830, 407] width 17 height 10
click at [1093, 400] on icon at bounding box center [1092, 405] width 11 height 12
click at [1039, 225] on div "Download PDF Excel" at bounding box center [614, 213] width 1096 height 48
